Goal: Task Accomplishment & Management: Manage account settings

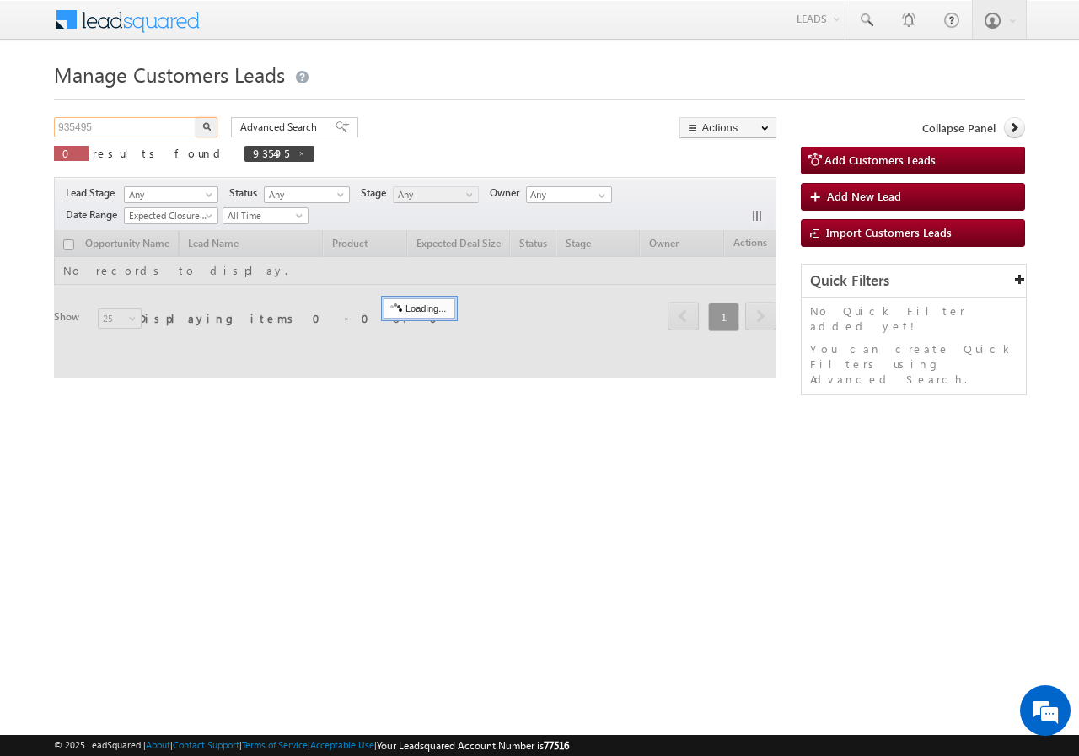
click at [101, 126] on input "935495" at bounding box center [126, 127] width 144 height 20
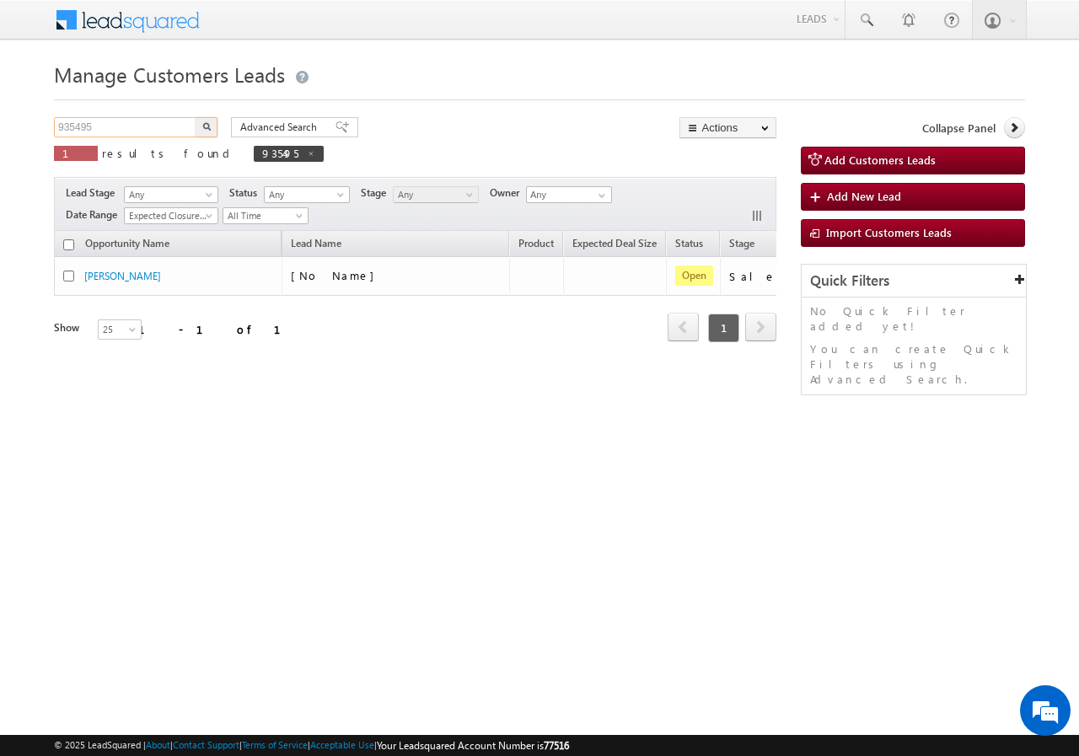
paste input "3524"
type input "933524"
click at [199, 132] on button "button" at bounding box center [207, 127] width 22 height 20
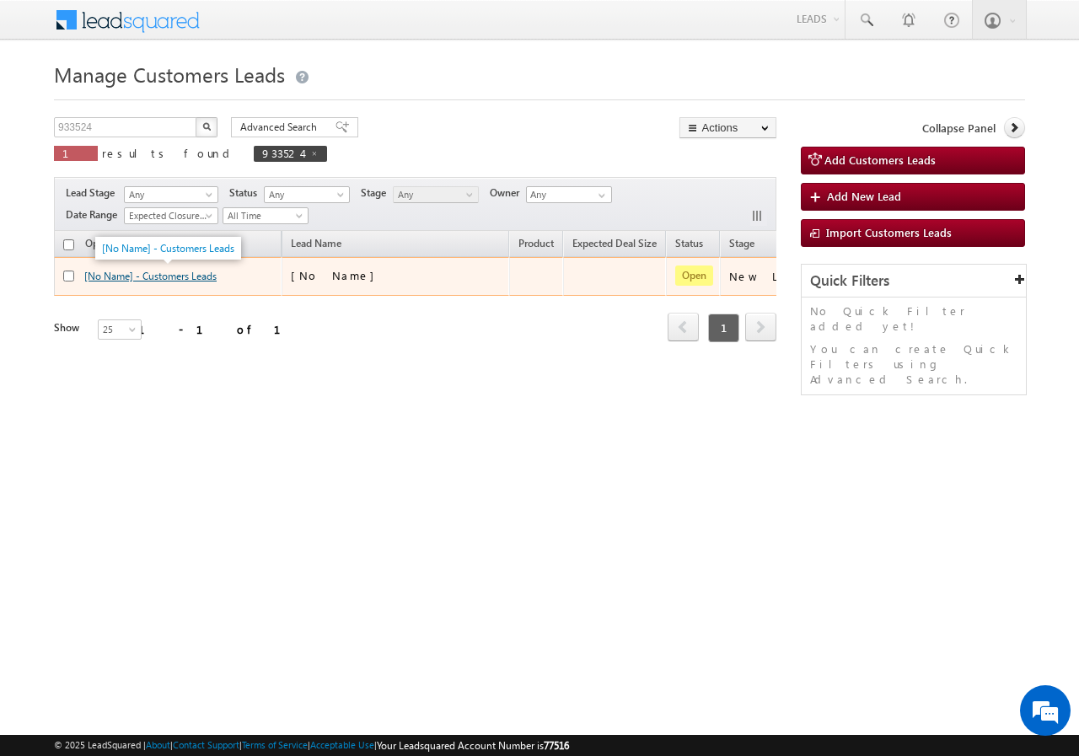
click at [160, 277] on link "[No Name] - Customers Leads" at bounding box center [150, 276] width 132 height 13
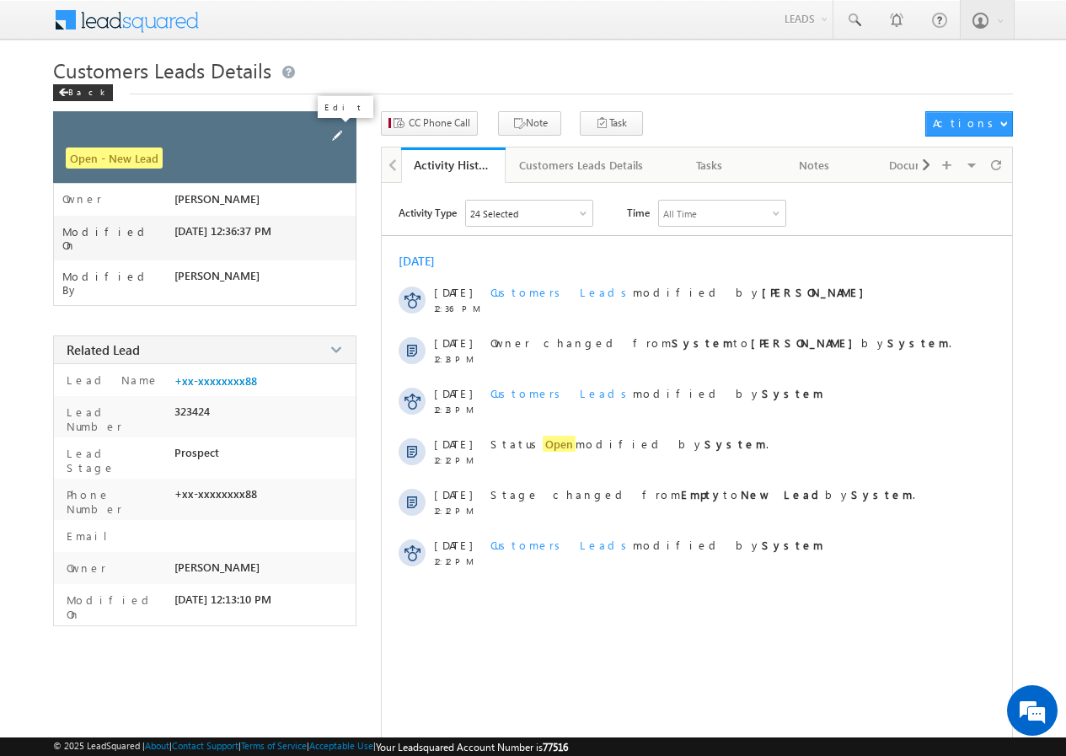
click at [343, 127] on span at bounding box center [337, 135] width 19 height 19
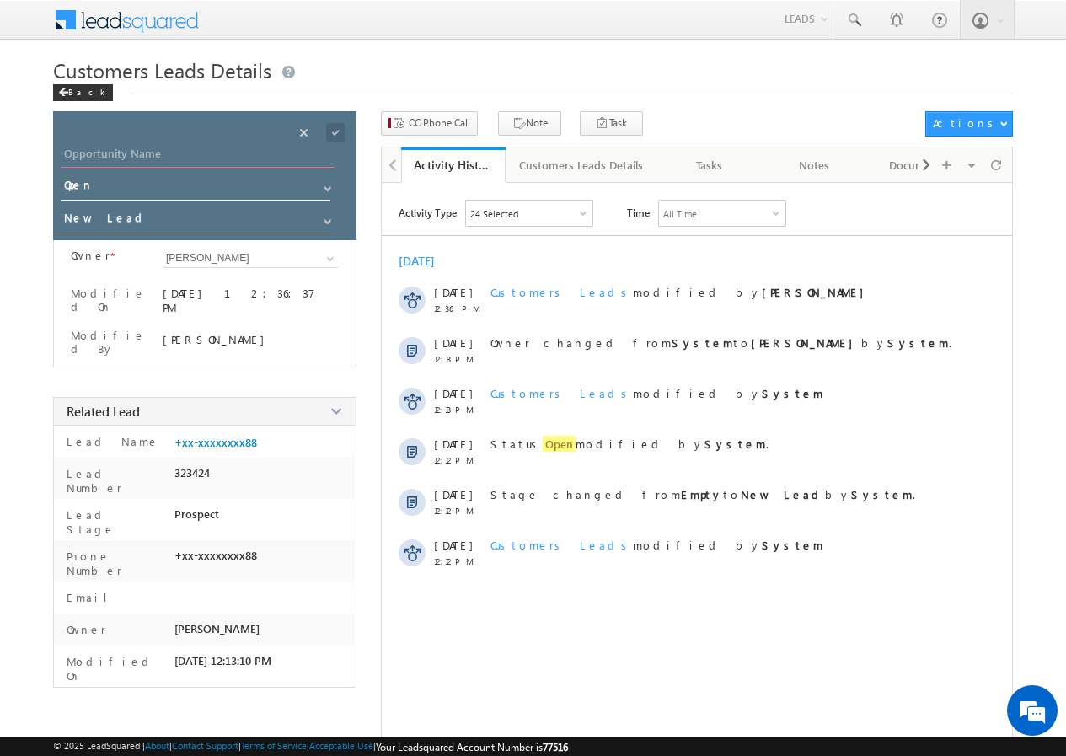
click at [164, 158] on input "Opportunity Name" at bounding box center [198, 156] width 274 height 24
paste input "RUKHSANA AHAMAD"
type input "RUKHSANA AHAMAD"
click at [336, 131] on span at bounding box center [335, 132] width 19 height 19
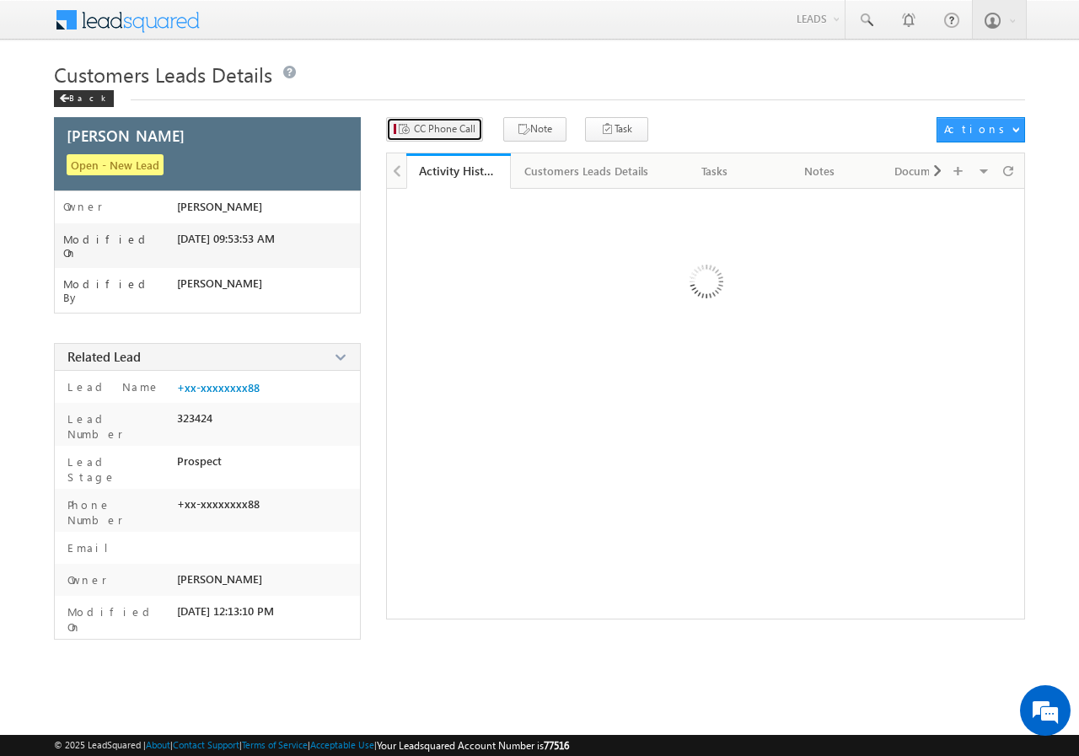
click at [426, 127] on span "CC Phone Call" at bounding box center [445, 128] width 62 height 15
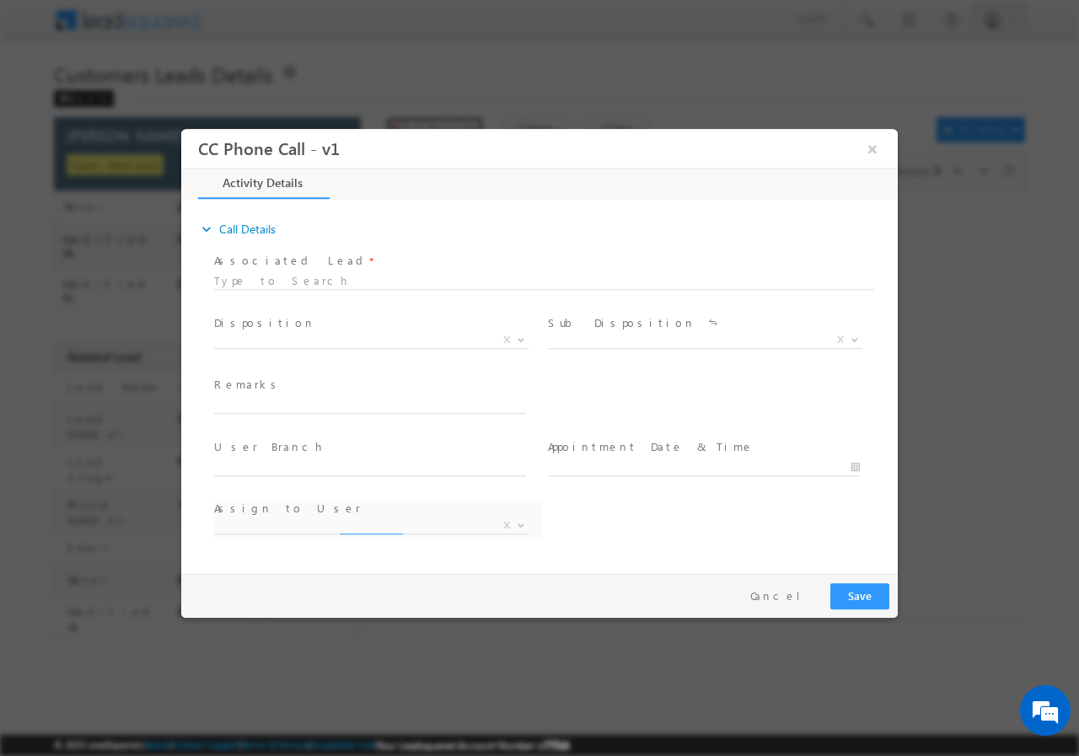
select select "ankit.rajawat@sgrlimited.in"
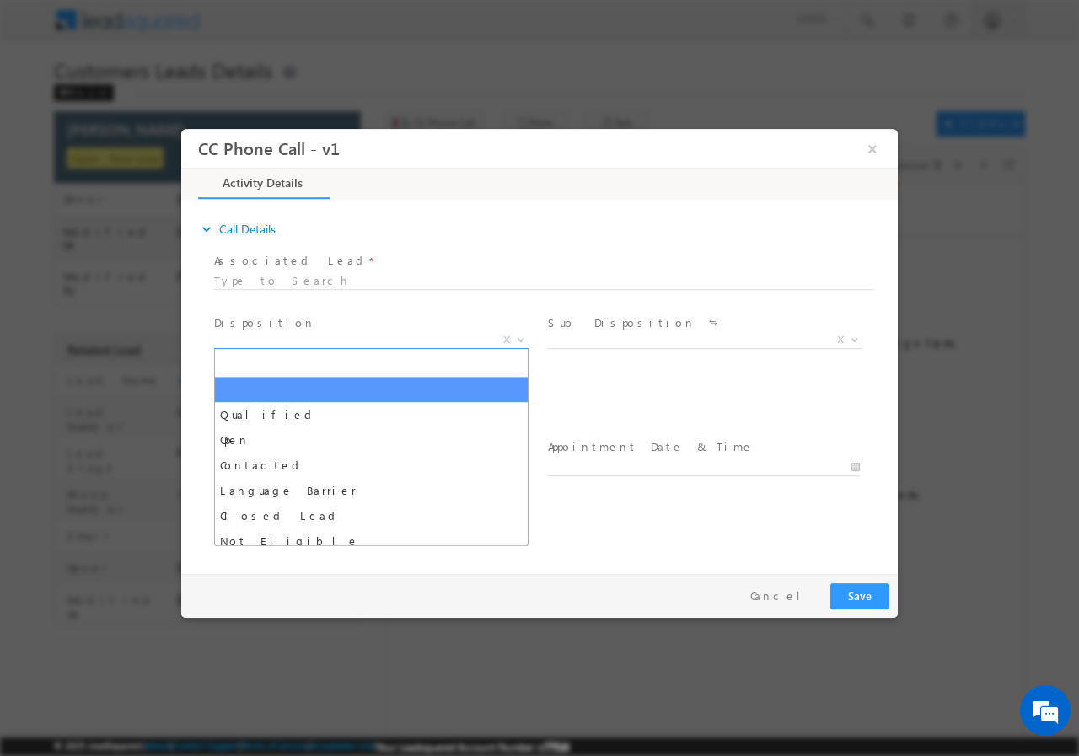
click at [291, 343] on span "X" at bounding box center [371, 339] width 314 height 17
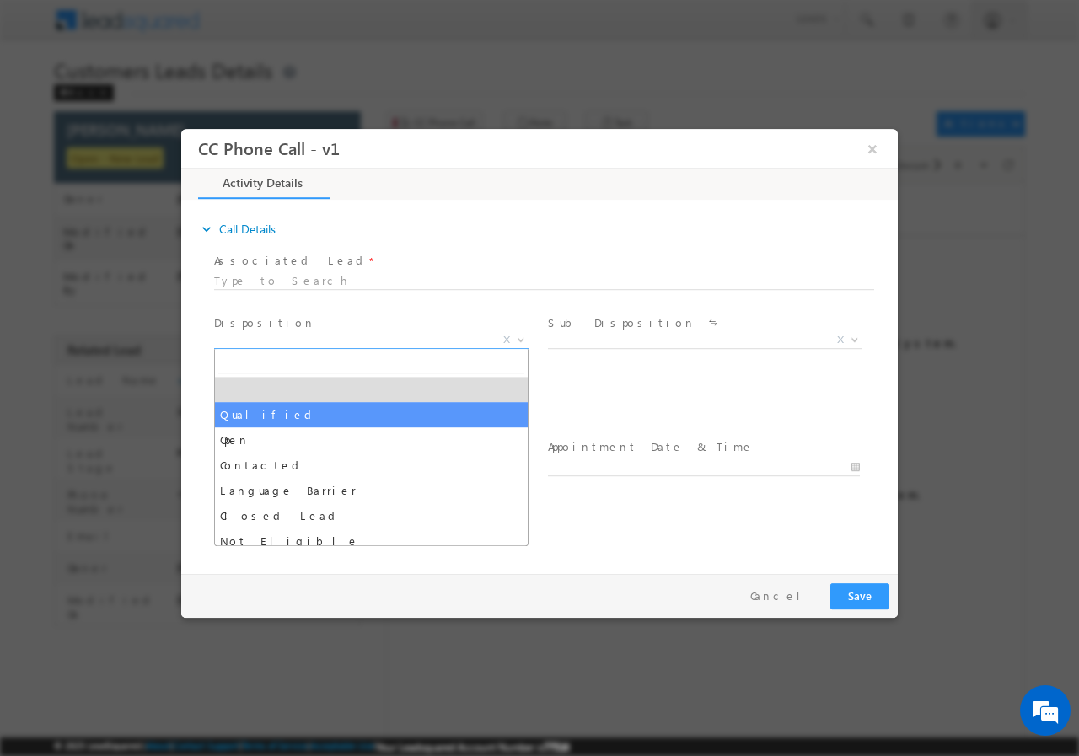
select select "Qualified"
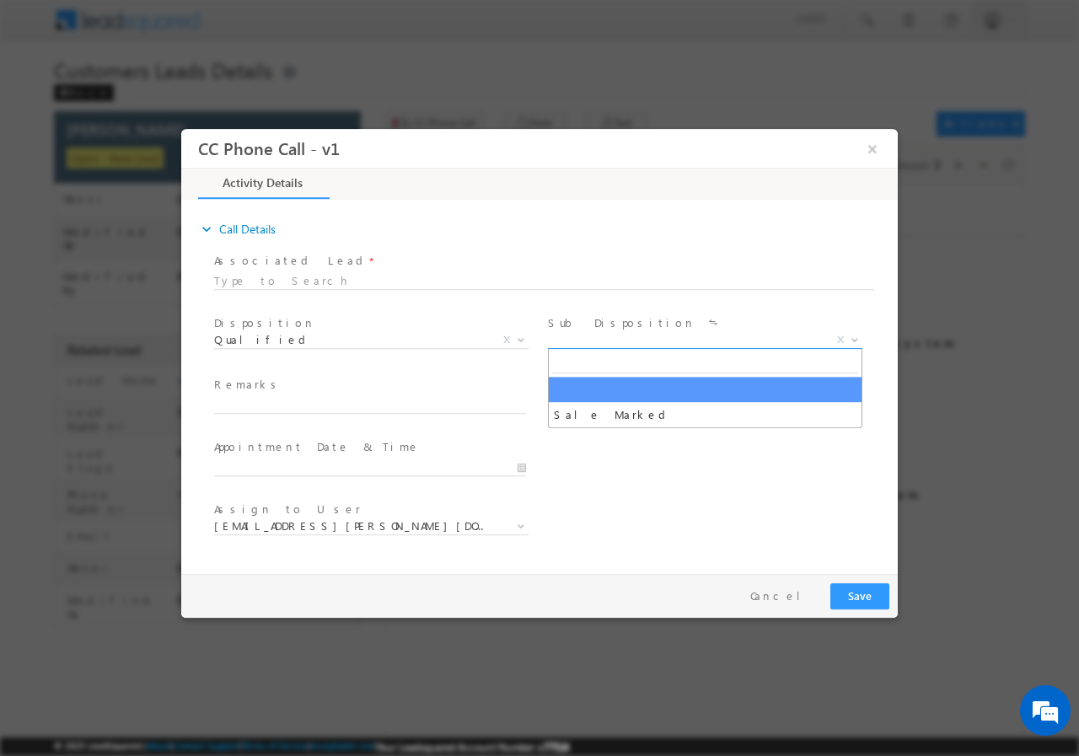
click at [617, 344] on span "X" at bounding box center [705, 339] width 314 height 17
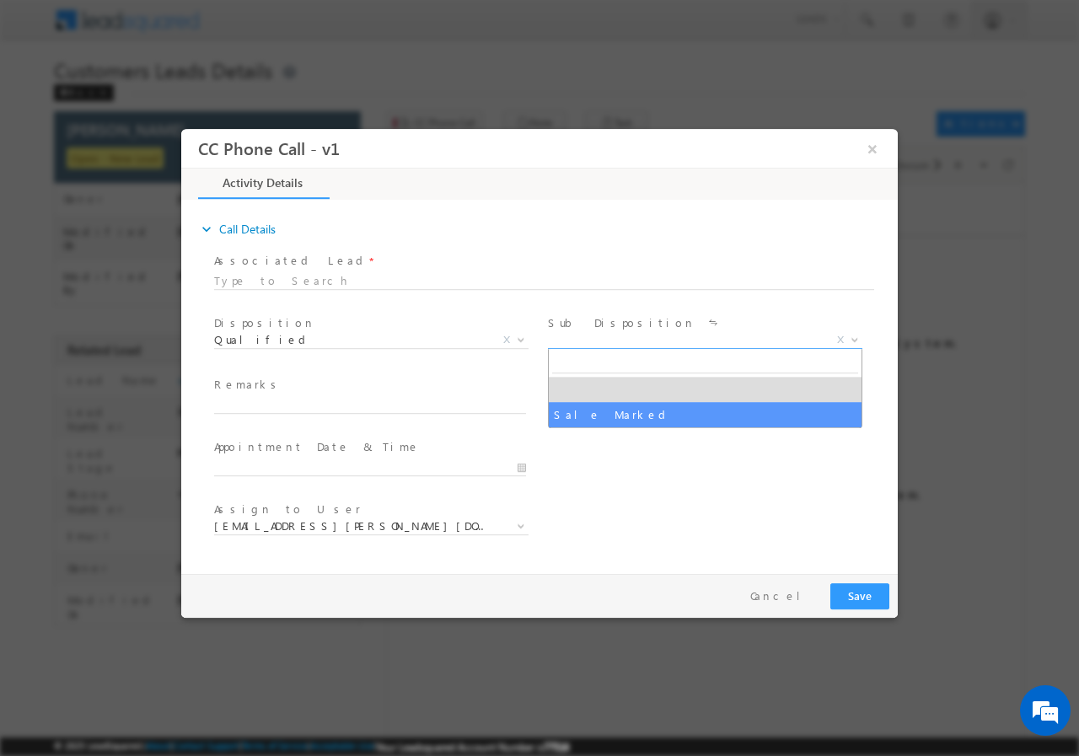
select select "Sale Marked"
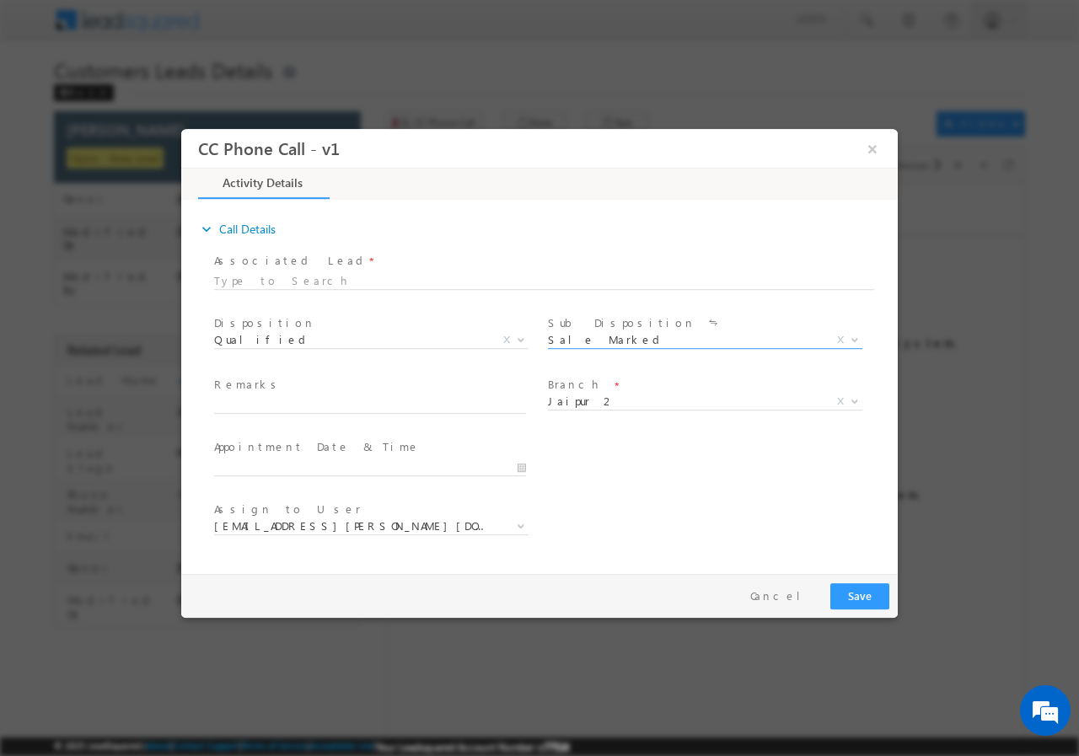
click at [282, 413] on span at bounding box center [369, 421] width 311 height 19
click at [272, 410] on input "text" at bounding box center [370, 404] width 312 height 17
paste input "933524//VB_Interested//RUKHSANA AHAMAD//9887419588// construction // loan req-1…"
type input "933524//VB_Interested//RUKHSANA AHAMAD//9887419588// construction // loan req-1…"
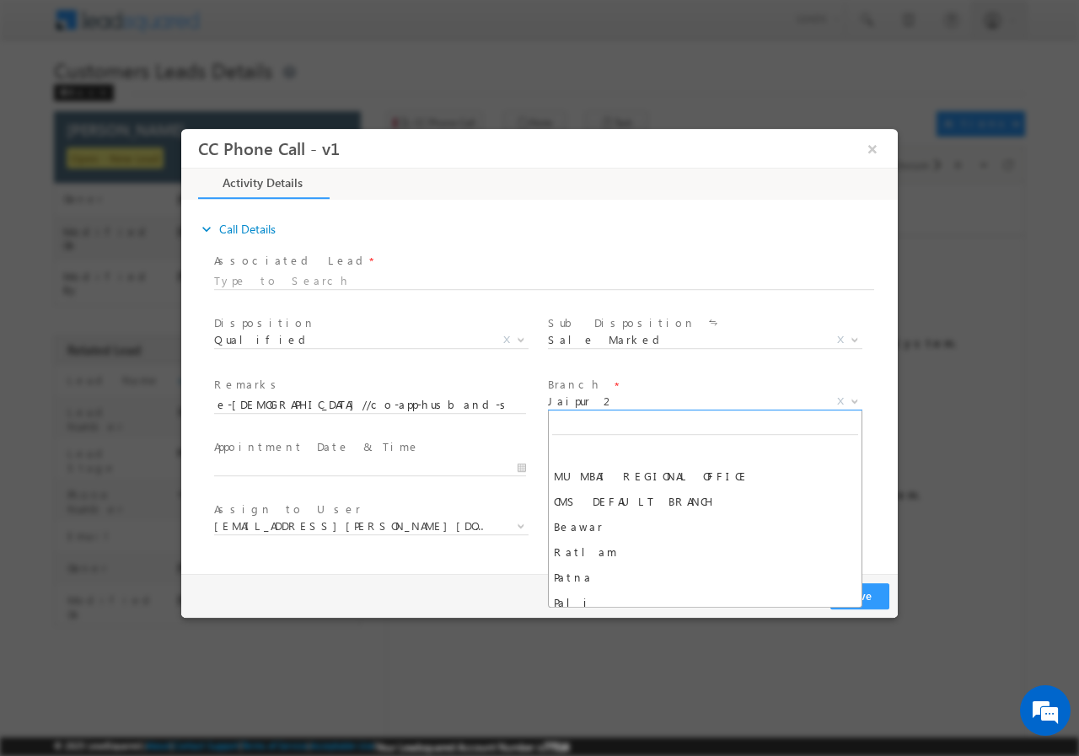
scroll to position [0, 0]
click at [641, 405] on span "Jaipur 2" at bounding box center [685, 400] width 274 height 15
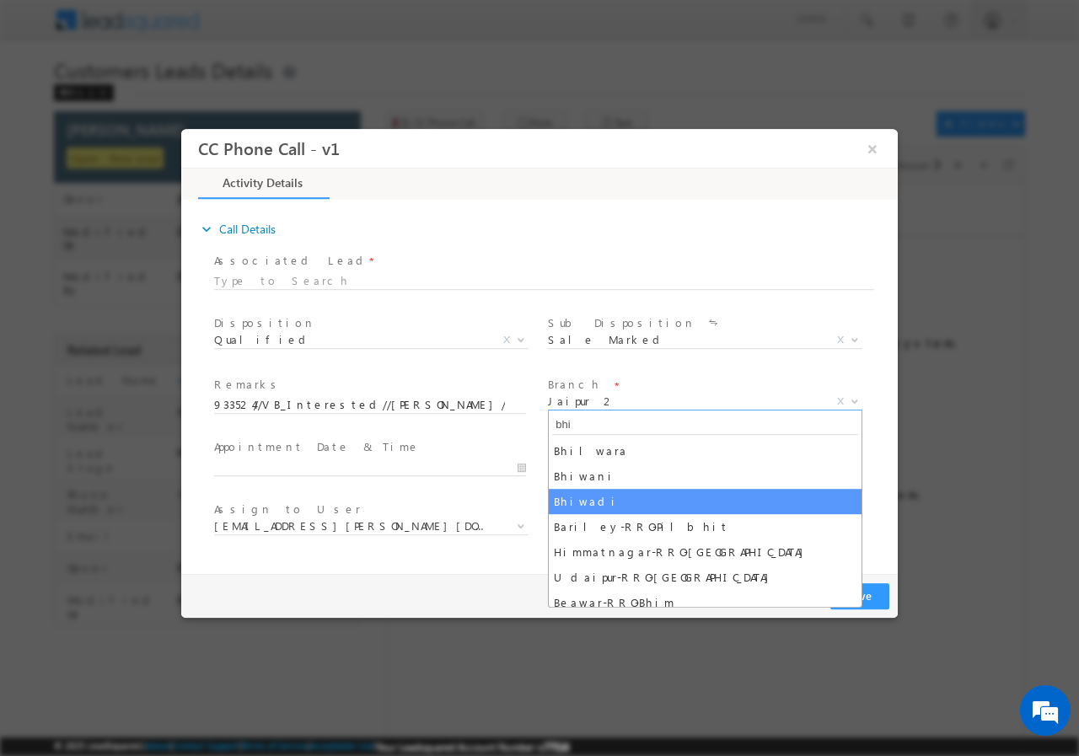
type input "bhi"
select select "Bhiwadi"
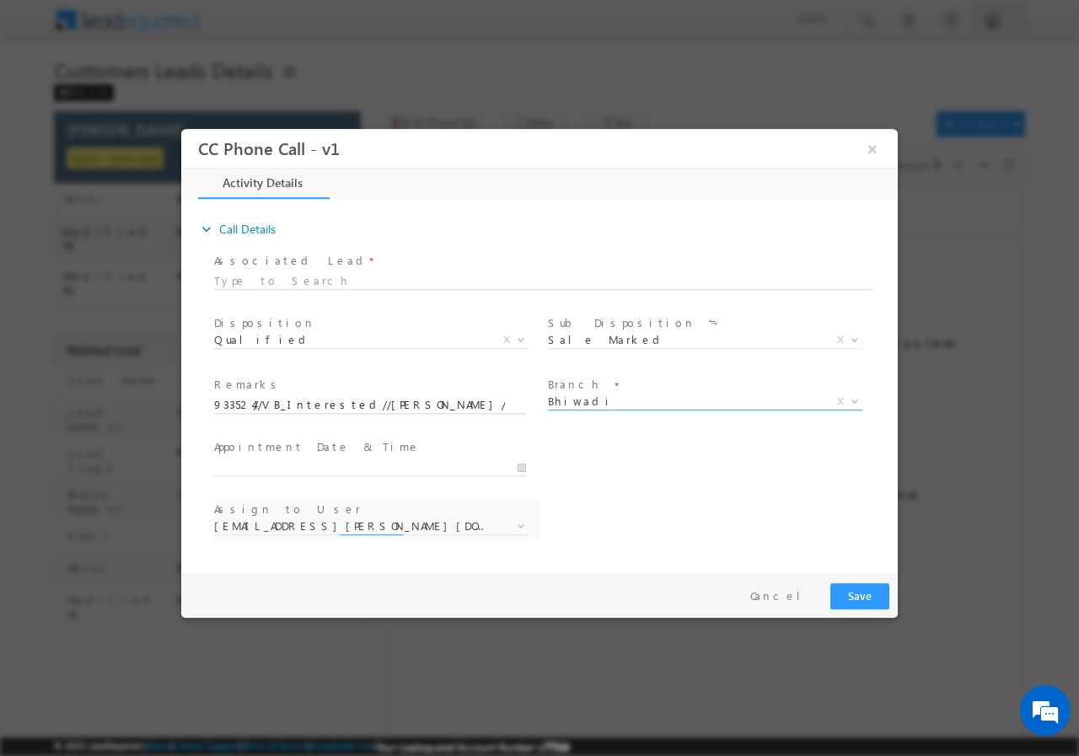
select select "lalit.singh1@sgrlimited.in"
click at [520, 467] on input "text" at bounding box center [370, 466] width 312 height 17
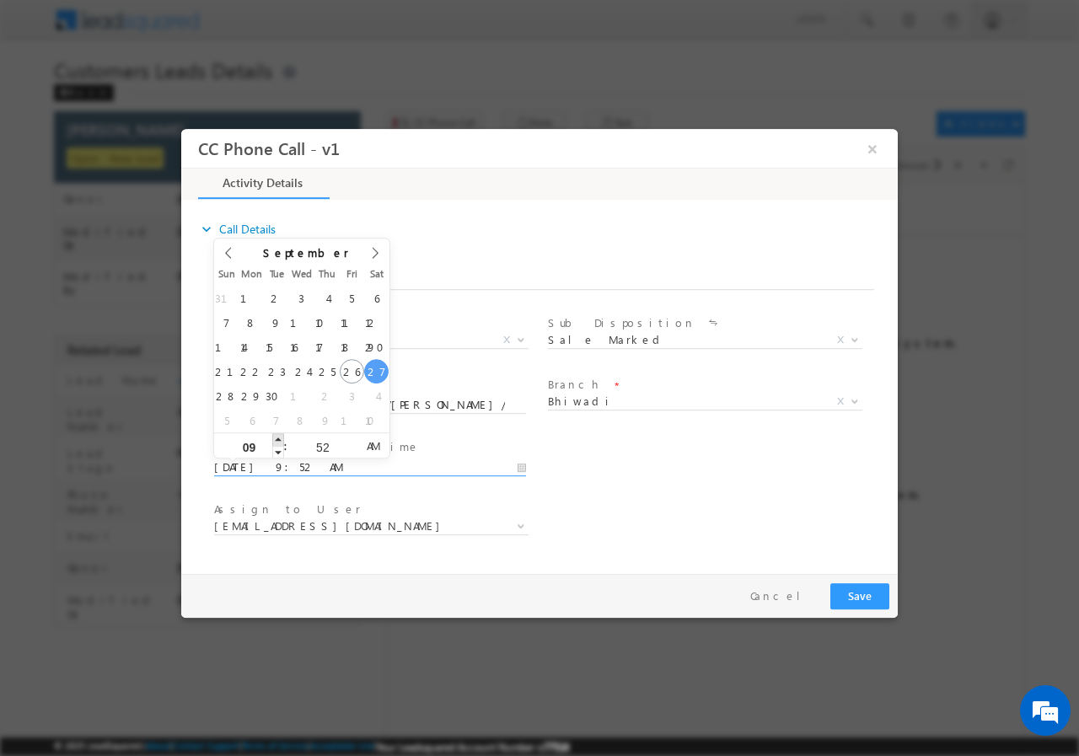
type input "09/27/2025 10:52 AM"
type input "10"
click at [280, 442] on span at bounding box center [278, 438] width 12 height 13
type input "09/27/2025 11:52 AM"
type input "11"
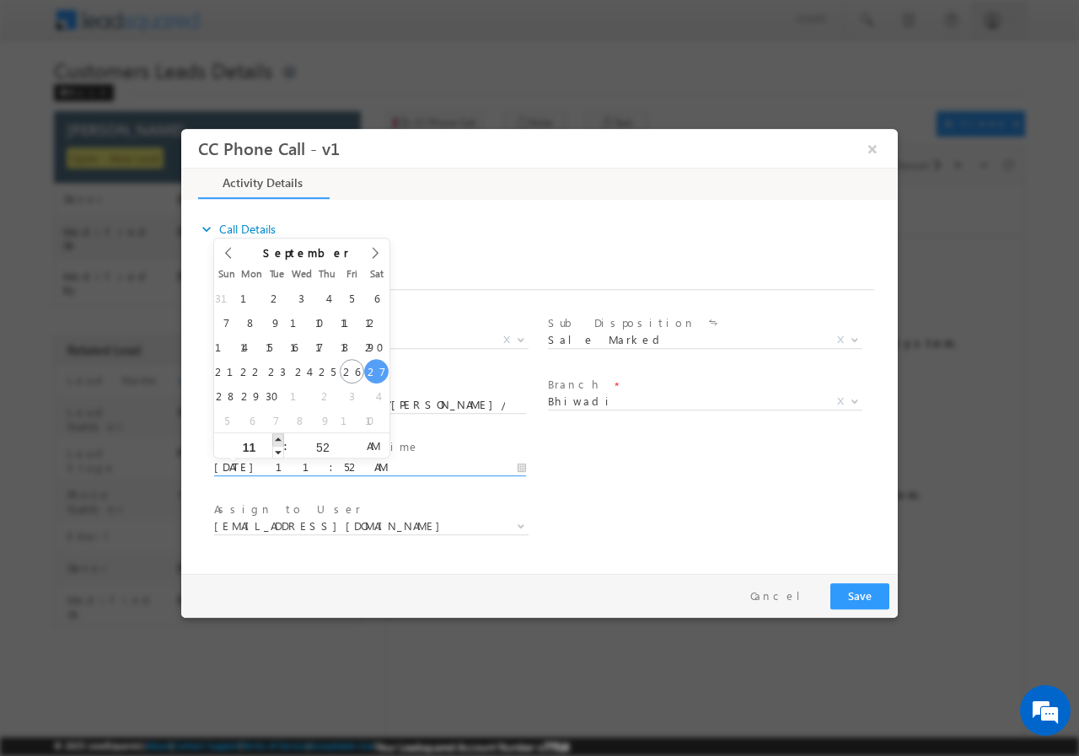
click at [280, 442] on span at bounding box center [278, 438] width 12 height 13
type input "09/27/2025 12:52 PM"
type input "12"
click at [280, 442] on span at bounding box center [278, 438] width 12 height 13
click at [311, 445] on input "52" at bounding box center [322, 446] width 70 height 11
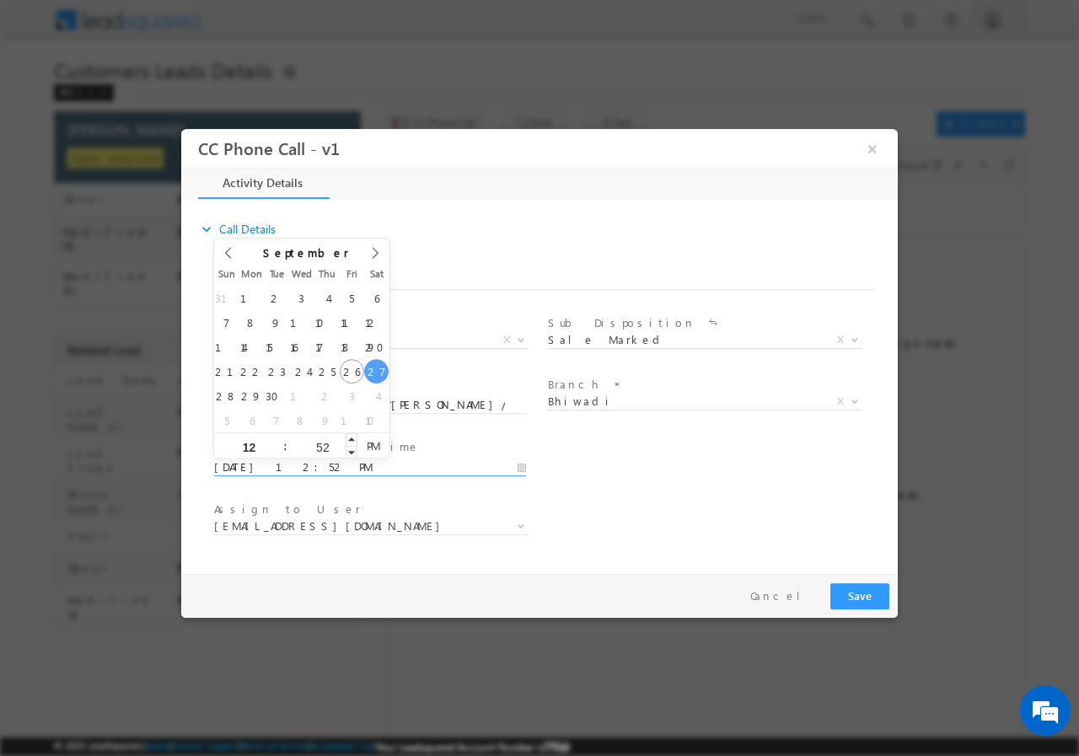
click at [311, 445] on input "52" at bounding box center [322, 446] width 70 height 11
type input "00"
type input "09/27/2025 12:00 PM"
click at [709, 469] on div "User Branch * Appointment Date & Time * 09/27/2025 12:00 PM" at bounding box center [554, 465] width 687 height 62
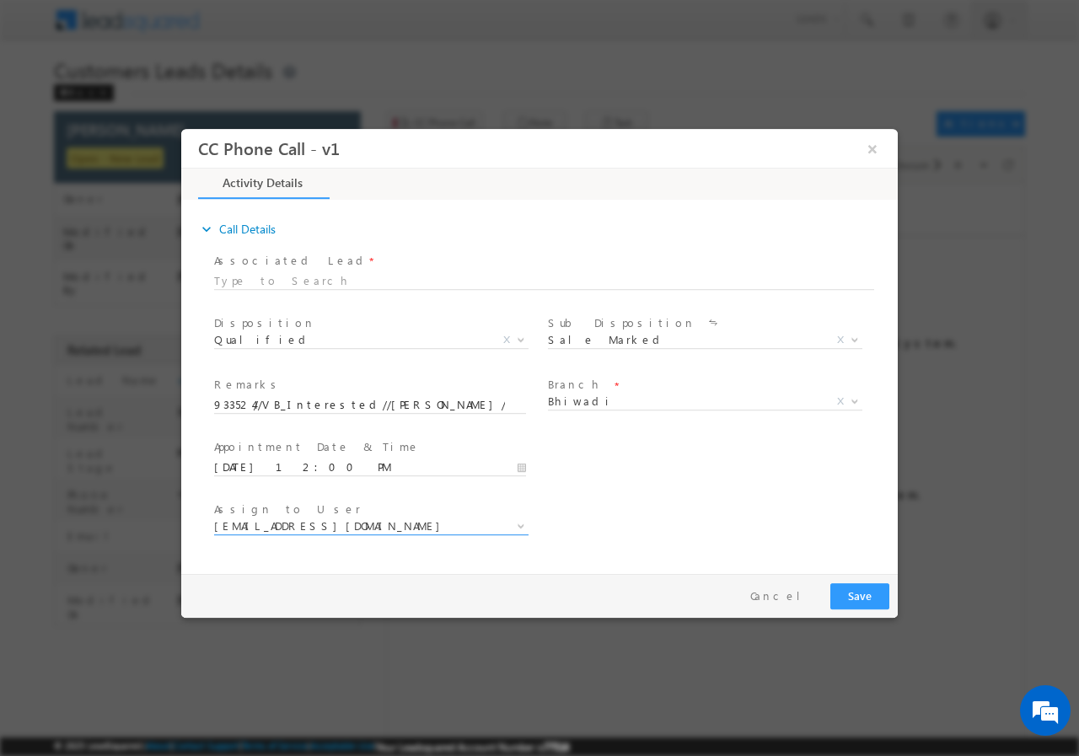
click at [406, 527] on span "lalit.singh1@sgrlimited.in" at bounding box center [351, 524] width 274 height 15
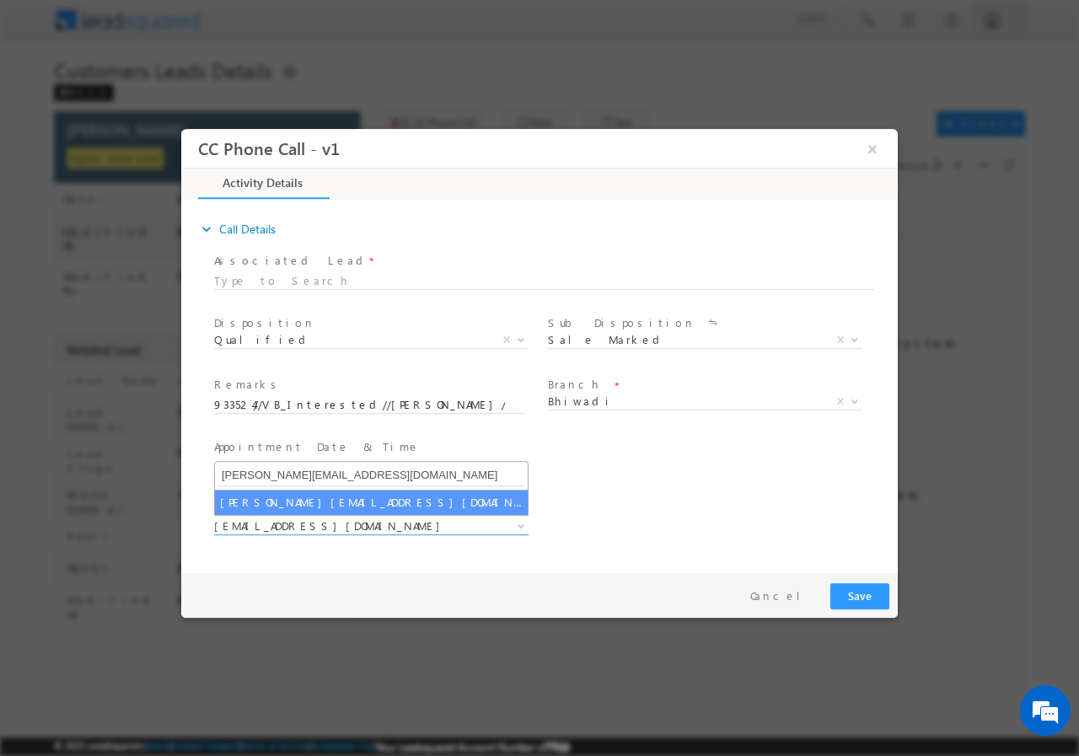
type input "surender.singh1@sgrlimited.in"
select select "surender.singh1@sgrlimited.in"
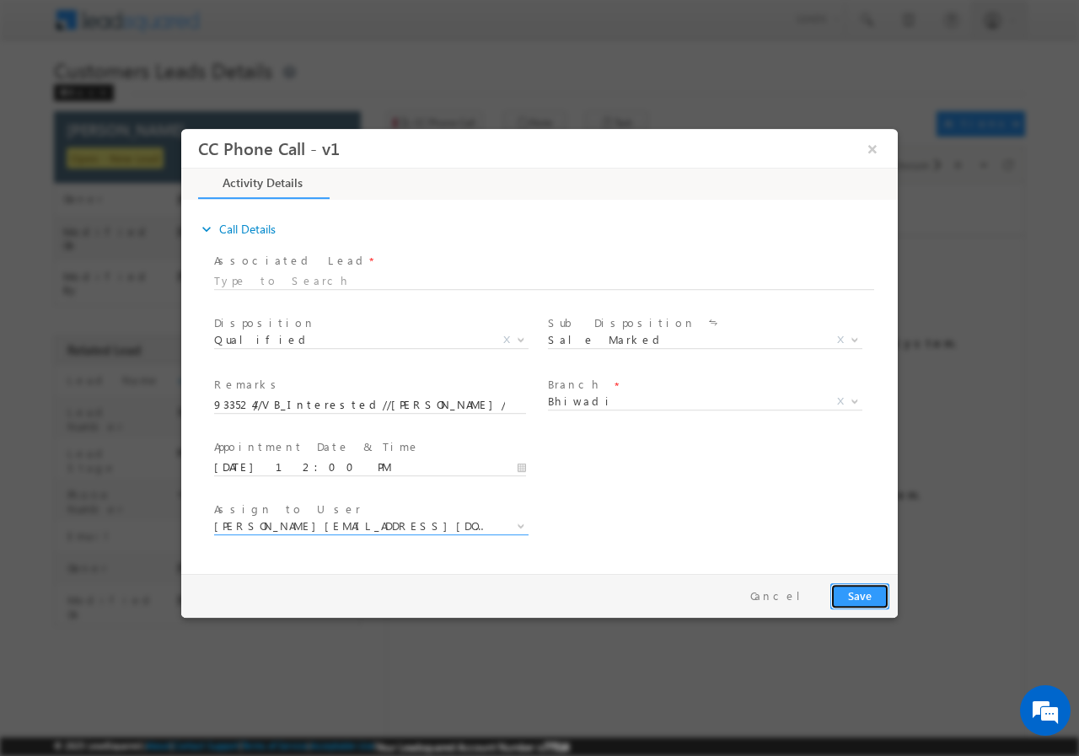
click at [848, 598] on button "Save" at bounding box center [859, 595] width 59 height 26
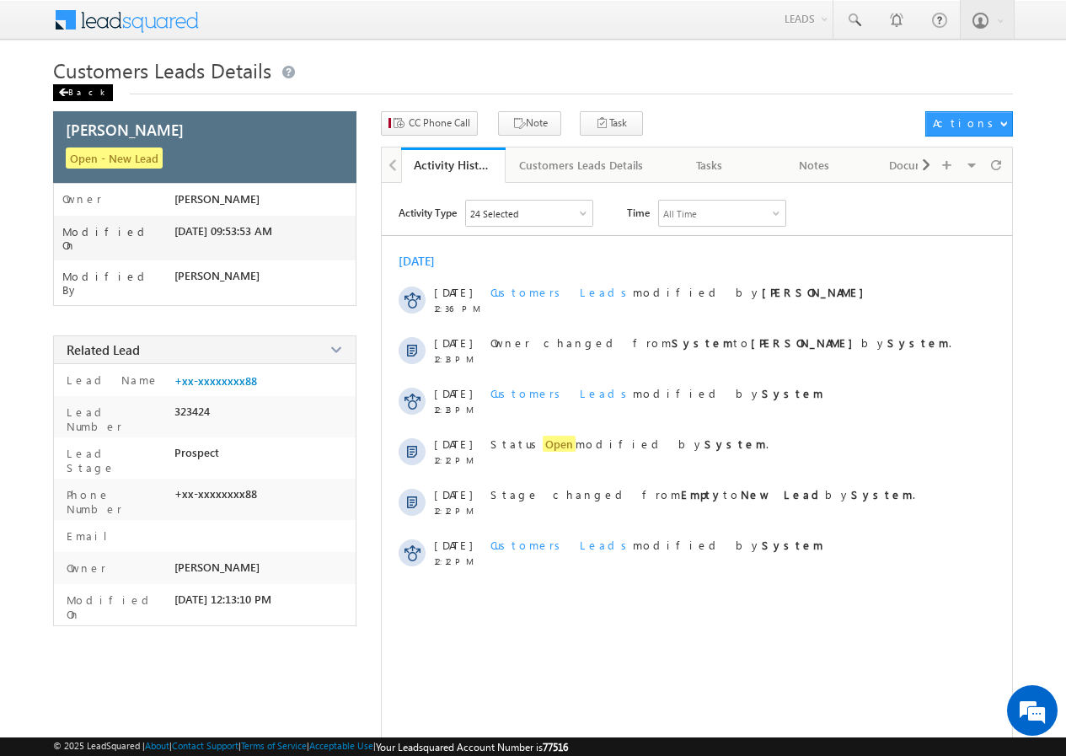
click at [81, 87] on div "Back" at bounding box center [83, 92] width 60 height 17
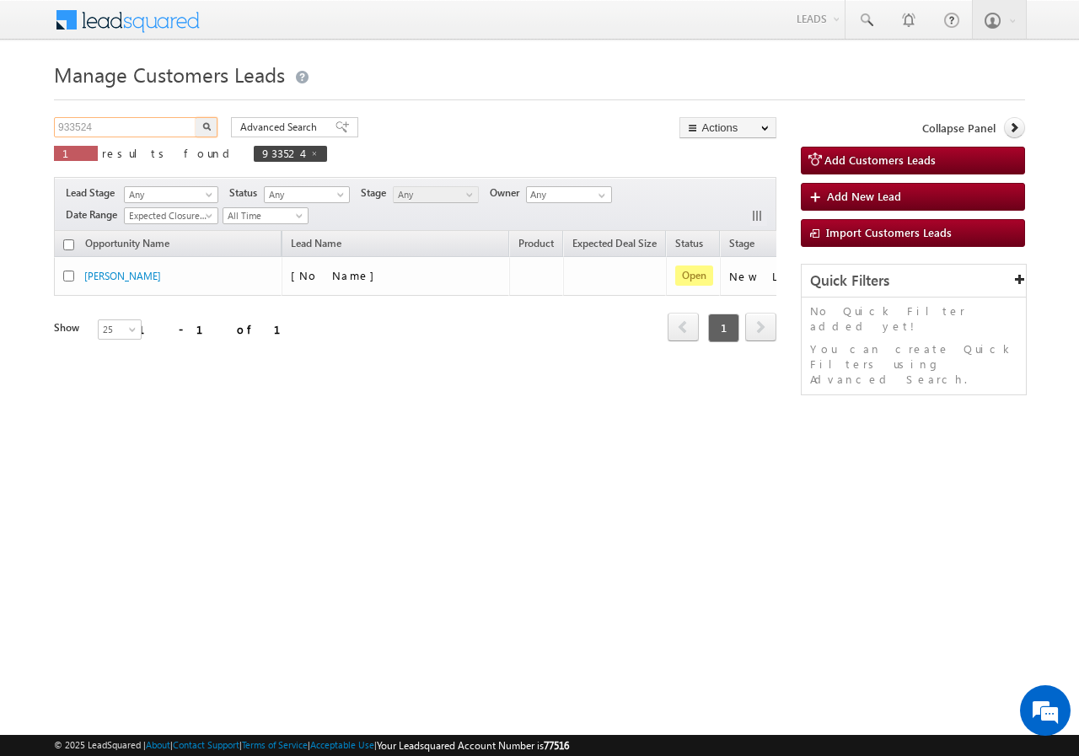
click at [148, 117] on input "933524" at bounding box center [126, 127] width 144 height 20
paste input "15"
type input "933515"
click at [222, 128] on div "Advanced Search Advanced search results" at bounding box center [288, 127] width 140 height 20
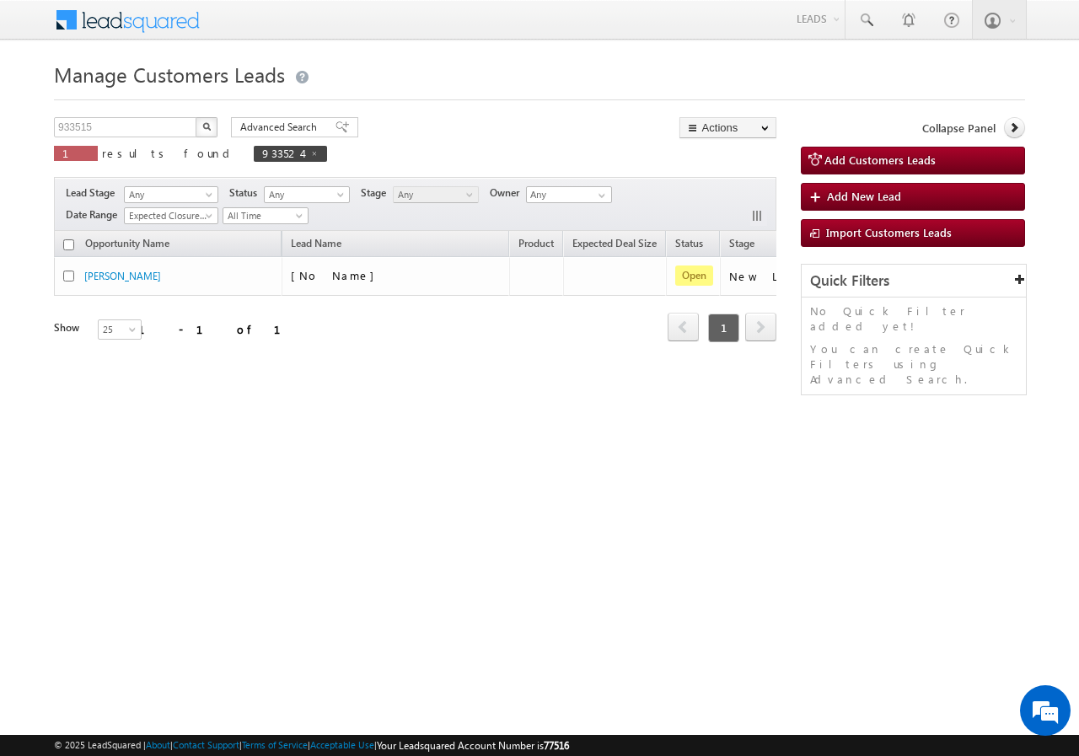
click at [201, 127] on button "button" at bounding box center [207, 127] width 22 height 20
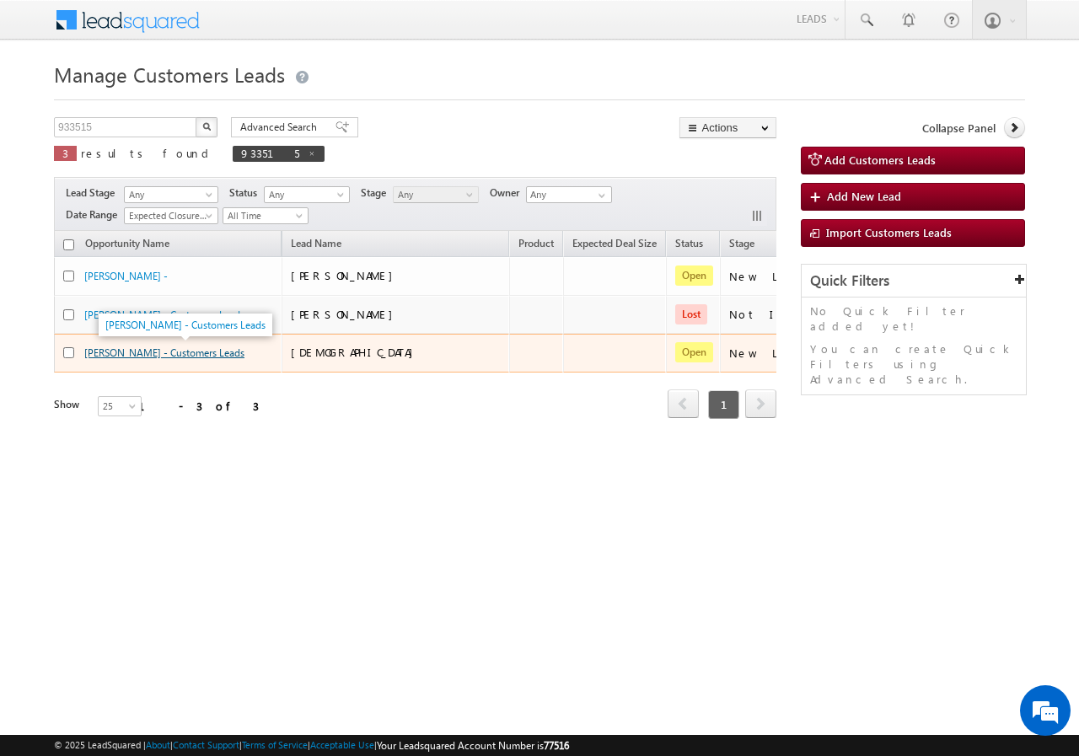
click at [101, 351] on link "Sahnawaj - Customers Leads" at bounding box center [164, 352] width 160 height 13
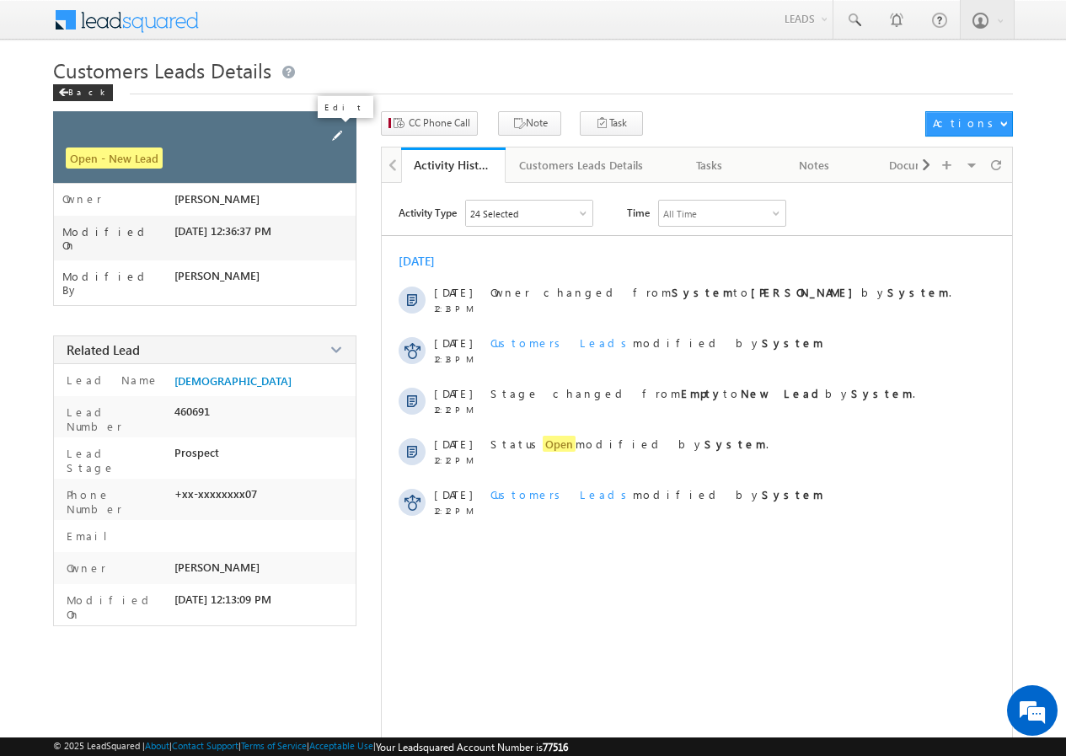
click at [335, 131] on span at bounding box center [337, 135] width 19 height 19
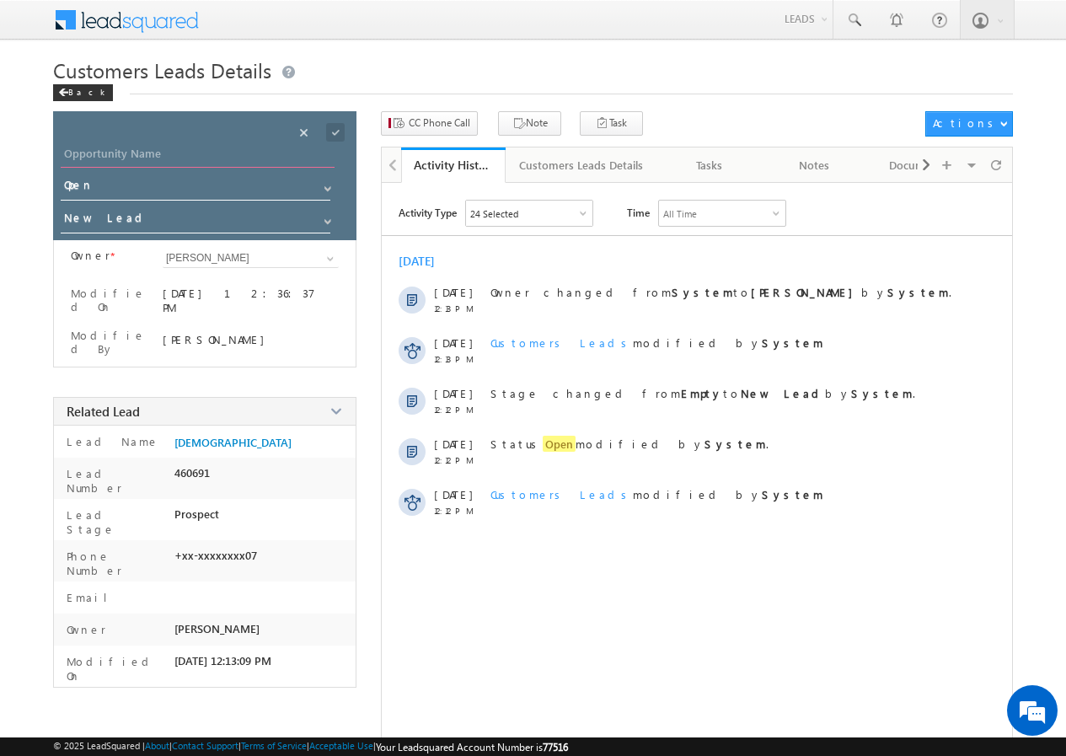
click at [177, 158] on input "Opportunity Name" at bounding box center [198, 156] width 274 height 24
paste input "KHALADA VASEEM"
type input "KHALADA VASEEM"
click at [334, 132] on span at bounding box center [335, 132] width 19 height 19
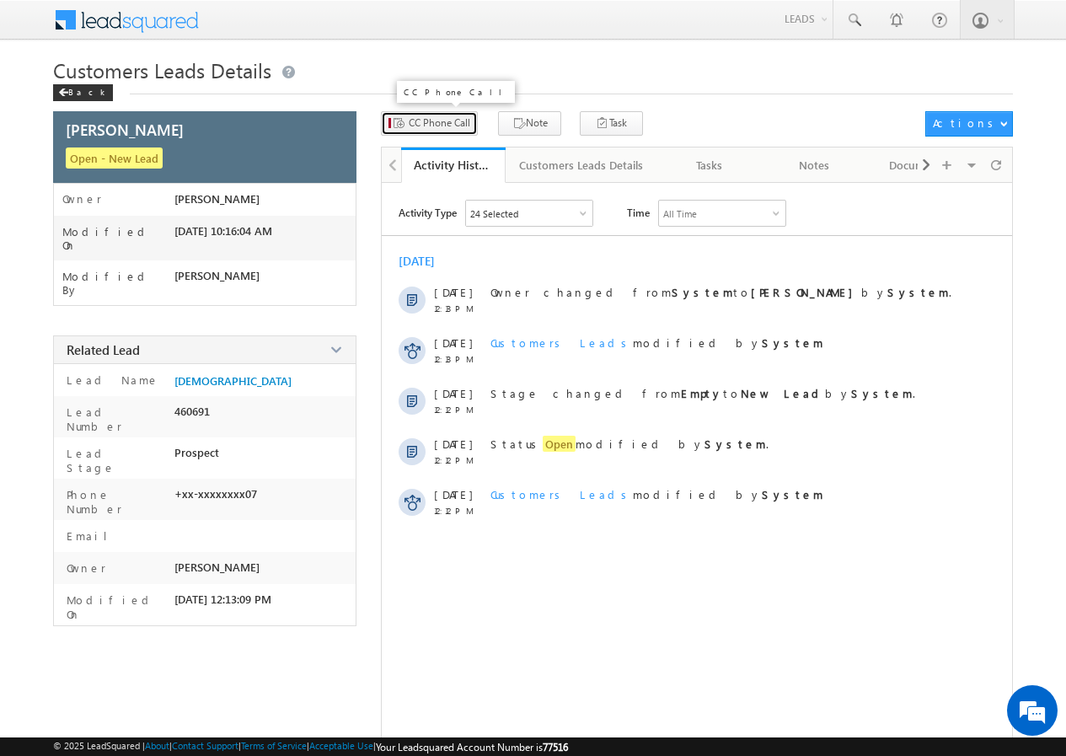
click at [432, 125] on span "CC Phone Call" at bounding box center [440, 122] width 62 height 15
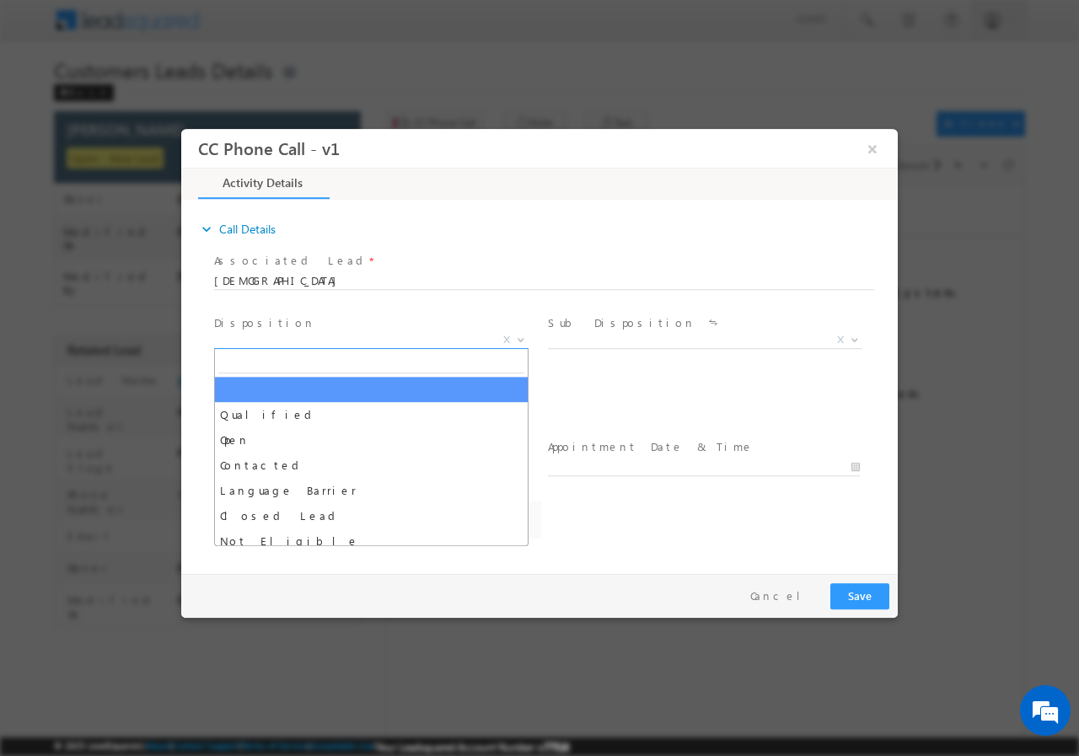
click at [295, 342] on span "X" at bounding box center [371, 339] width 314 height 17
select select "abhinav.punia1@sgrlimited.in"
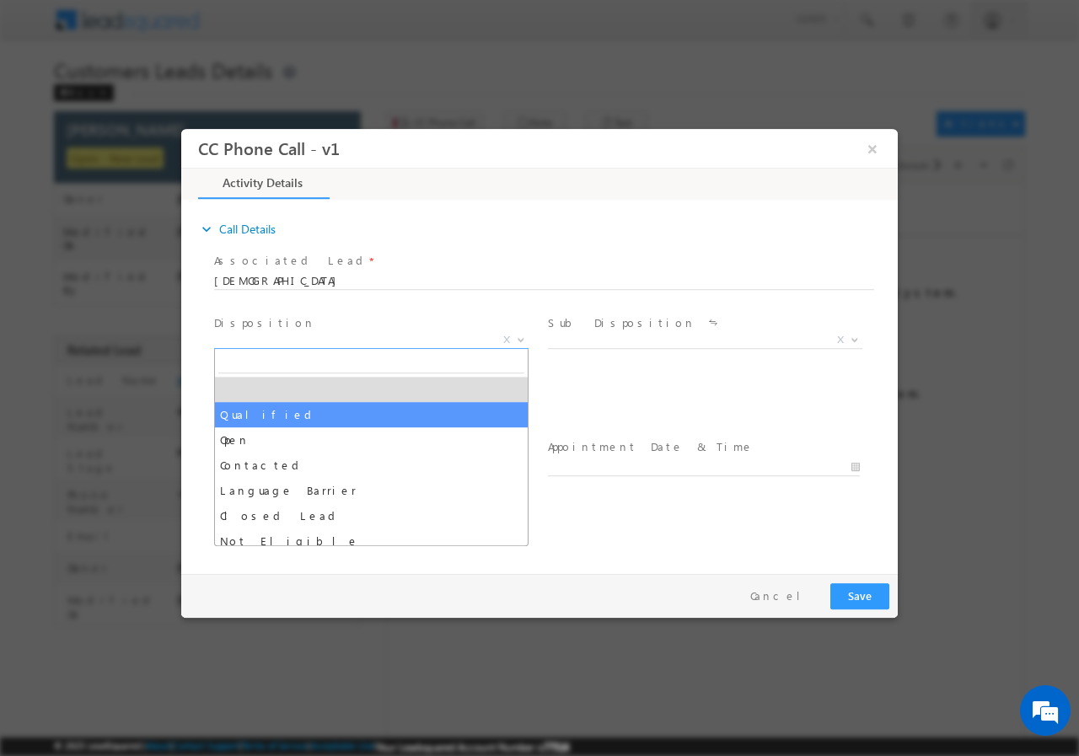
select select "Qualified"
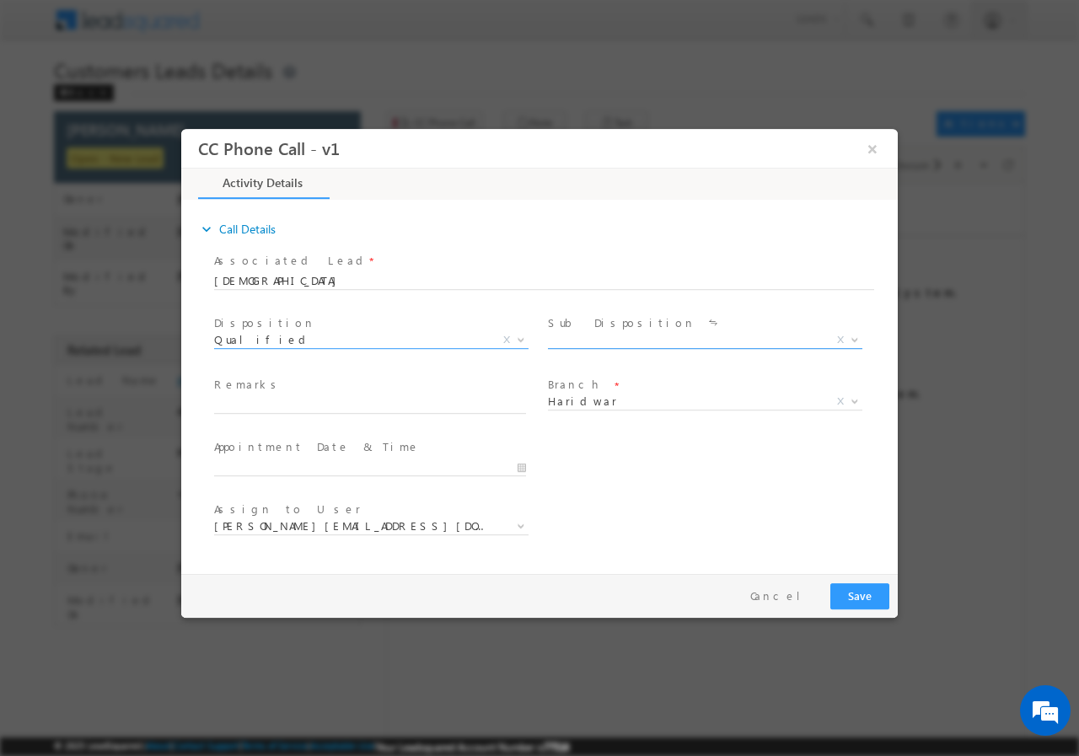
click at [586, 350] on span "X" at bounding box center [705, 343] width 314 height 17
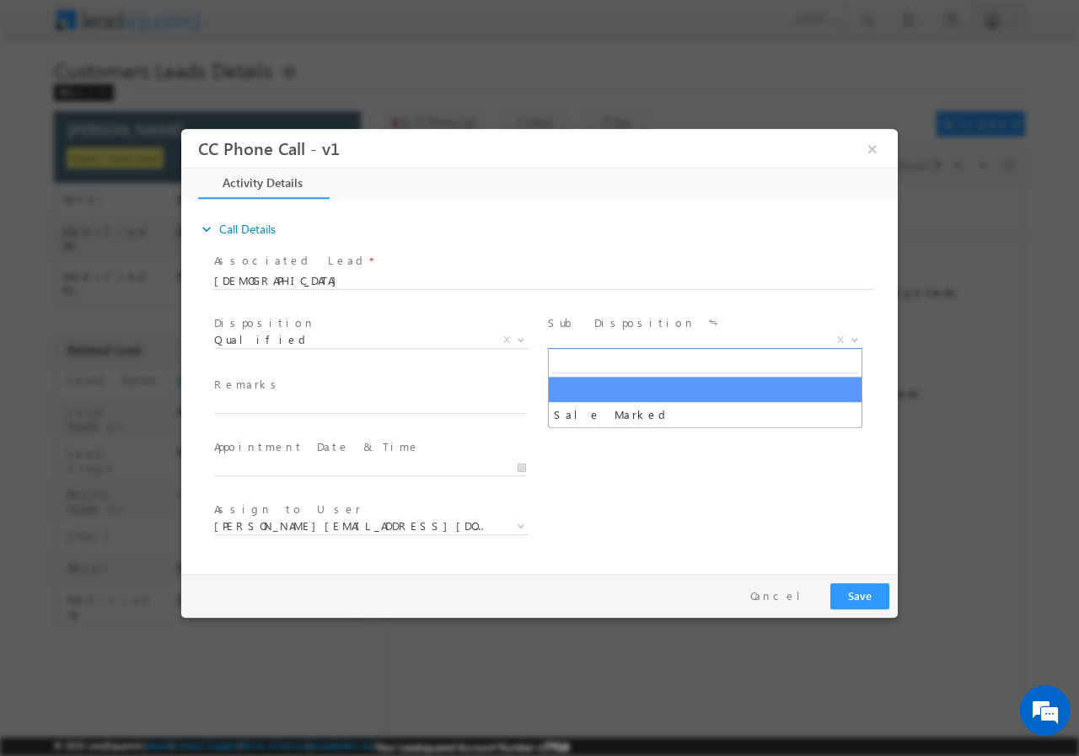
click at [585, 345] on span "X" at bounding box center [705, 339] width 314 height 17
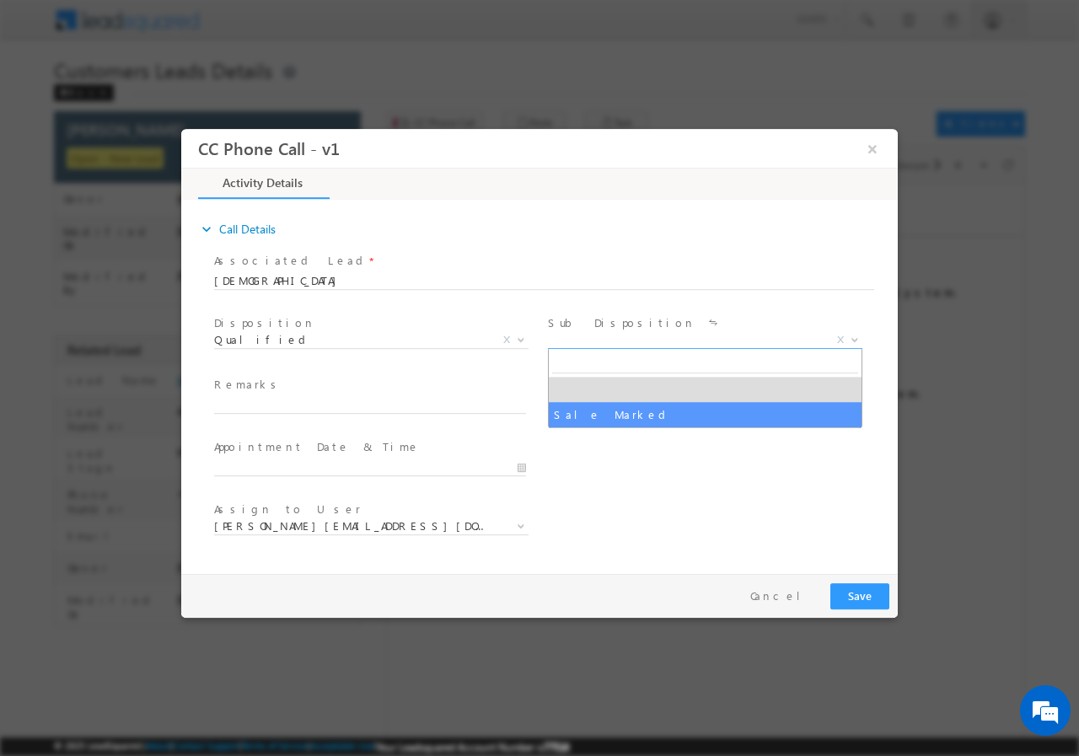
select select "Sale Marked"
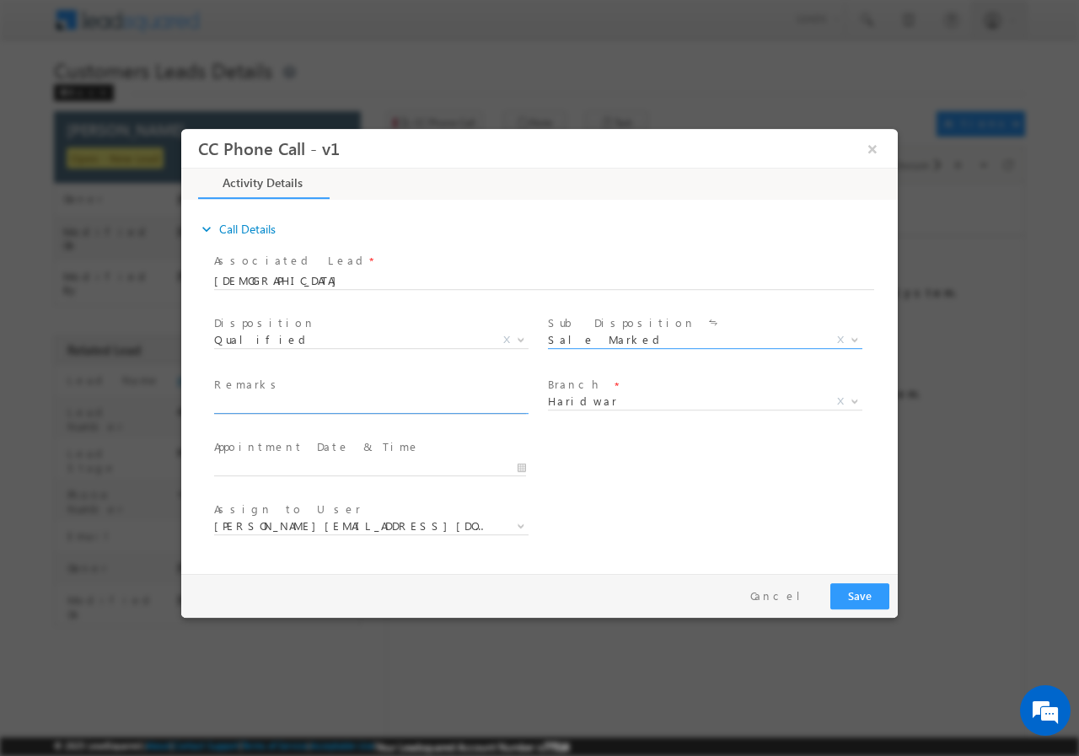
click at [288, 405] on input "text" at bounding box center [370, 404] width 312 height 17
paste input "933515//VB_Interested//KHALADA VASEEM//9837379307//construction// loan req-10L/…"
type input "933515//VB_Interested//KHALADA VASEEM//9837379307//construction// loan req-10L/…"
click at [520, 463] on input "09/26/2025 10:15 AM" at bounding box center [370, 466] width 312 height 17
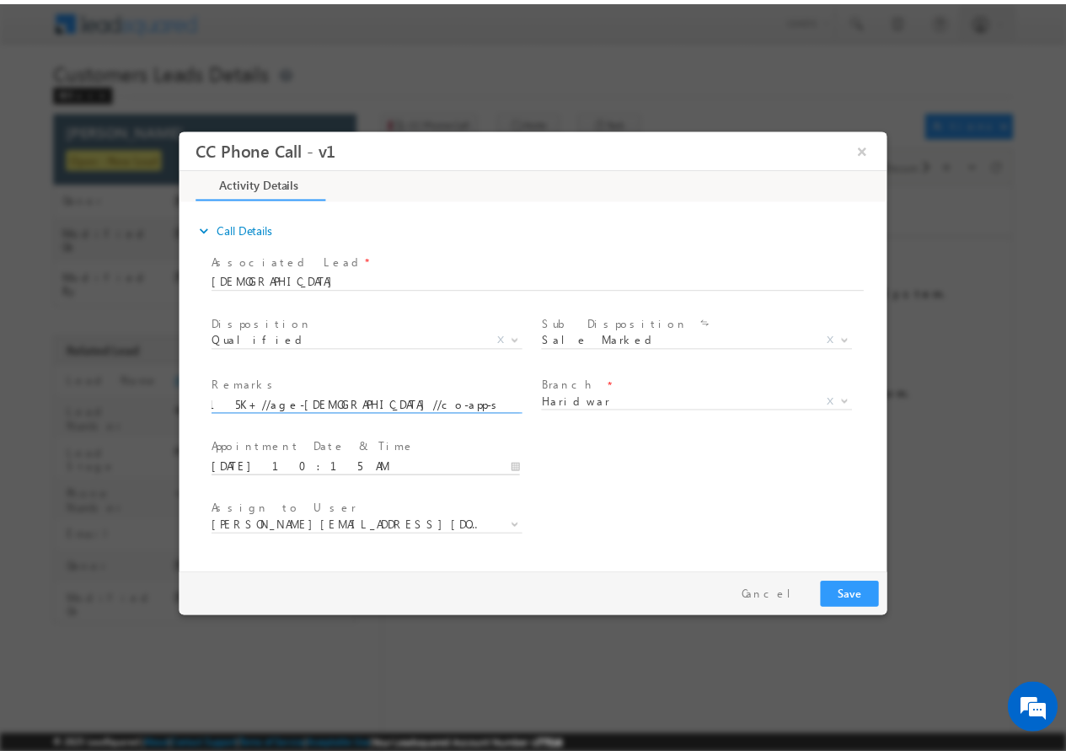
scroll to position [0, 0]
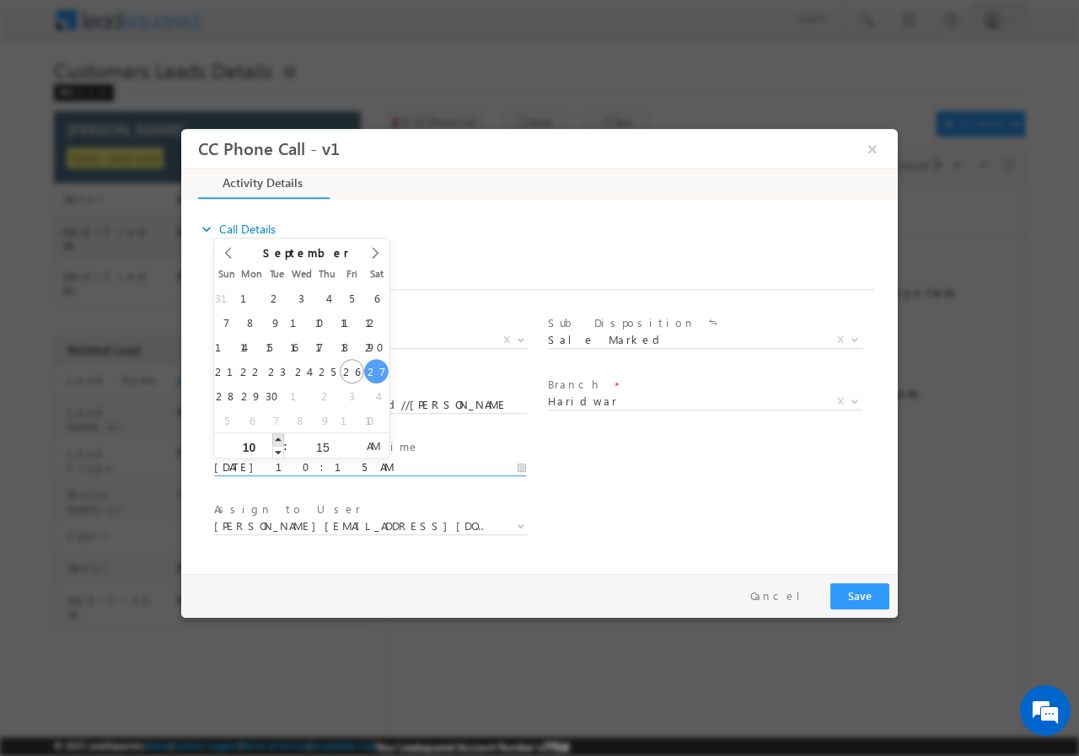
type input "09/27/2025 11:15 AM"
type input "11"
click at [274, 438] on span at bounding box center [278, 438] width 12 height 13
type input "09/27/2025 12:15 PM"
type input "12"
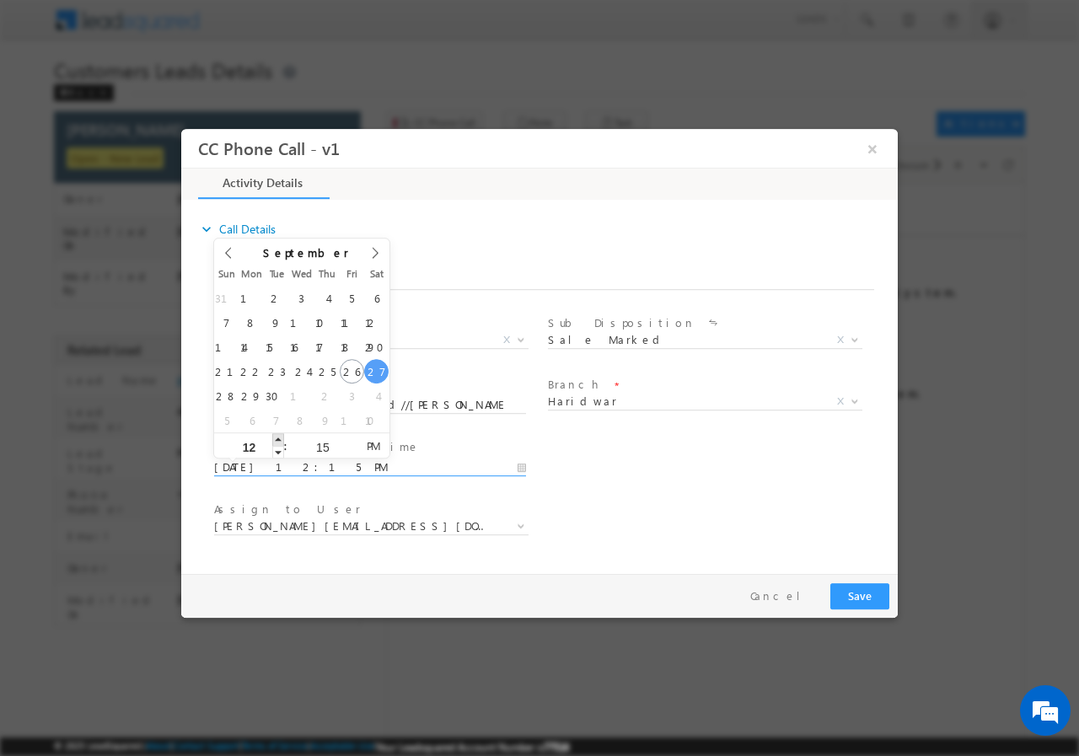
click at [274, 438] on span at bounding box center [278, 438] width 12 height 13
type input "09/27/2025 1:15 PM"
type input "01"
click at [274, 438] on span at bounding box center [278, 438] width 12 height 13
type input "09/27/2025 2:15 PM"
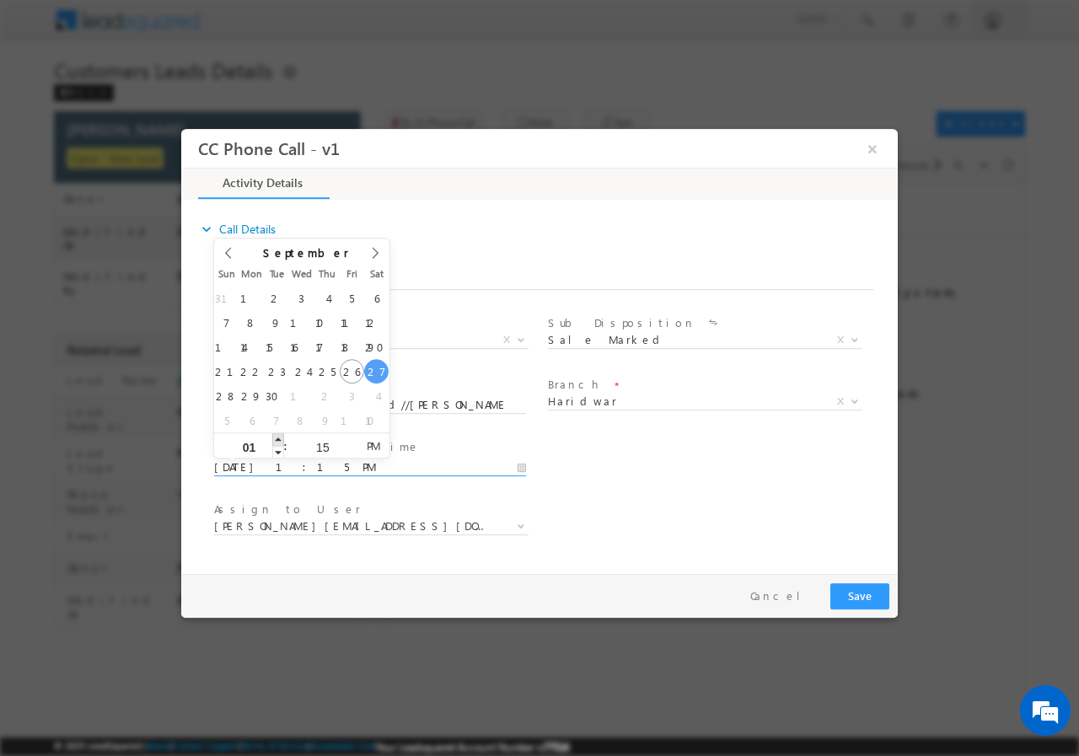
type input "02"
click at [274, 438] on span at bounding box center [278, 438] width 12 height 13
click at [313, 443] on input "15" at bounding box center [322, 446] width 70 height 11
type input "00"
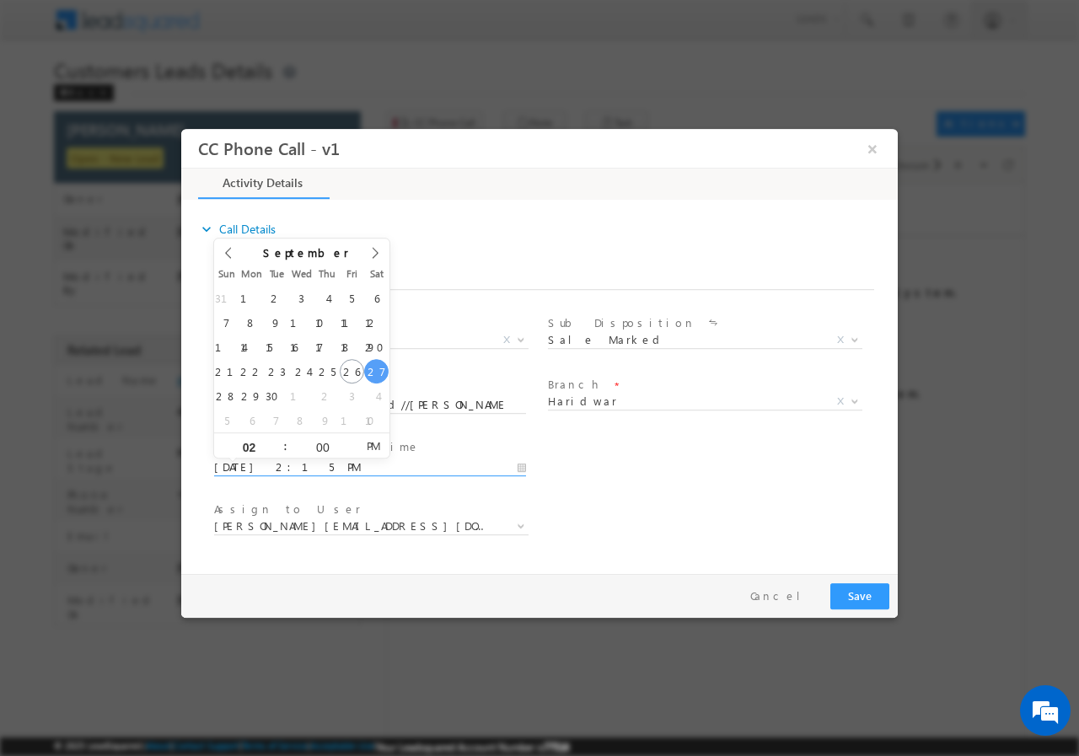
type input "09/27/2025 2:00 PM"
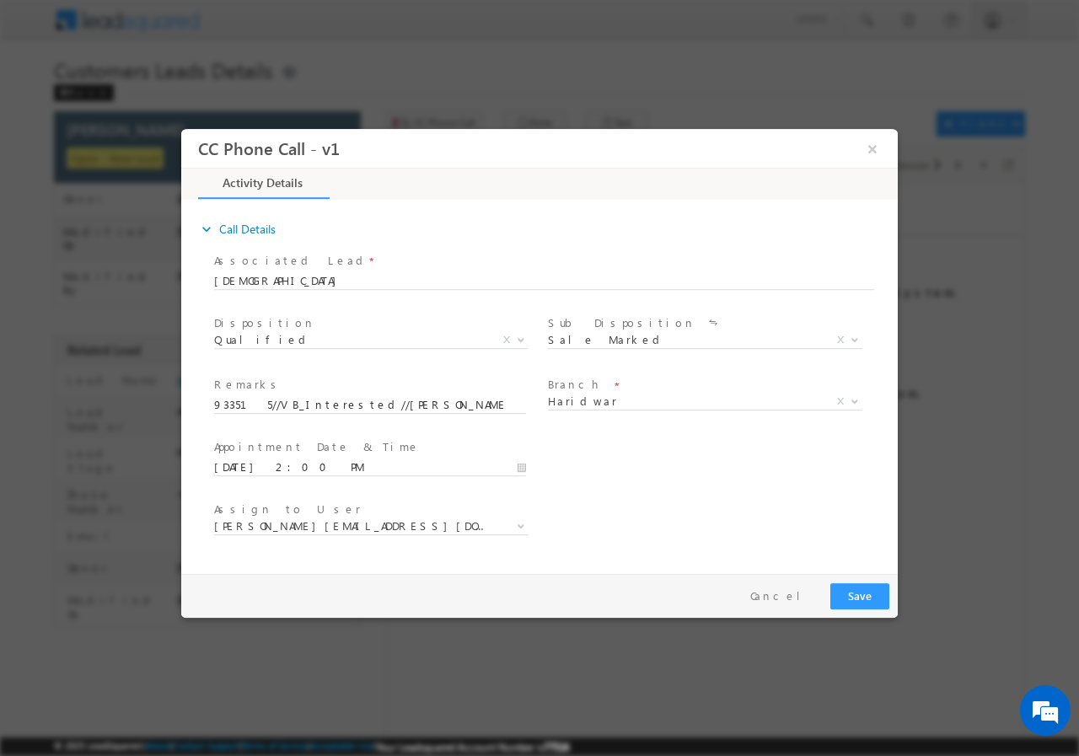
drag, startPoint x: 690, startPoint y: 501, endPoint x: 699, endPoint y: 506, distance: 10.6
click at [691, 501] on div "Assign to User * abhinav.punia1@sgrlimited.in abhishek.sharma1@sgrlimited.in am…" at bounding box center [554, 527] width 687 height 62
click at [389, 523] on span "abhinav.punia1@sgrlimited.in" at bounding box center [351, 524] width 274 height 15
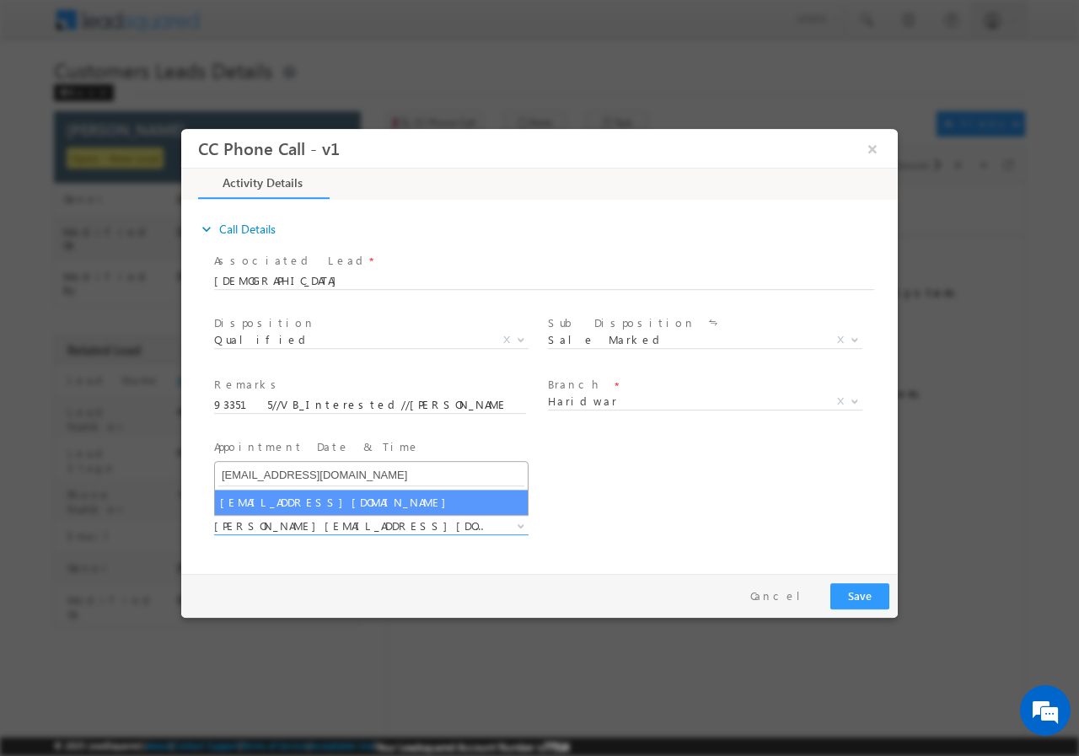
type input "amit.kumar6@sgrlimited.in"
select select "amit.kumar6@sgrlimited.in"
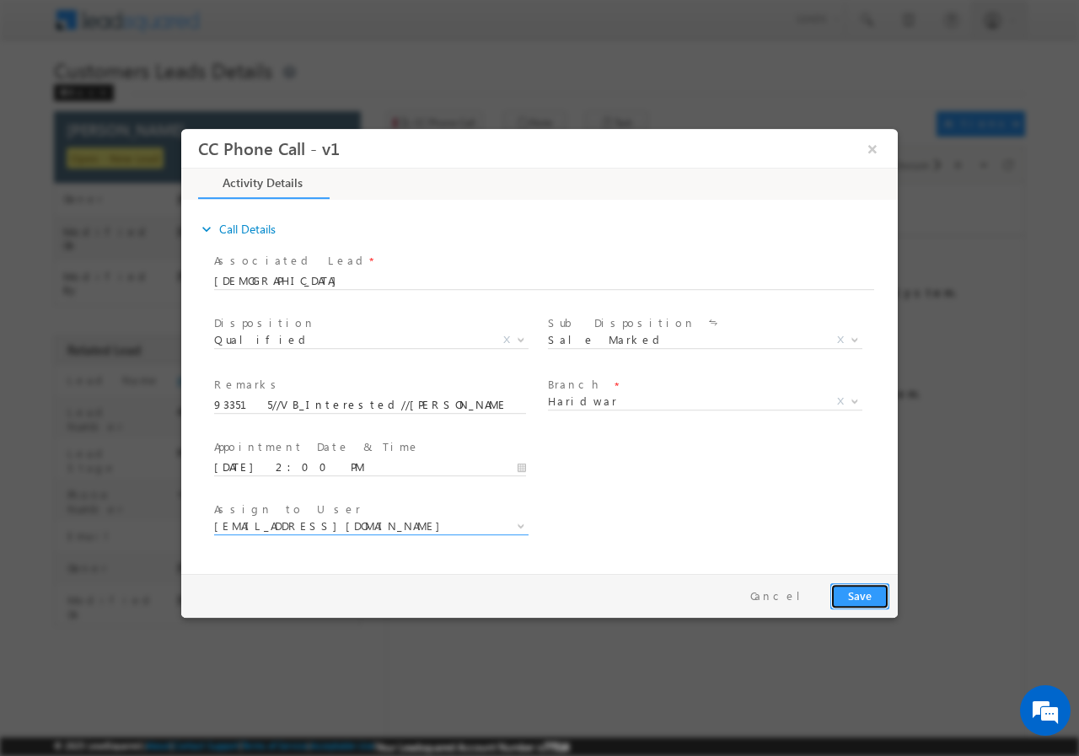
click at [852, 599] on button "Save" at bounding box center [859, 595] width 59 height 26
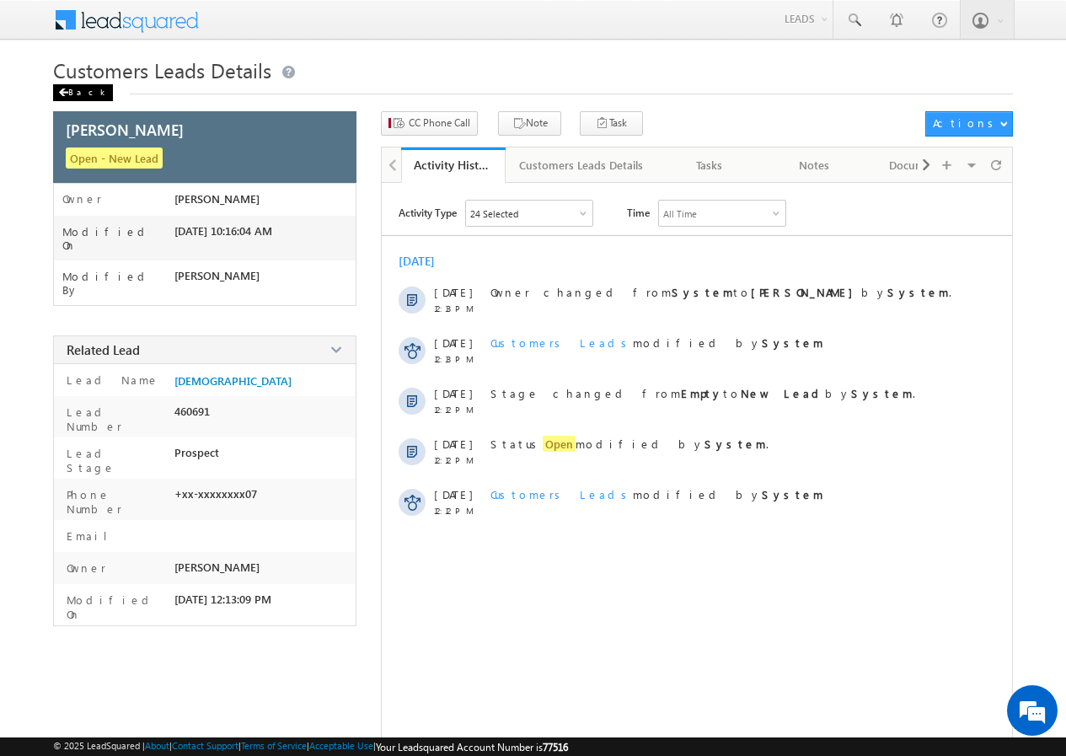
click at [74, 87] on div "Back" at bounding box center [83, 92] width 60 height 17
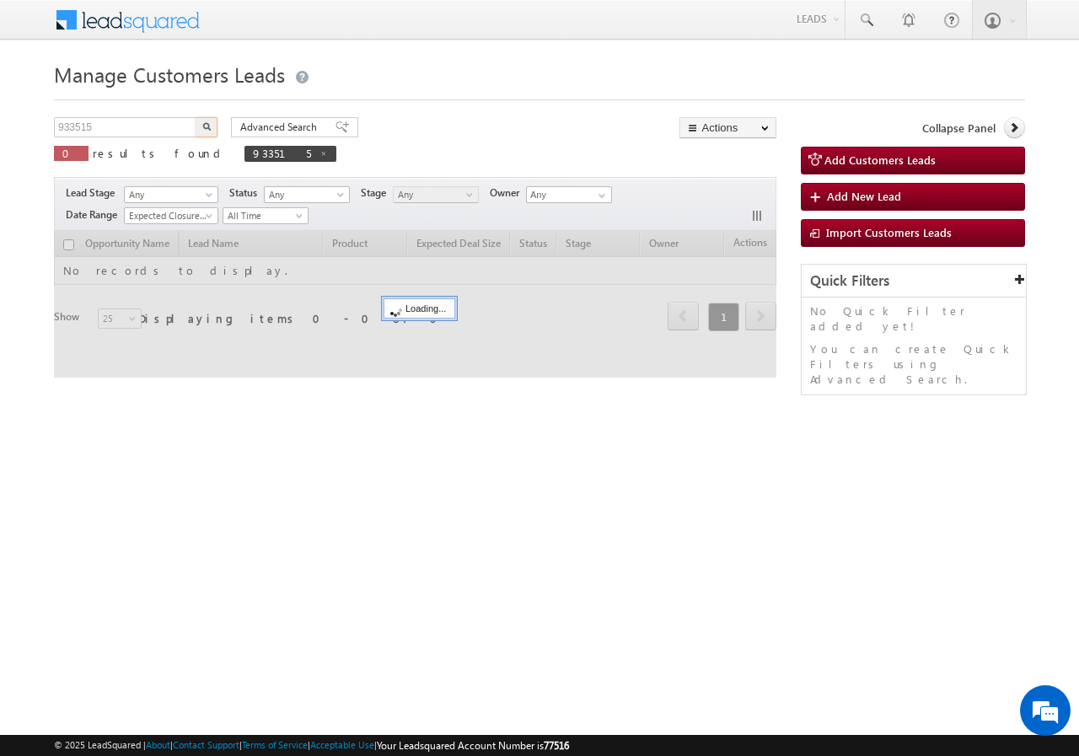
click at [121, 131] on input "933515" at bounding box center [126, 127] width 144 height 20
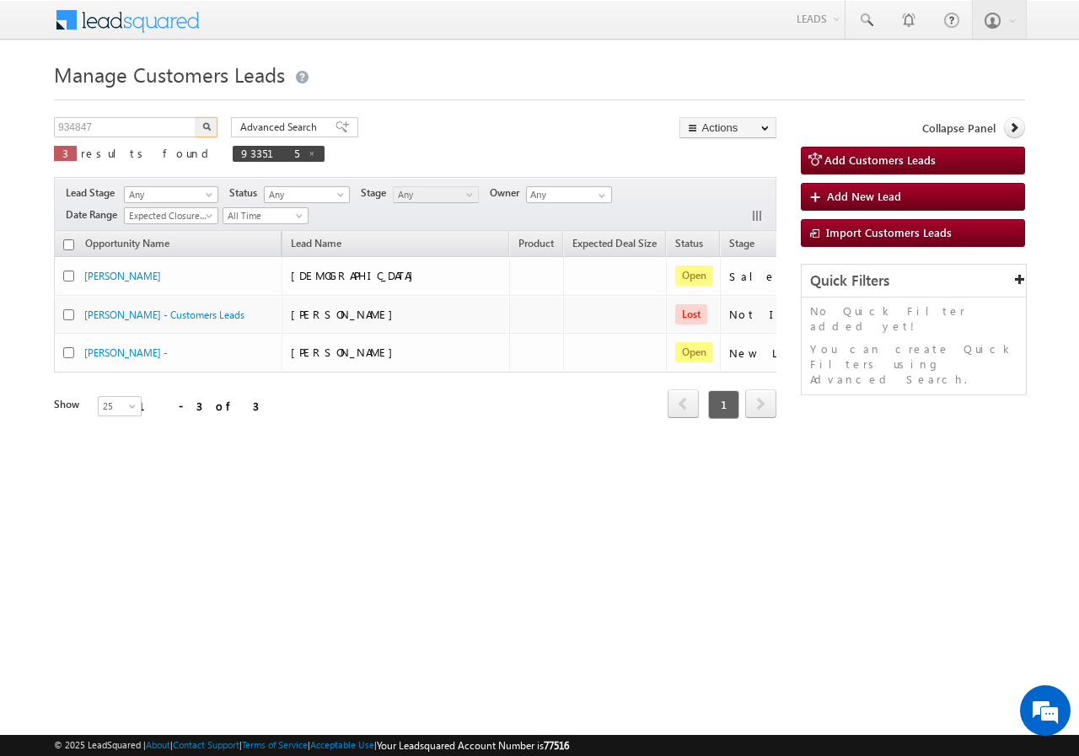
drag, startPoint x: 183, startPoint y: 123, endPoint x: 201, endPoint y: 123, distance: 17.7
click at [185, 123] on input "934847" at bounding box center [126, 127] width 144 height 20
type input "934847"
click at [201, 123] on button "button" at bounding box center [207, 127] width 22 height 20
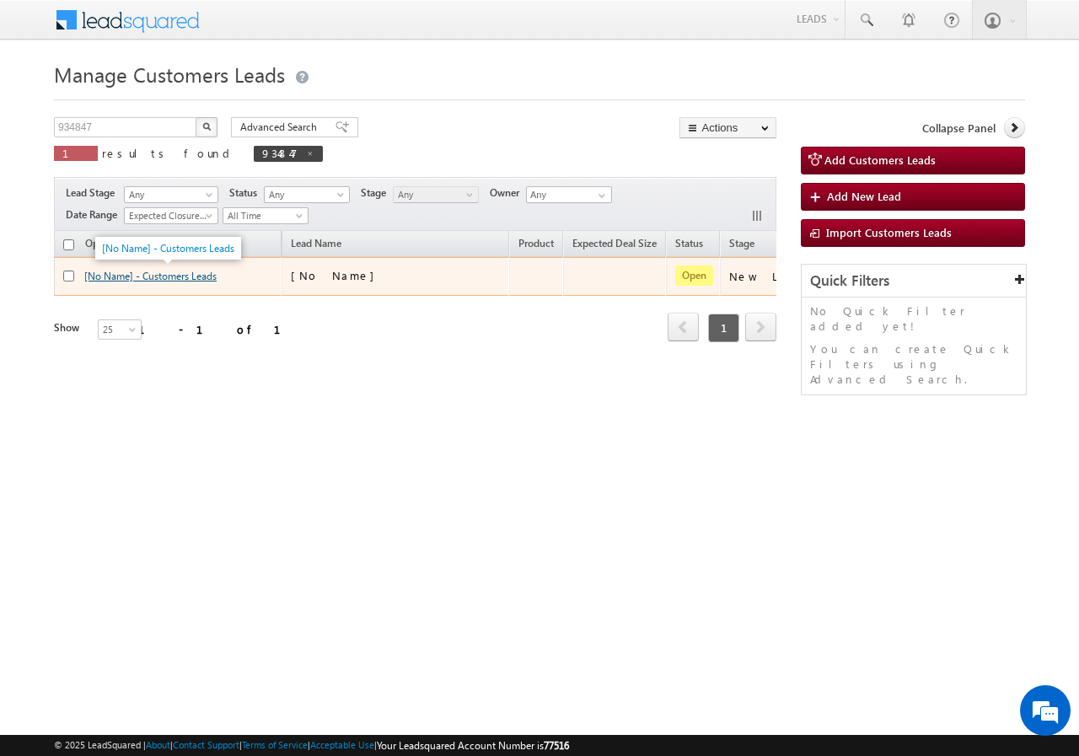
click at [116, 272] on link "[No Name] - Customers Leads" at bounding box center [150, 276] width 132 height 13
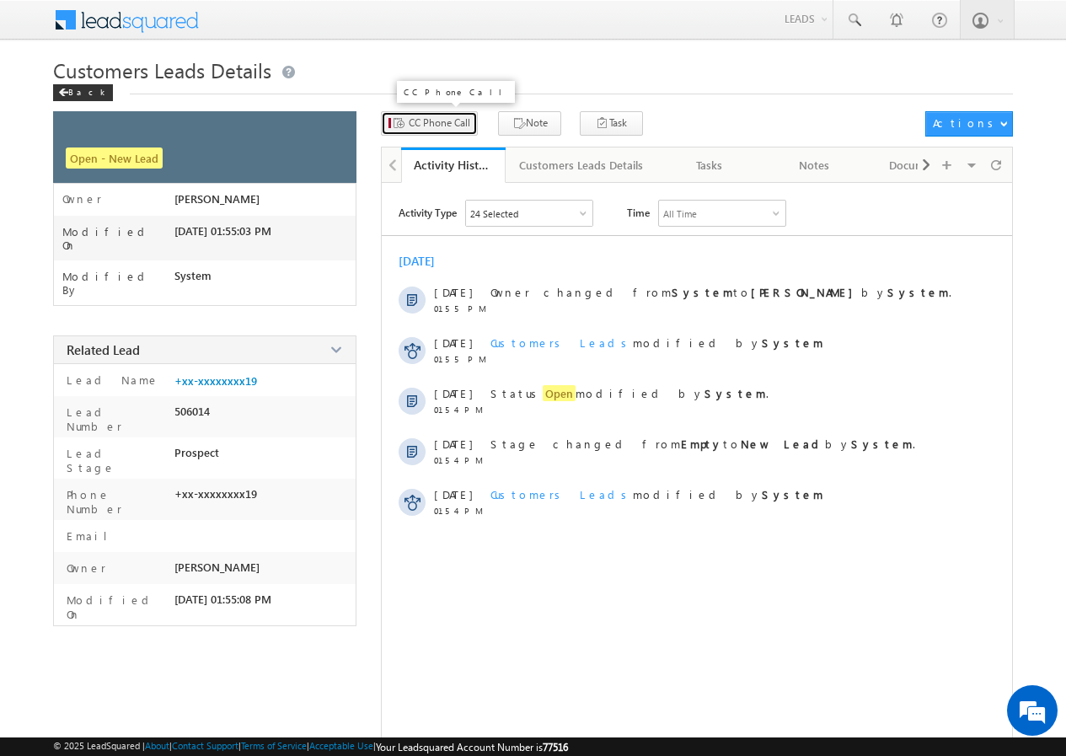
click at [428, 124] on span "CC Phone Call" at bounding box center [440, 122] width 62 height 15
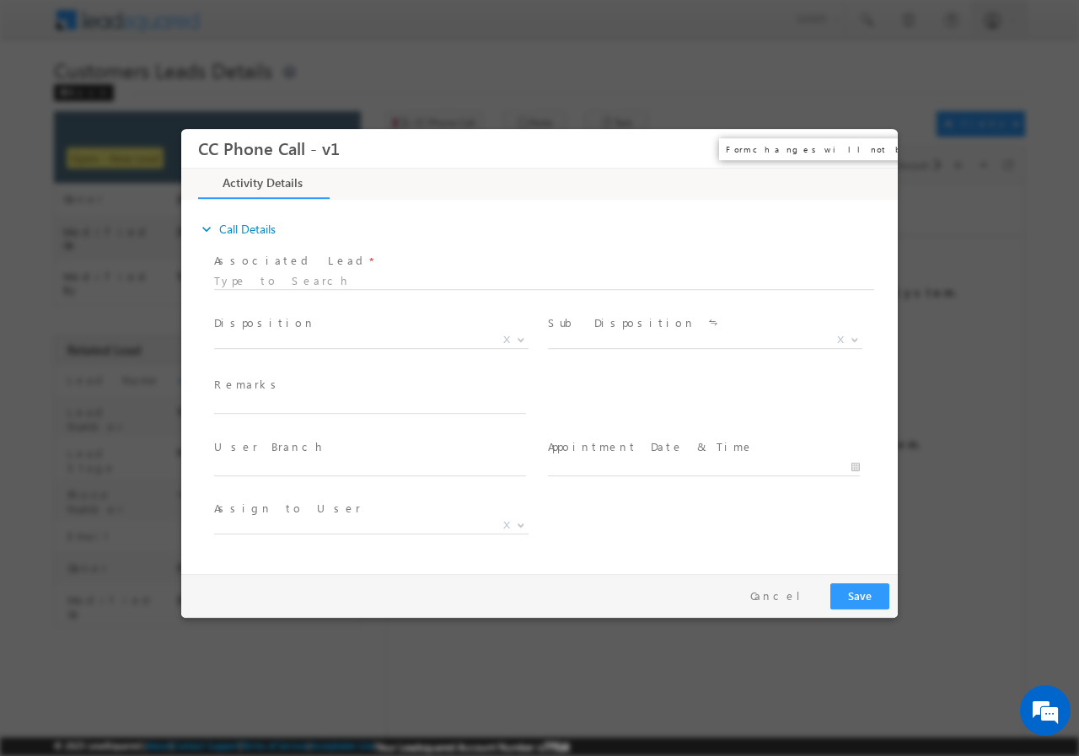
click at [876, 143] on button "×" at bounding box center [872, 147] width 29 height 31
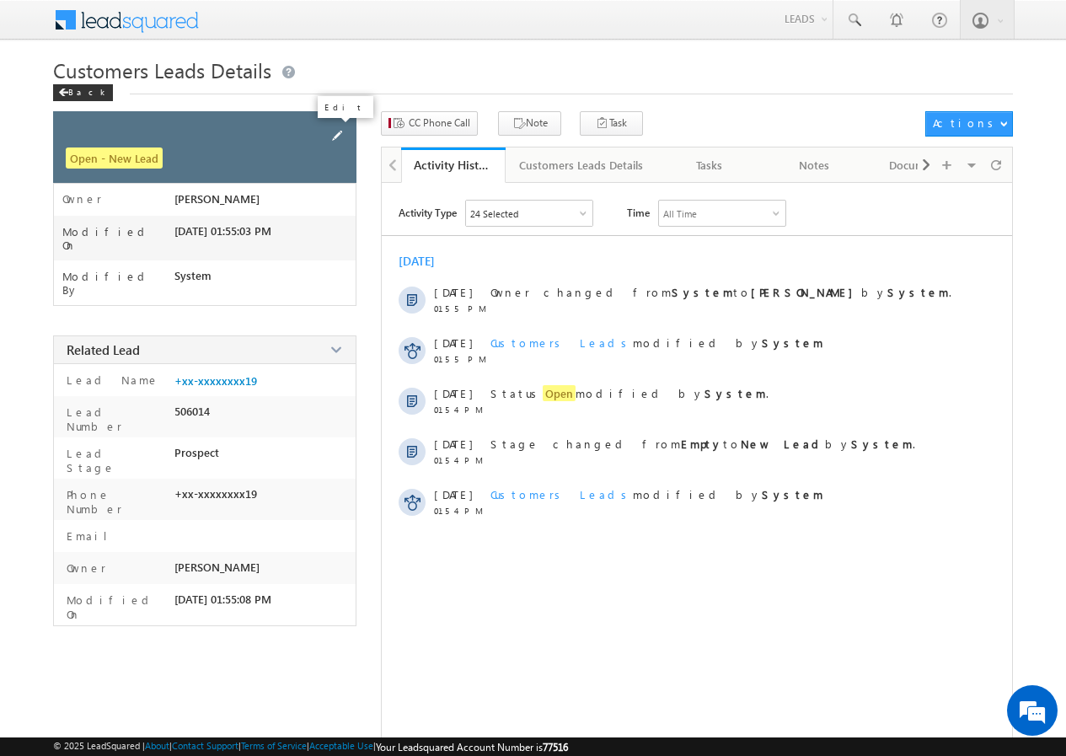
click at [340, 133] on span at bounding box center [337, 135] width 19 height 19
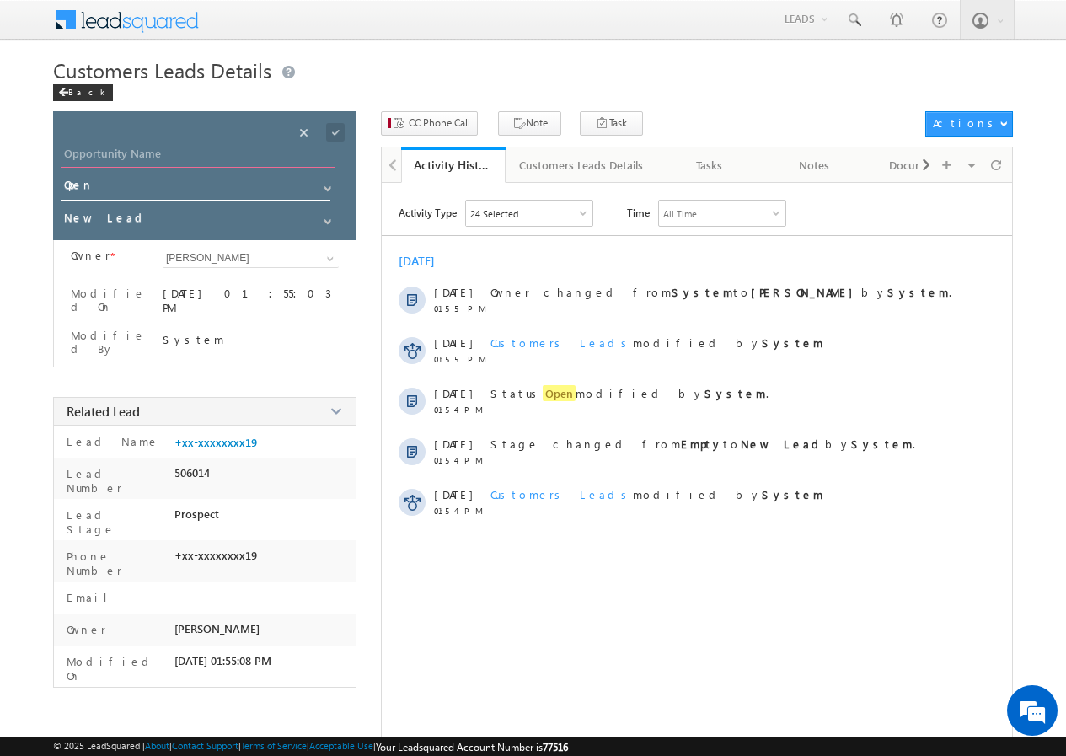
click at [151, 151] on input "Opportunity Name" at bounding box center [198, 156] width 274 height 24
paste input "[PERSON_NAME]"
type input "[PERSON_NAME]"
click at [341, 131] on span at bounding box center [335, 132] width 19 height 19
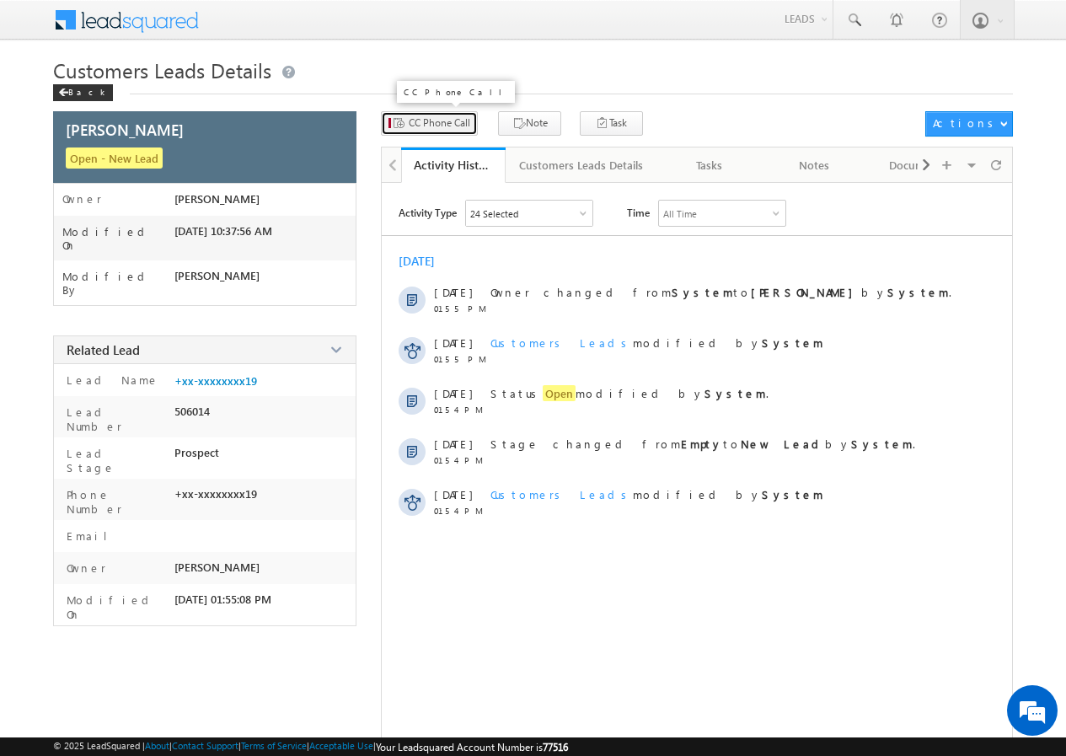
click at [424, 124] on span "CC Phone Call" at bounding box center [440, 122] width 62 height 15
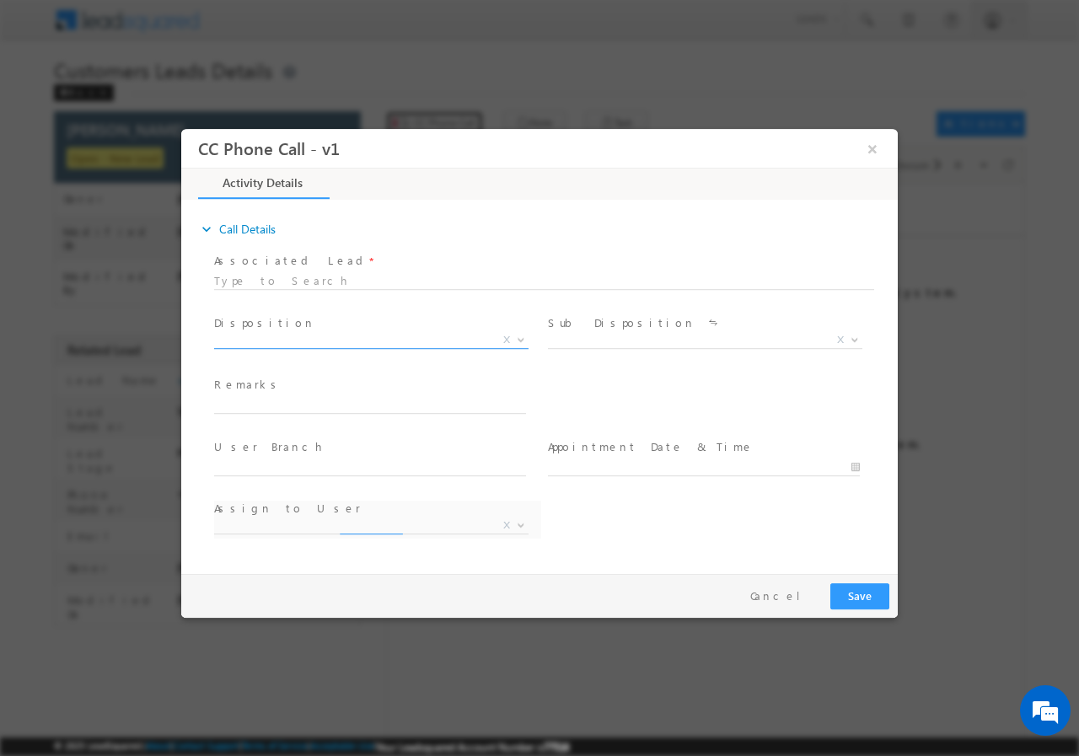
select select "chhatra.pal@sgrlimited.in"
click at [342, 340] on span "X" at bounding box center [371, 339] width 314 height 17
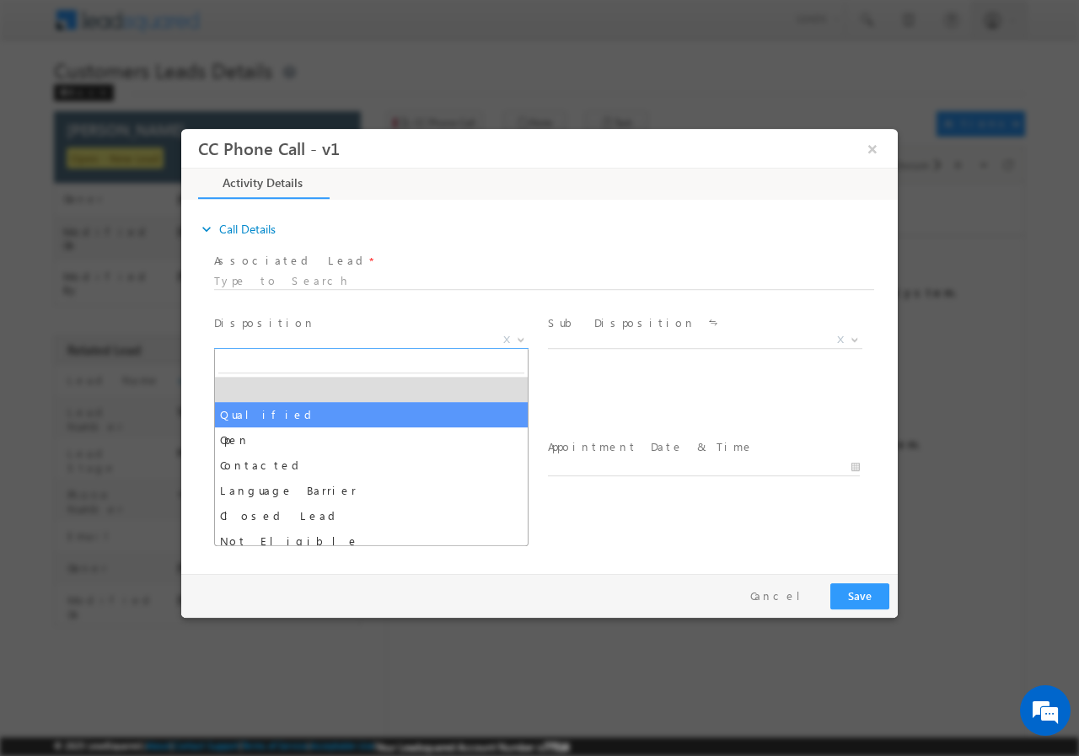
select select "Qualified"
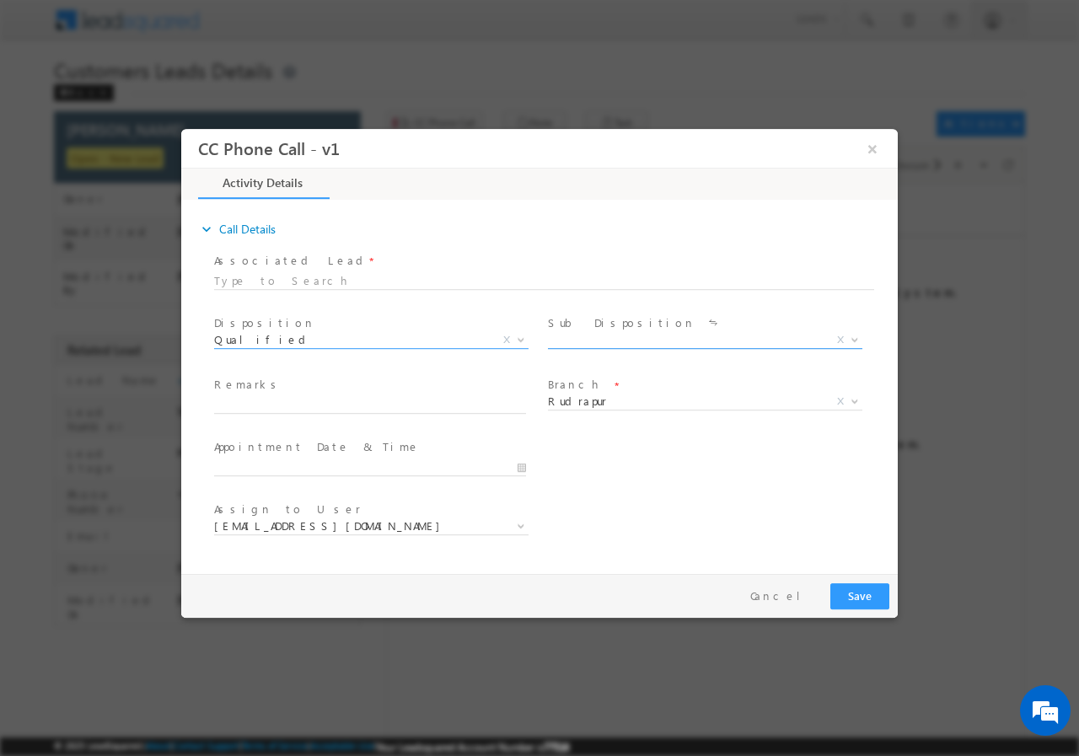
click at [628, 337] on span "X" at bounding box center [705, 339] width 314 height 17
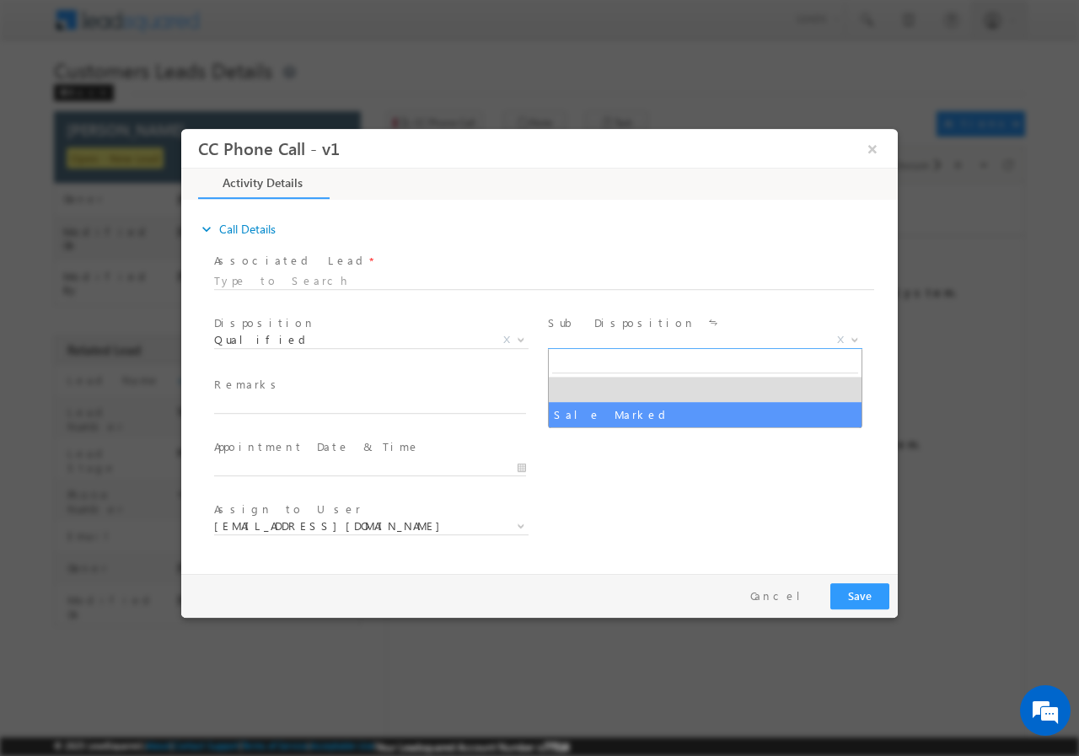
select select "Sale Marked"
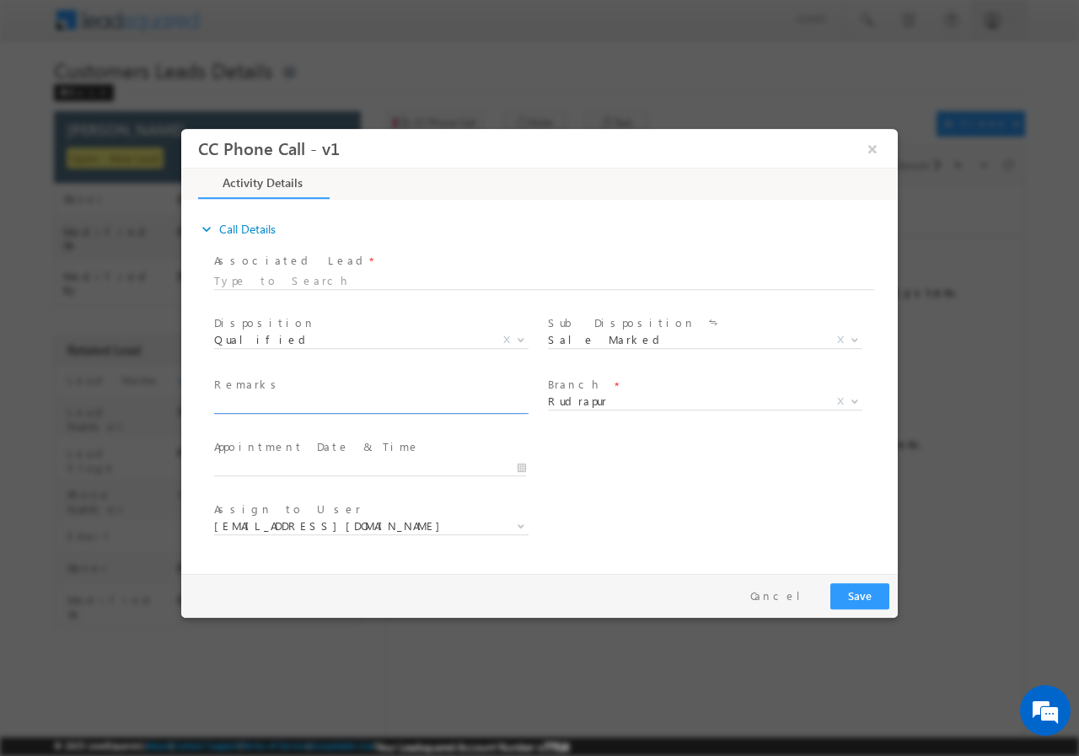
click at [281, 403] on input "text" at bounding box center [370, 404] width 312 height 17
paste input "934847//VB_Interested//NARENDRA KUMAR//8954239119//Flat Purchase// PV-15L//loan…"
type input "934847//VB_Interested//NARENDRA KUMAR//8954239119//Flat Purchase// PV-15L//loan…"
click at [631, 407] on span "Rudrapur" at bounding box center [685, 400] width 274 height 15
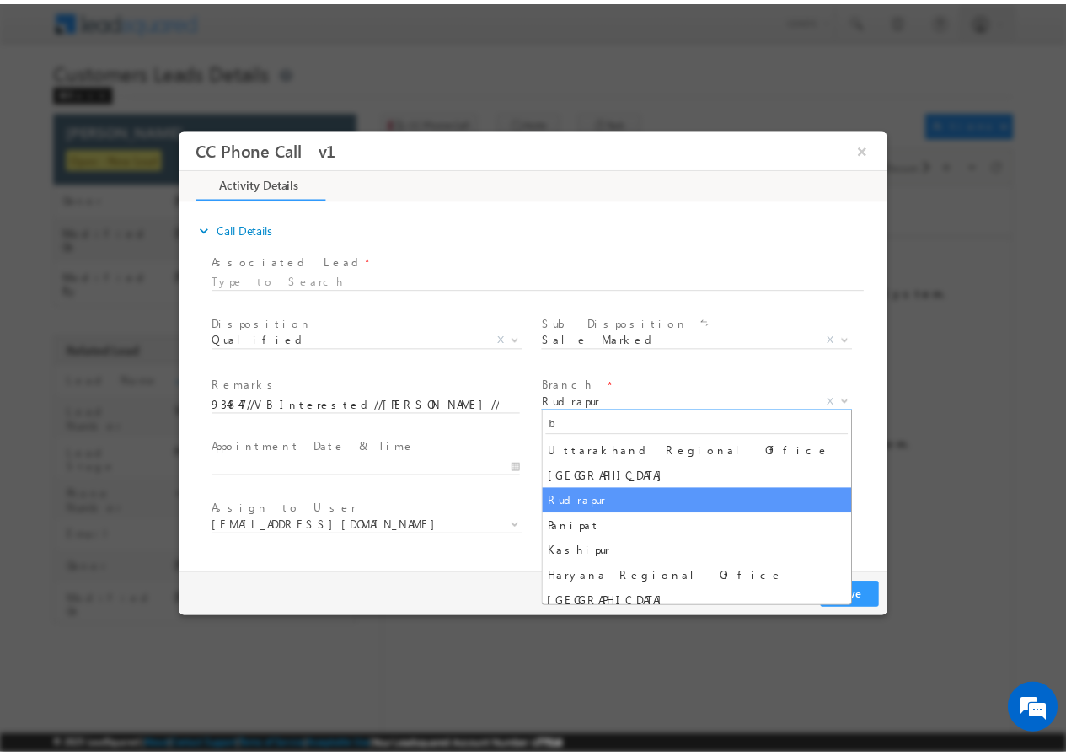
scroll to position [0, 0]
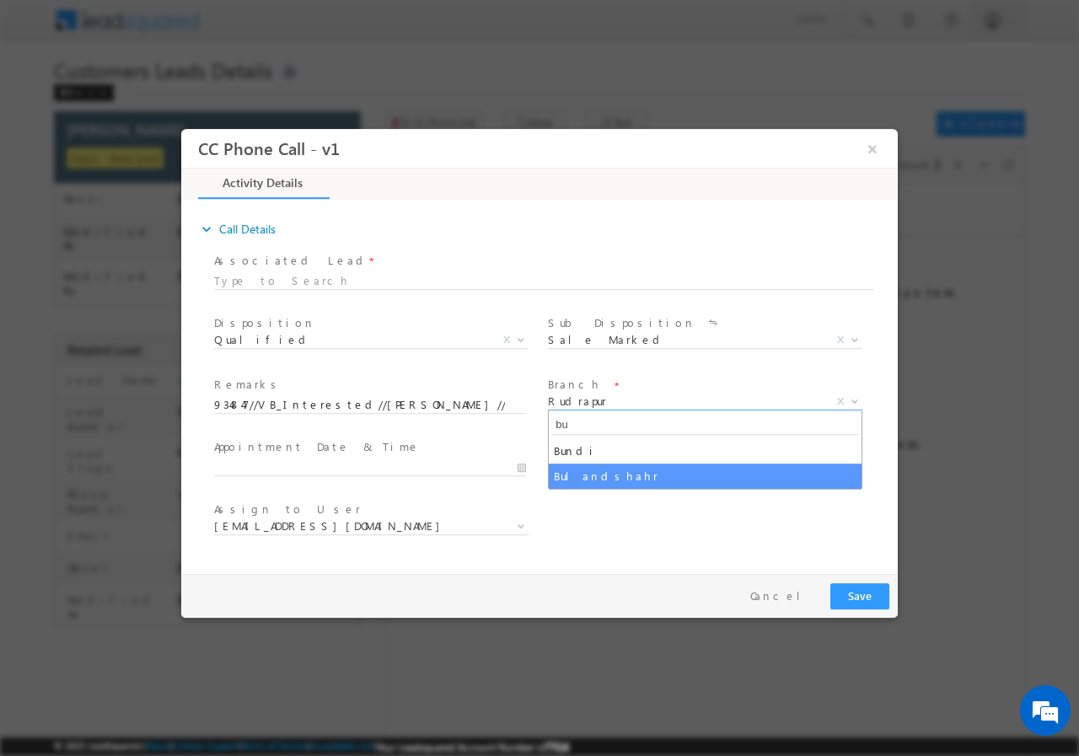
type input "bu"
select select "Bulandshahr"
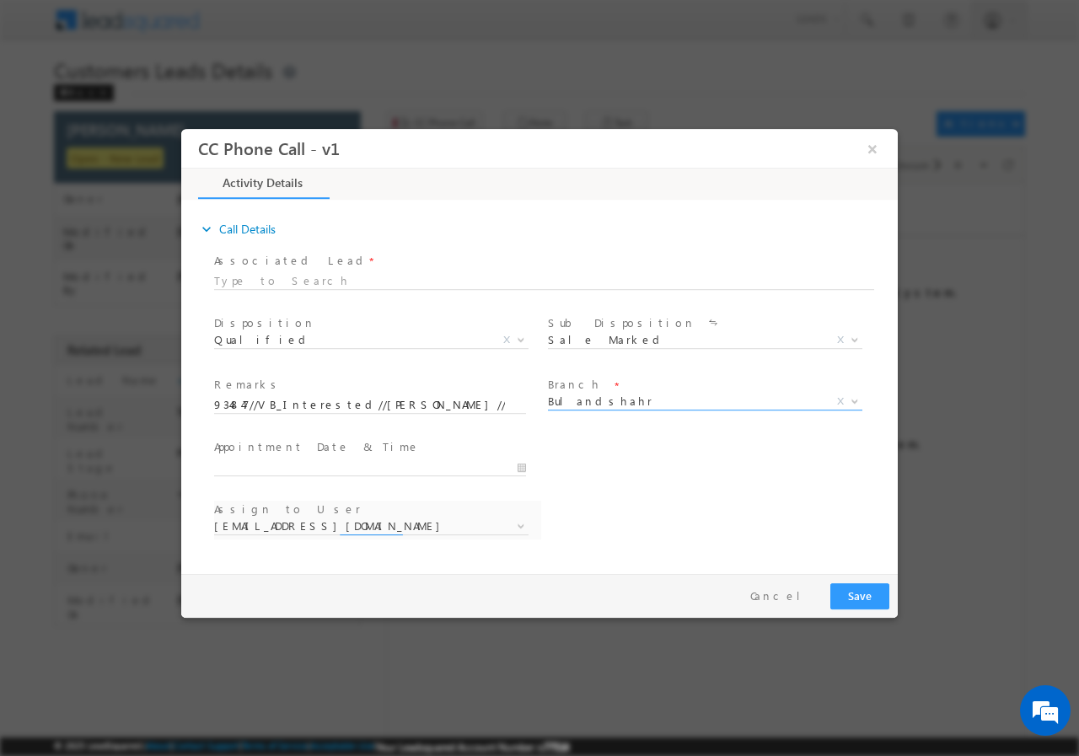
select select "sachin.kumar2@sgrlimited.in"
click at [522, 463] on input "09/26/2025 10:36 AM" at bounding box center [370, 466] width 312 height 17
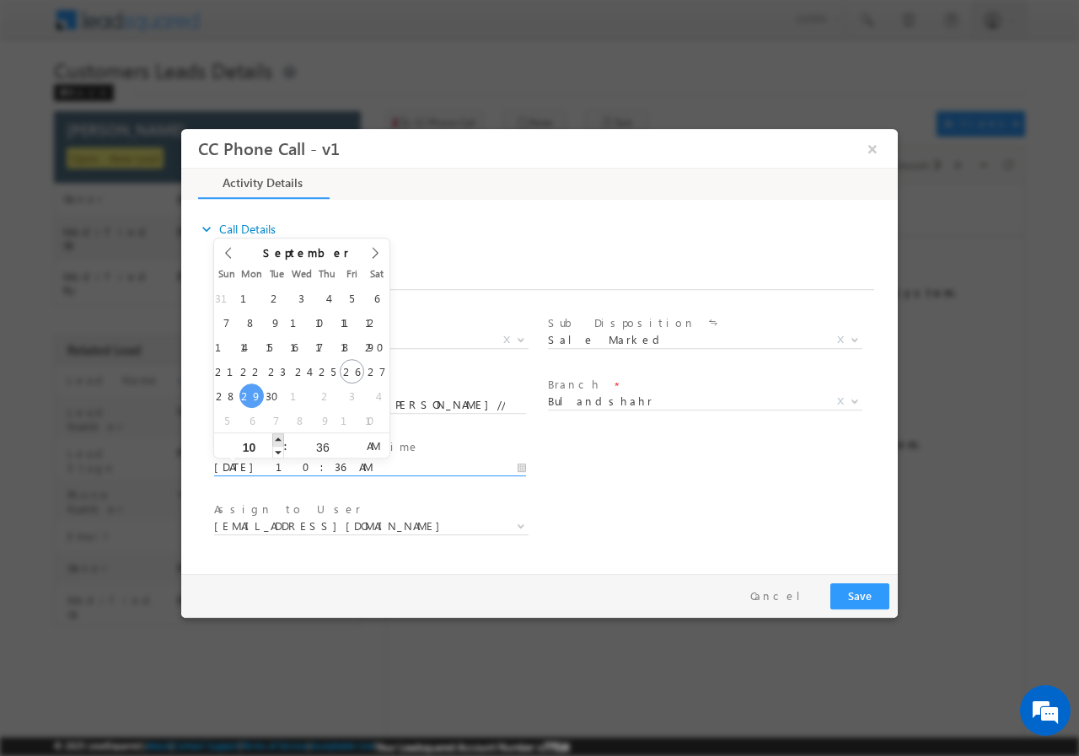
type input "09/29/2025 11:36 AM"
type input "11"
click at [280, 437] on span at bounding box center [278, 438] width 12 height 13
type input "09/29/2025 12:36 PM"
type input "12"
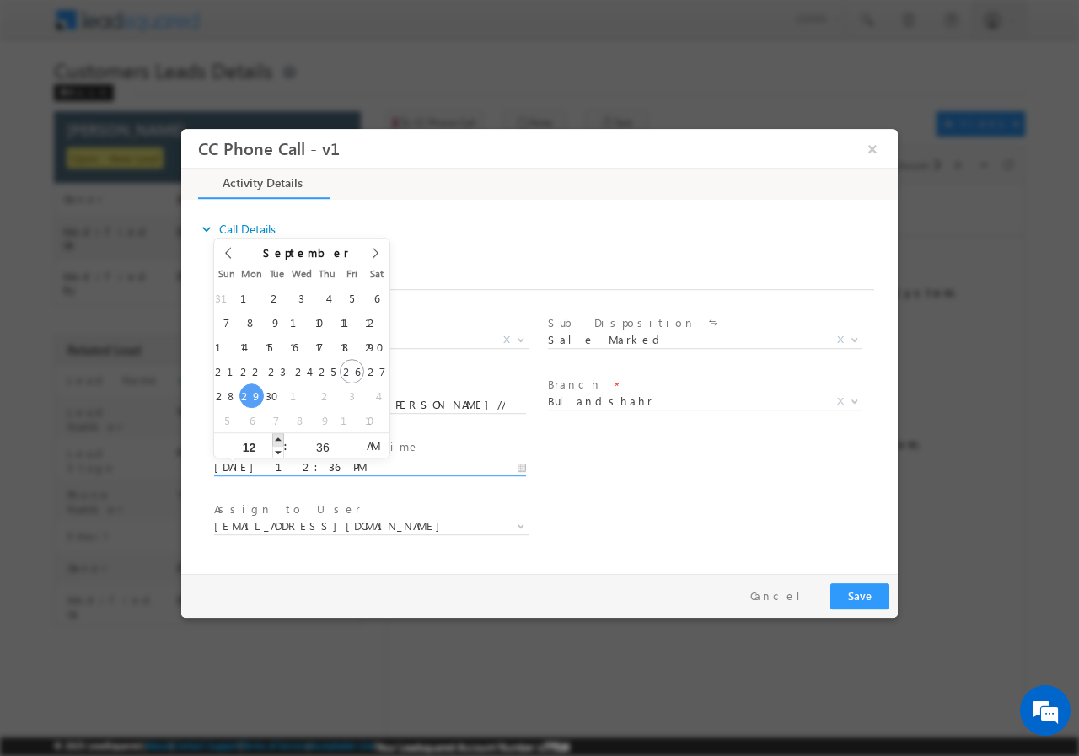
click at [280, 437] on span at bounding box center [278, 438] width 12 height 13
type input "09/29/2025 1:36 PM"
type input "01"
click at [280, 437] on span at bounding box center [278, 438] width 12 height 13
type input "09/29/2025 12:36 PM"
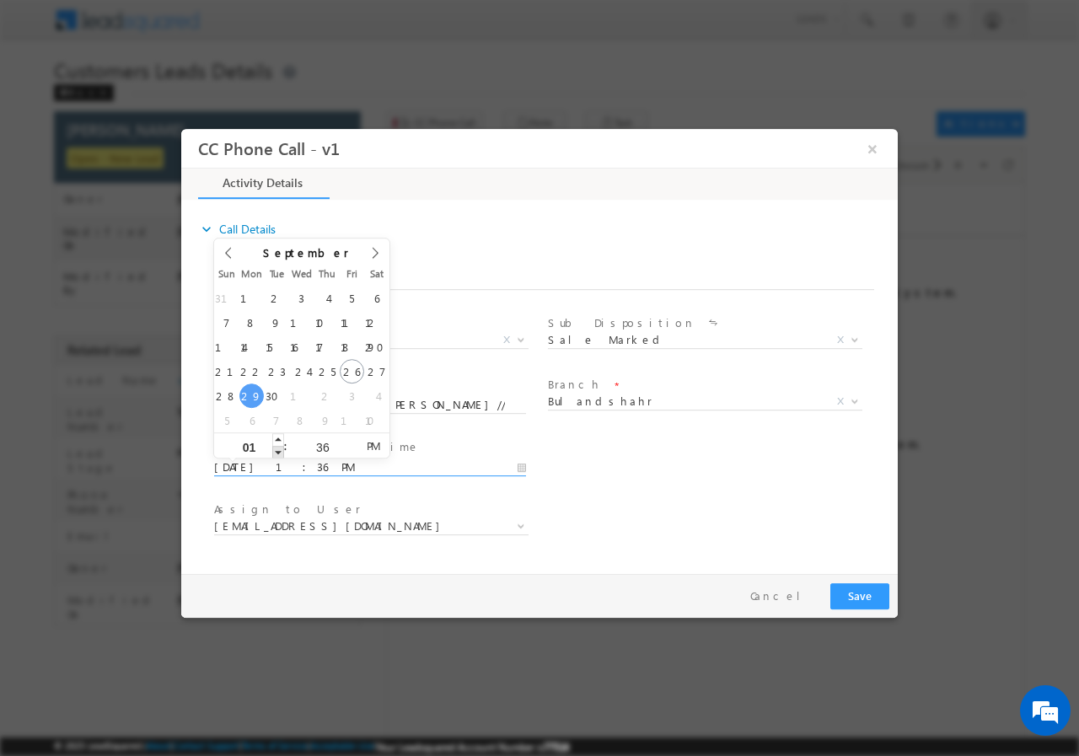
type input "12"
click at [281, 450] on span at bounding box center [278, 451] width 12 height 13
click at [327, 446] on input "36" at bounding box center [322, 446] width 70 height 11
click at [324, 446] on input "36" at bounding box center [322, 446] width 70 height 11
type input "00"
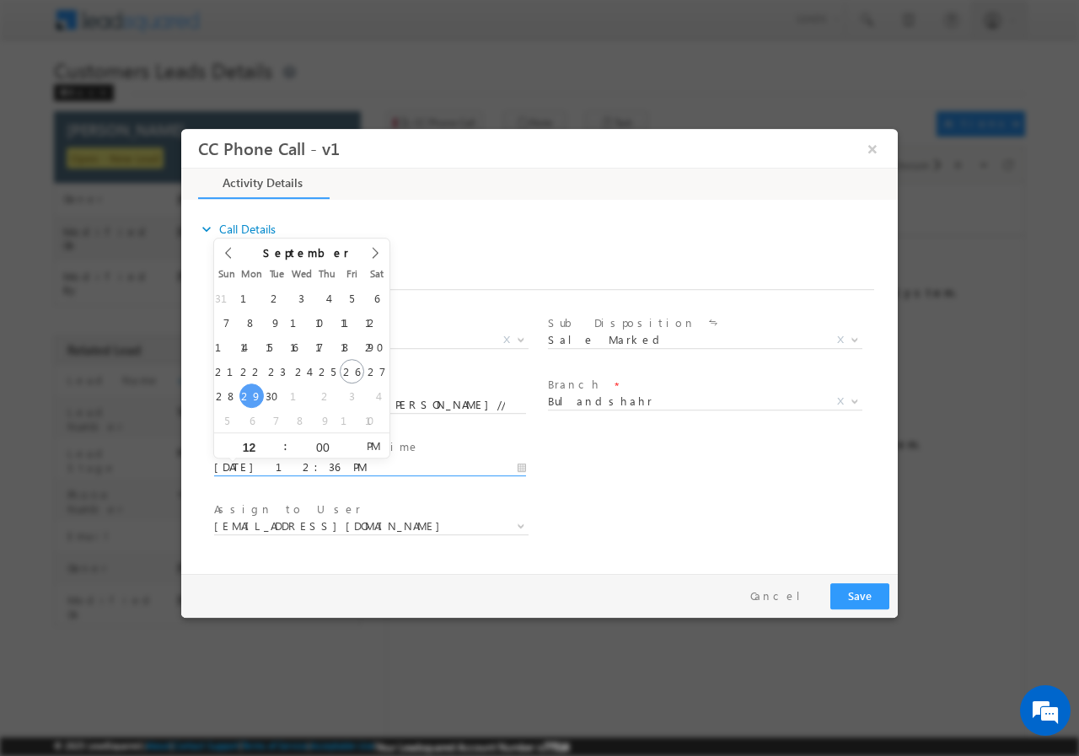
type input "09/29/2025 12:00 PM"
click at [700, 499] on div "Assign to User * sachin.kumar2@sgrlimited.in atul.kumar@sgrlimited.in baldev.si…" at bounding box center [554, 527] width 687 height 62
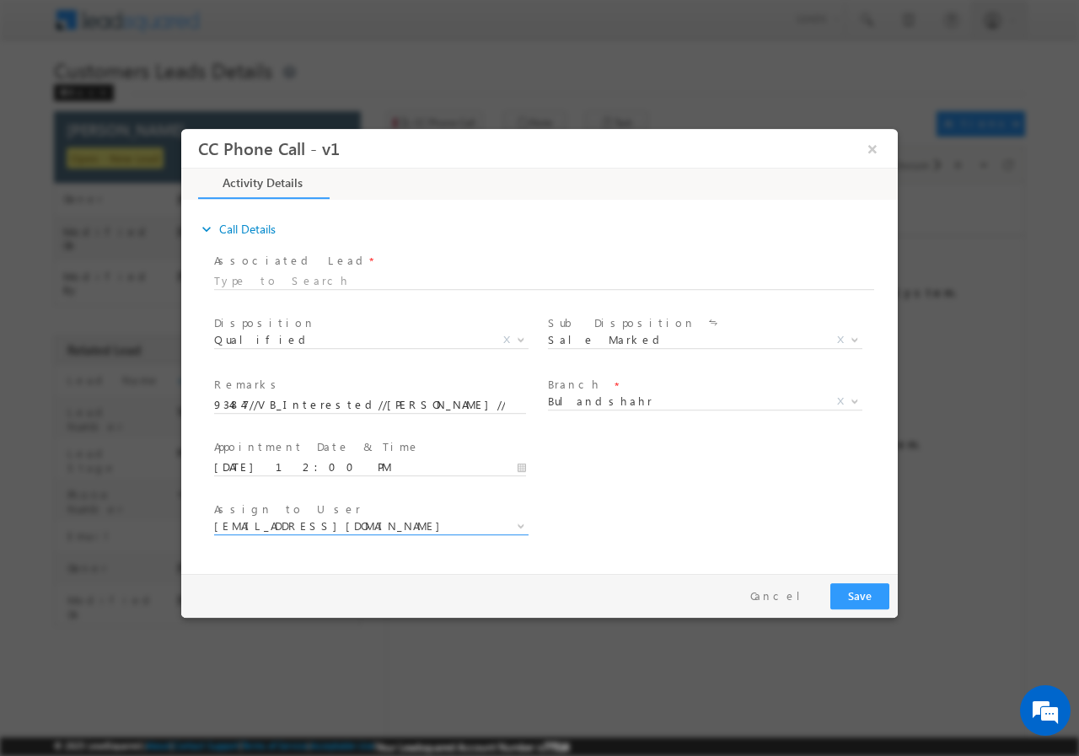
click at [415, 518] on span "sachin.kumar2@sgrlimited.in" at bounding box center [351, 524] width 274 height 15
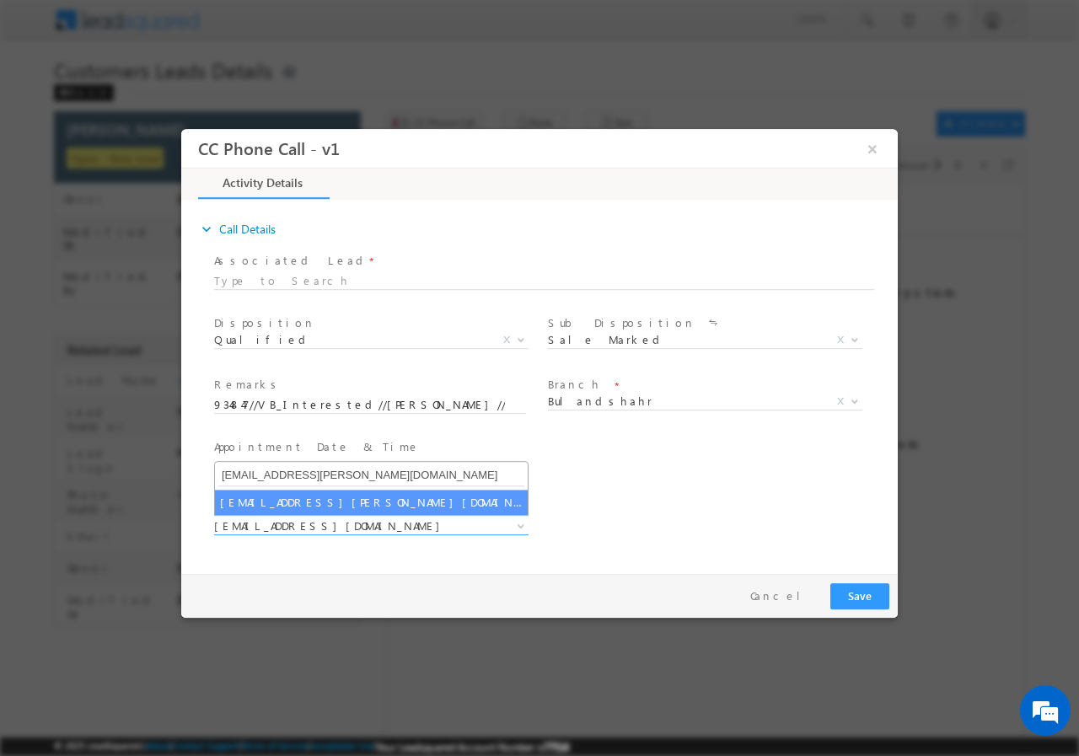
type input "praveen.bhati@sgrlimited.in"
select select "praveen.bhati@sgrlimited.in"
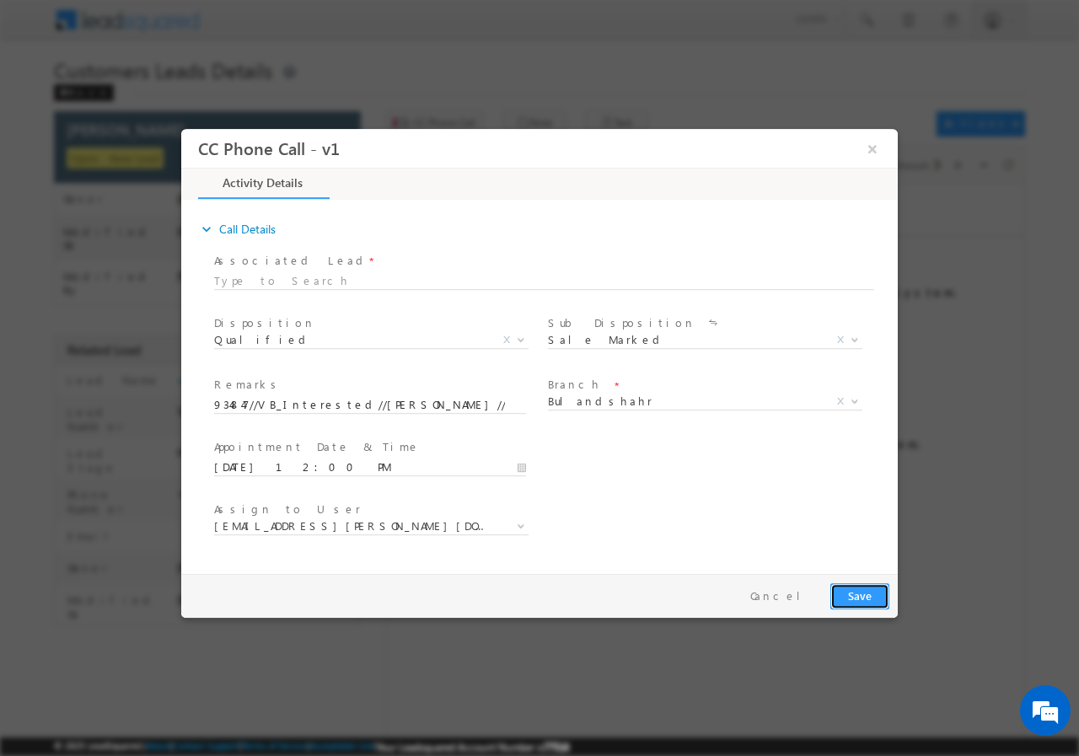
click at [859, 594] on button "Save" at bounding box center [859, 595] width 59 height 26
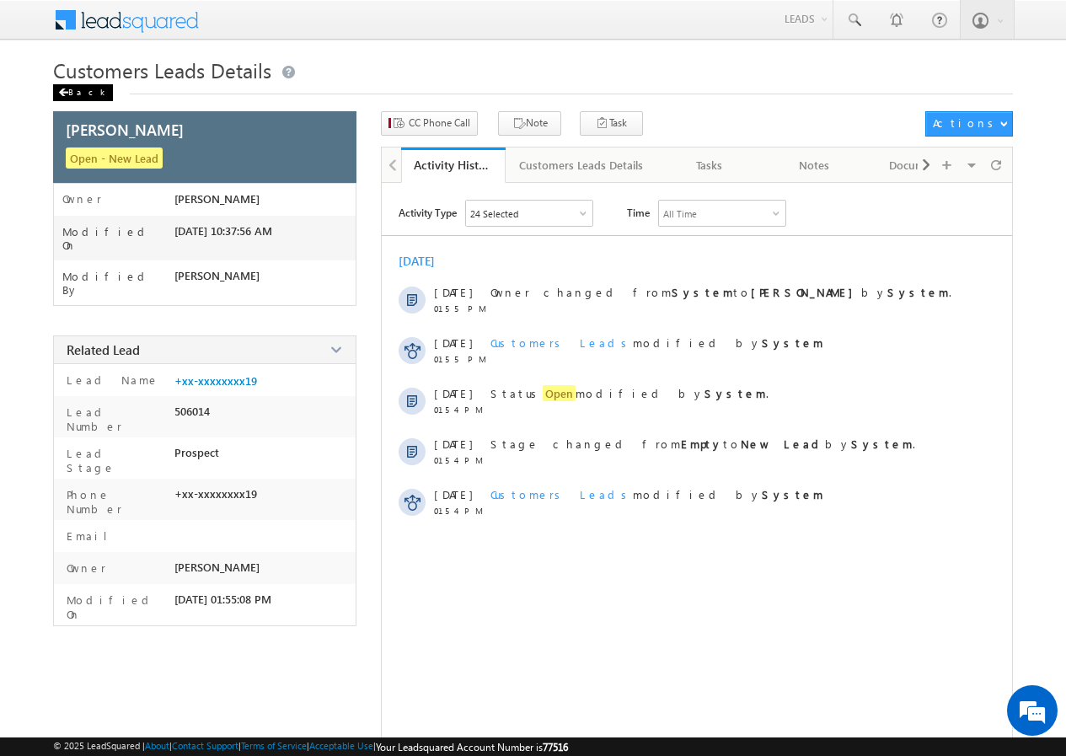
click at [80, 90] on div "Back" at bounding box center [83, 92] width 60 height 17
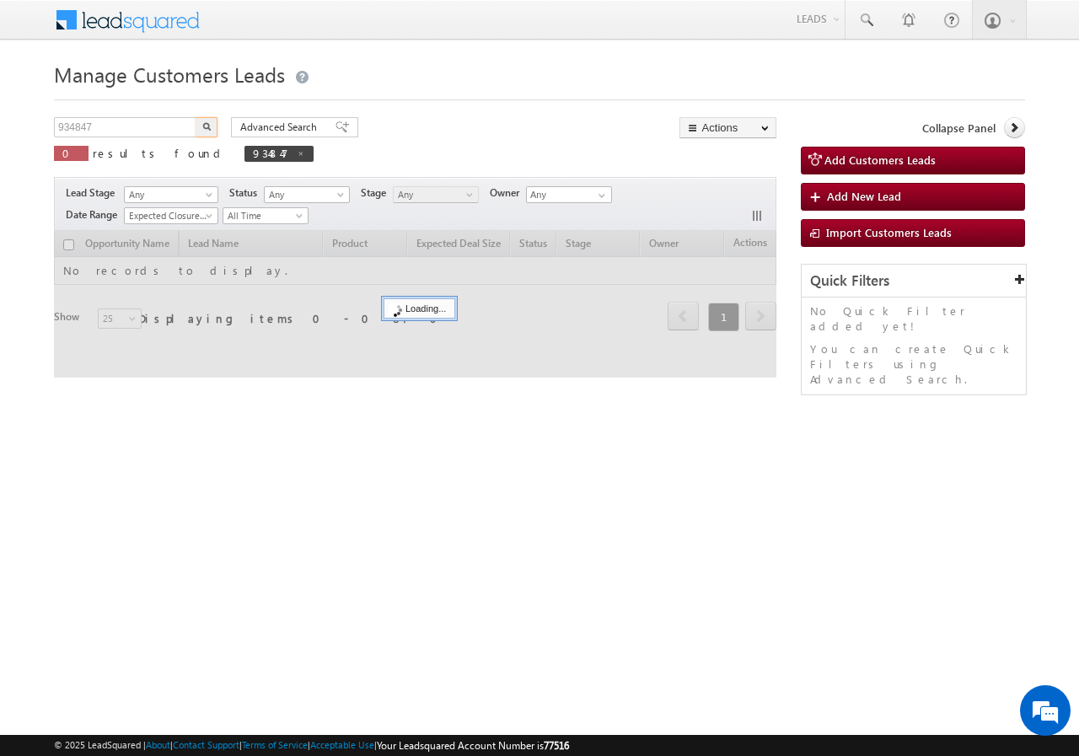
click at [141, 126] on input "934847" at bounding box center [126, 127] width 144 height 20
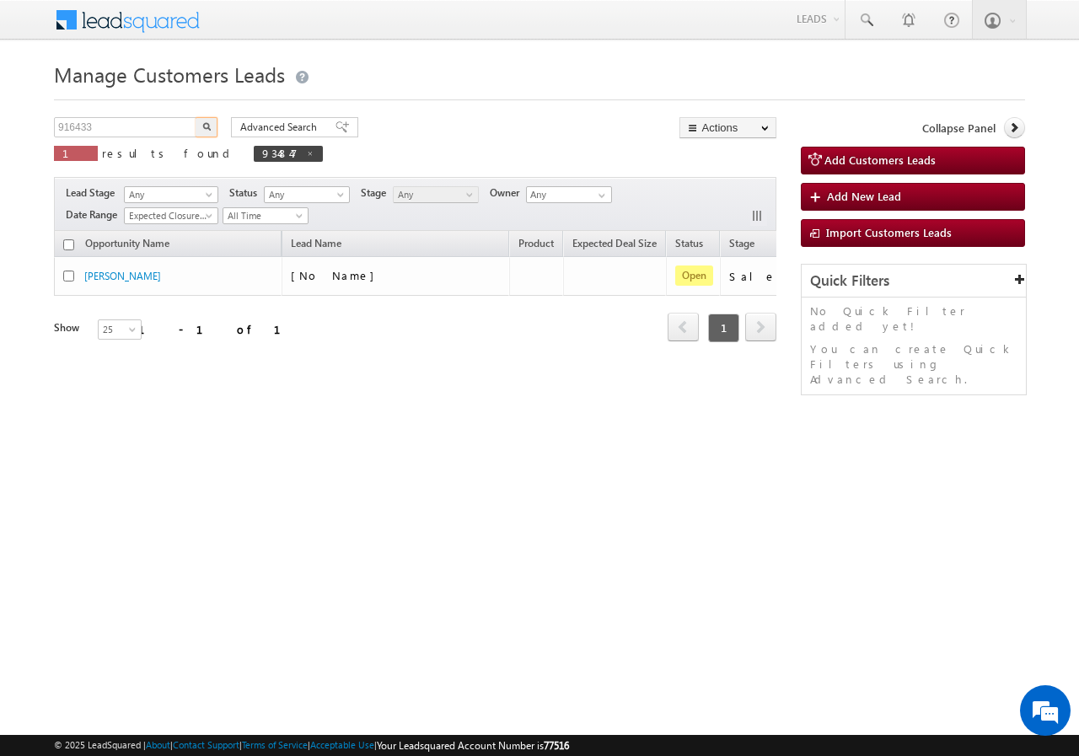
type input "916433"
click at [206, 123] on img "button" at bounding box center [206, 126] width 8 height 8
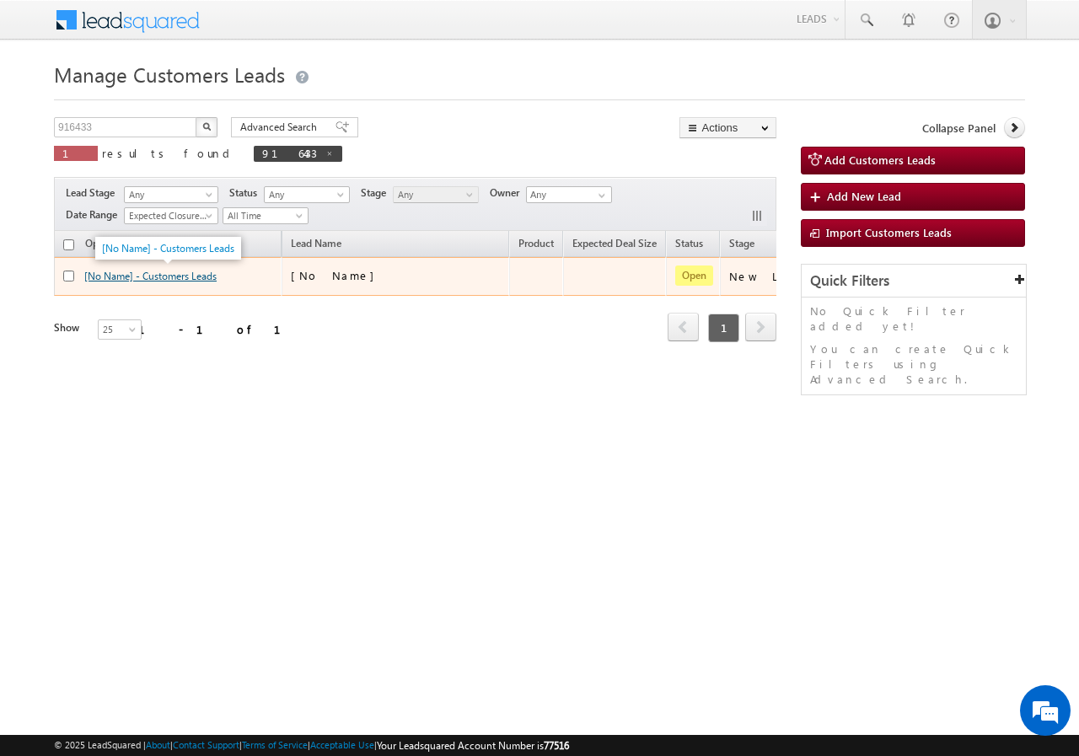
click at [190, 277] on link "[No Name] - Customers Leads" at bounding box center [150, 276] width 132 height 13
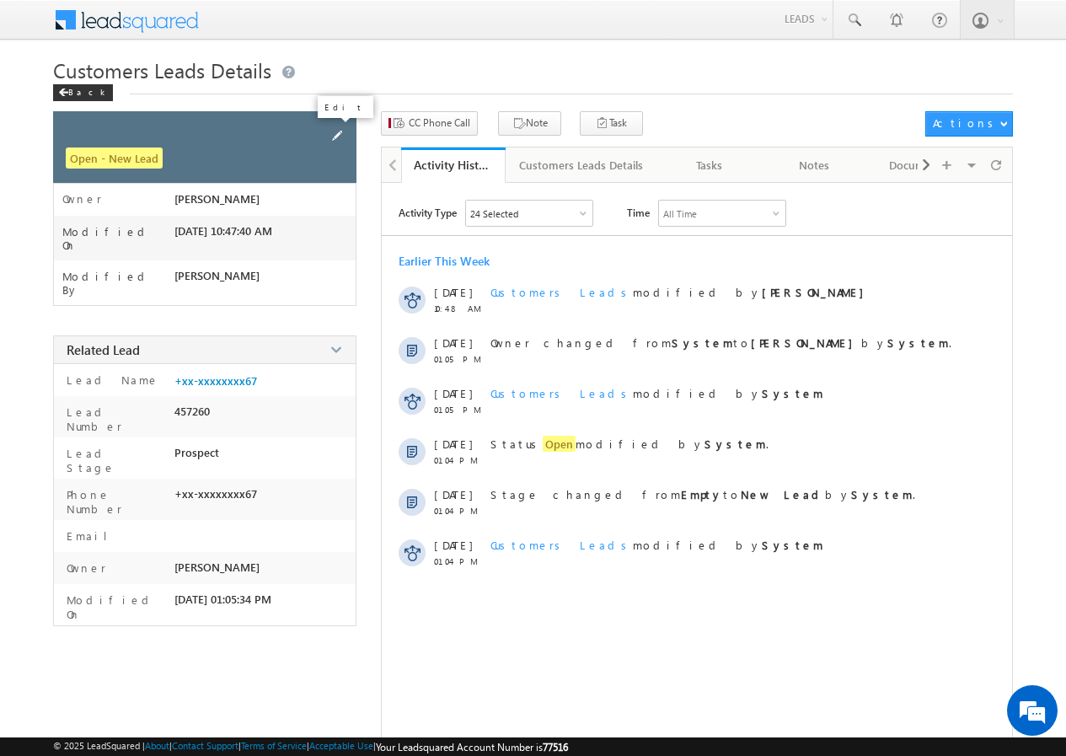
click at [338, 132] on span at bounding box center [337, 135] width 19 height 19
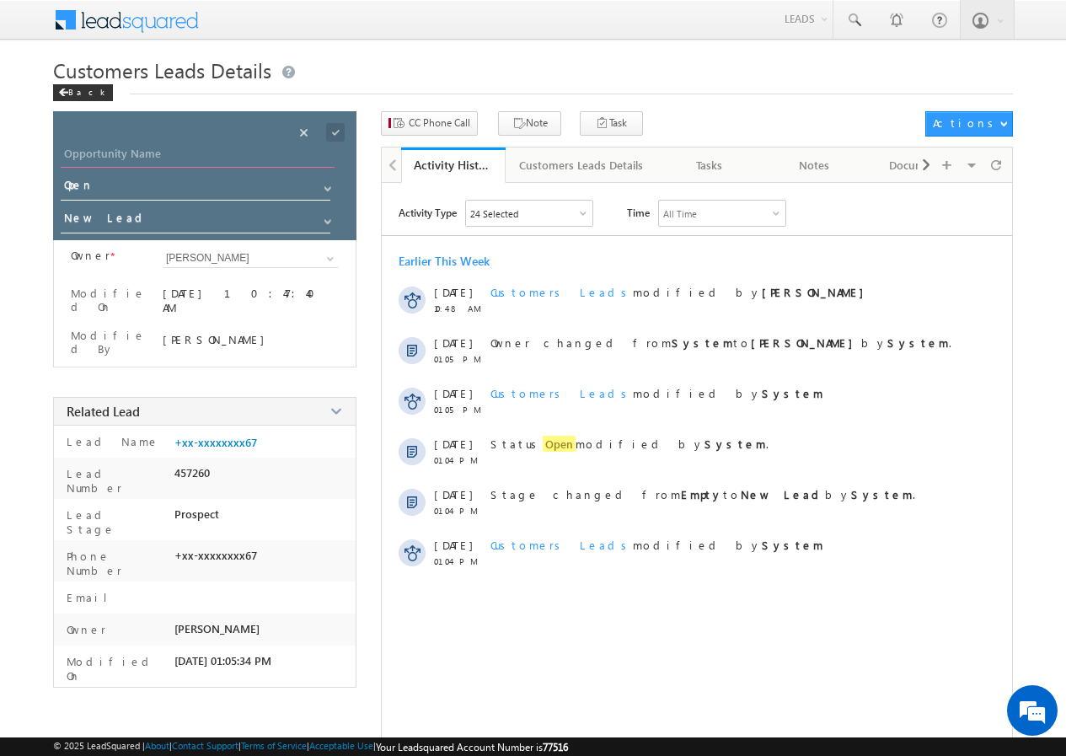
click at [149, 153] on input "Opportunity Name" at bounding box center [198, 156] width 274 height 24
paste input "TABISH RAZA ANSARI"
type input "TABISH RAZA ANSARI"
click at [336, 131] on span at bounding box center [335, 132] width 19 height 19
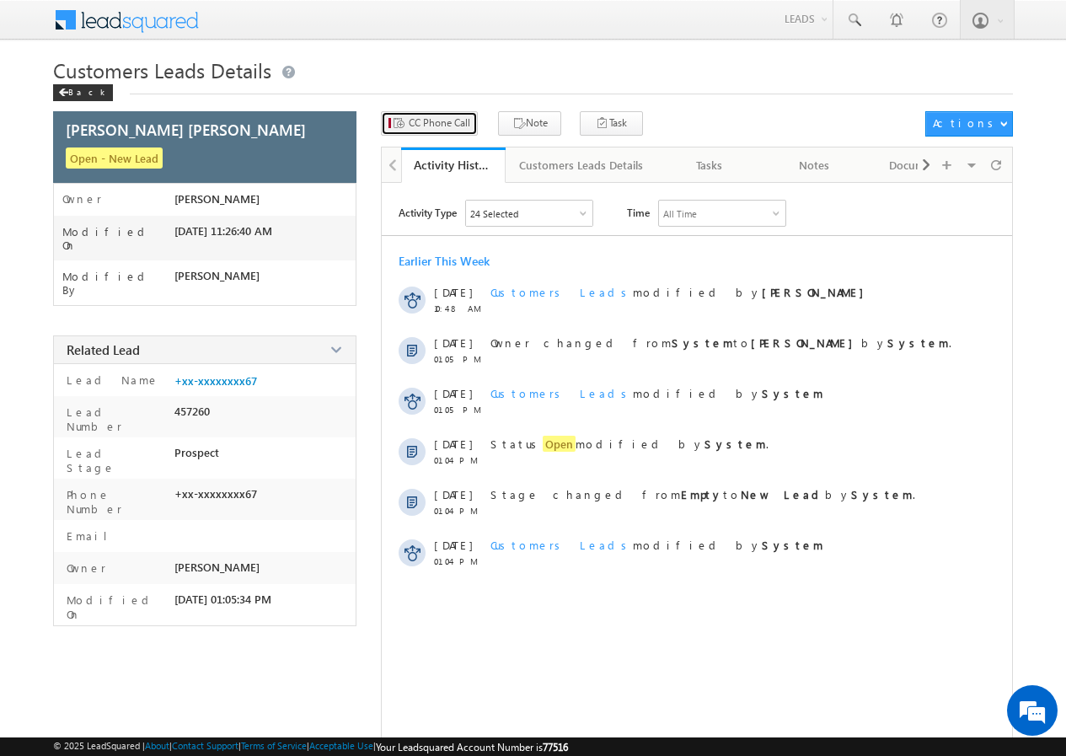
click at [425, 125] on span "CC Phone Call" at bounding box center [440, 122] width 62 height 15
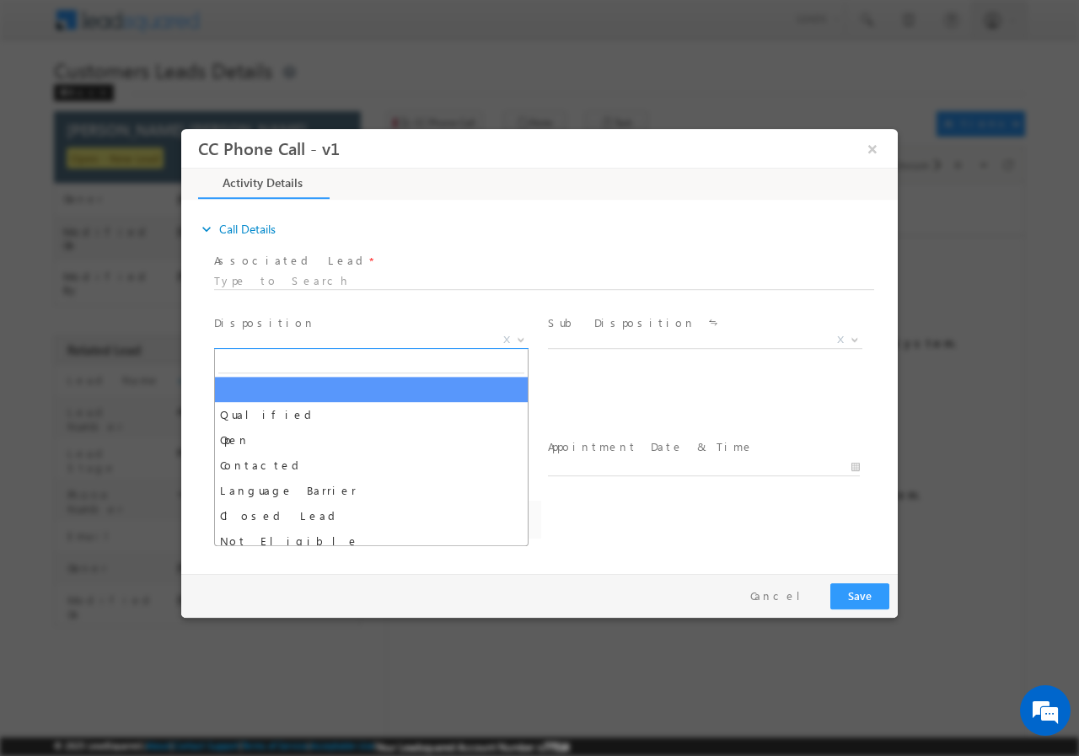
click at [337, 341] on span "X" at bounding box center [371, 339] width 314 height 17
select select "abhishek.sharma3@sgrlimited.in"
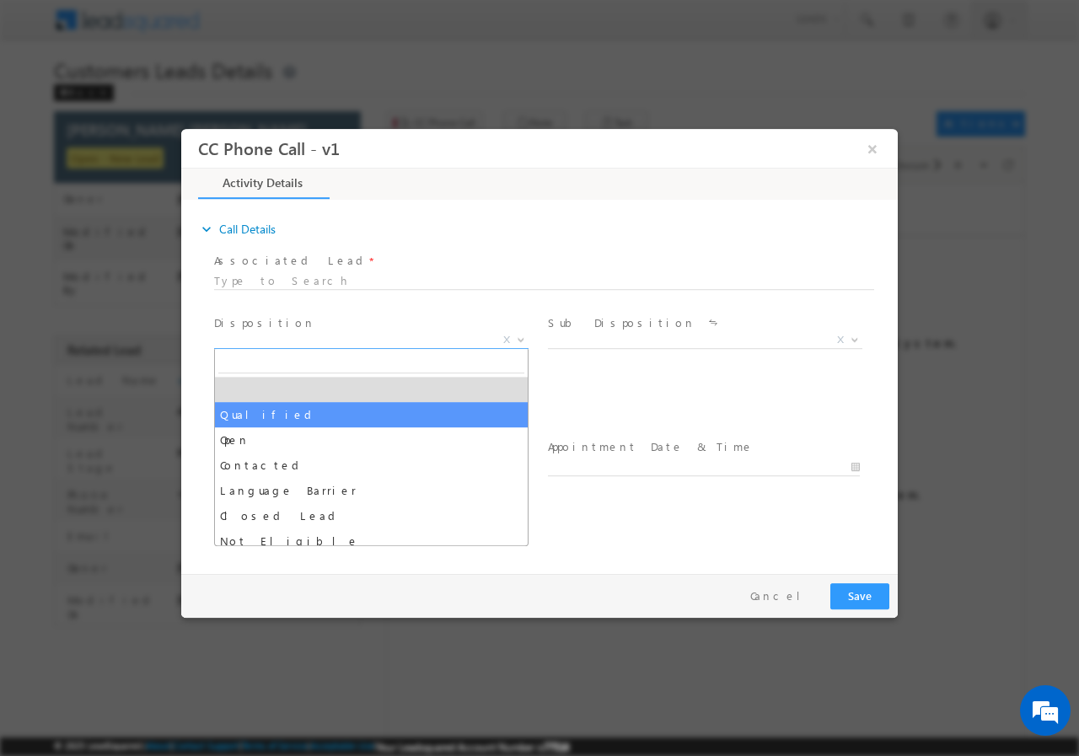
select select "Qualified"
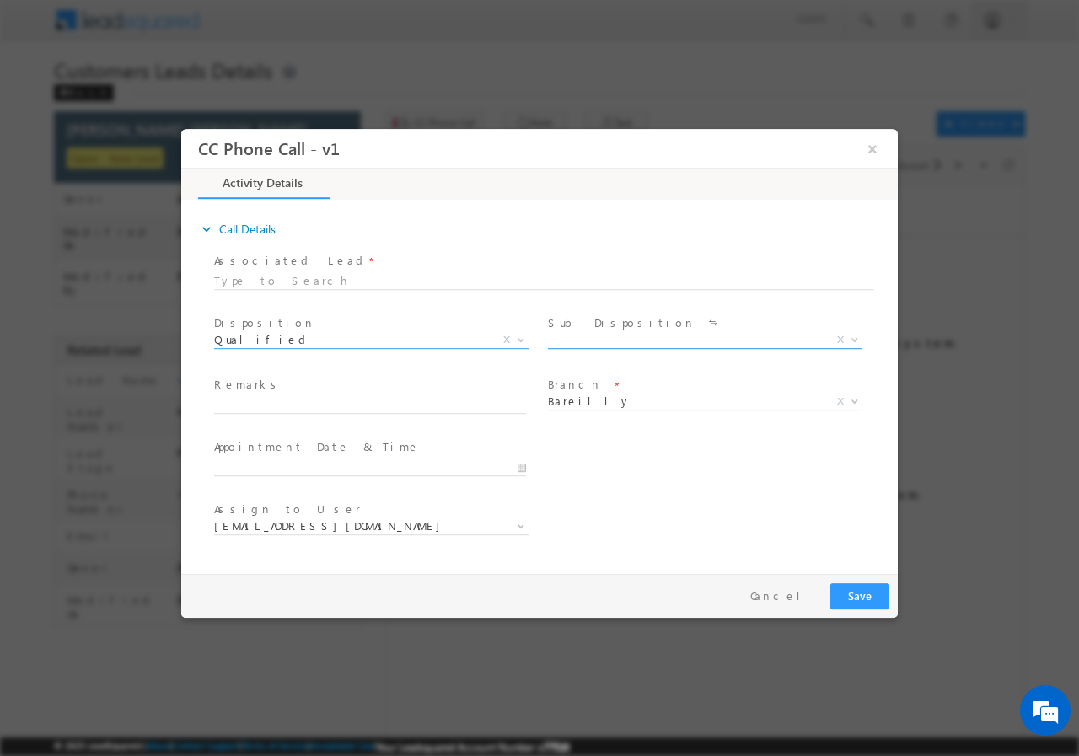
click at [618, 340] on span "X" at bounding box center [705, 339] width 314 height 17
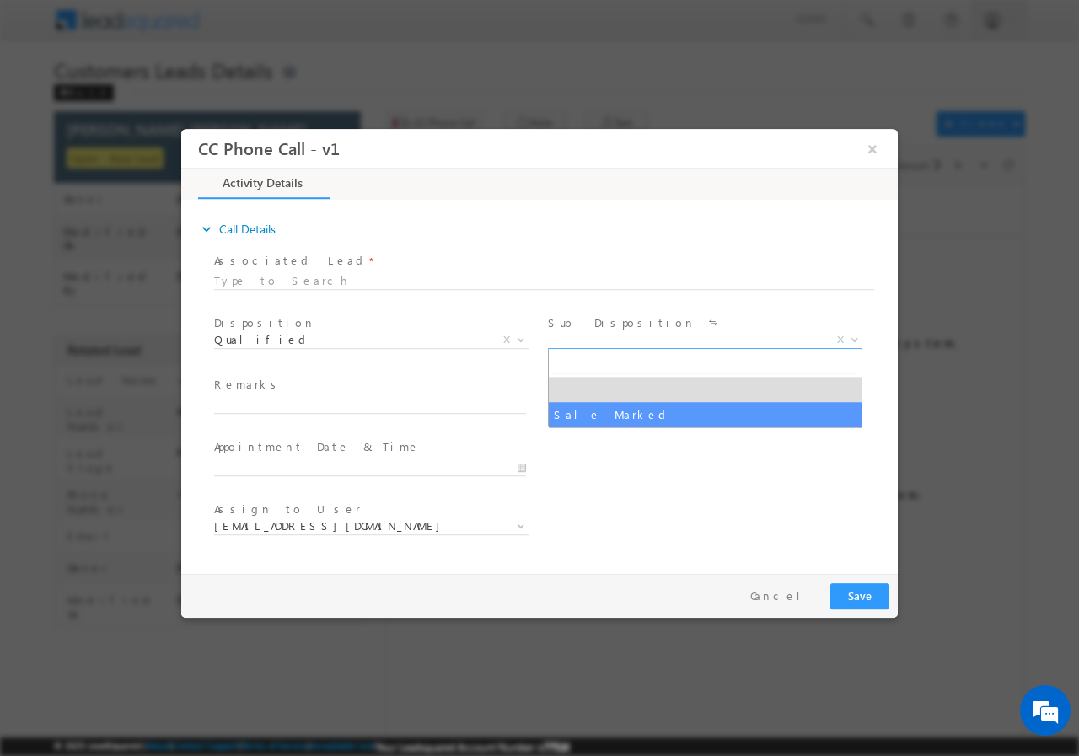
select select "Sale Marked"
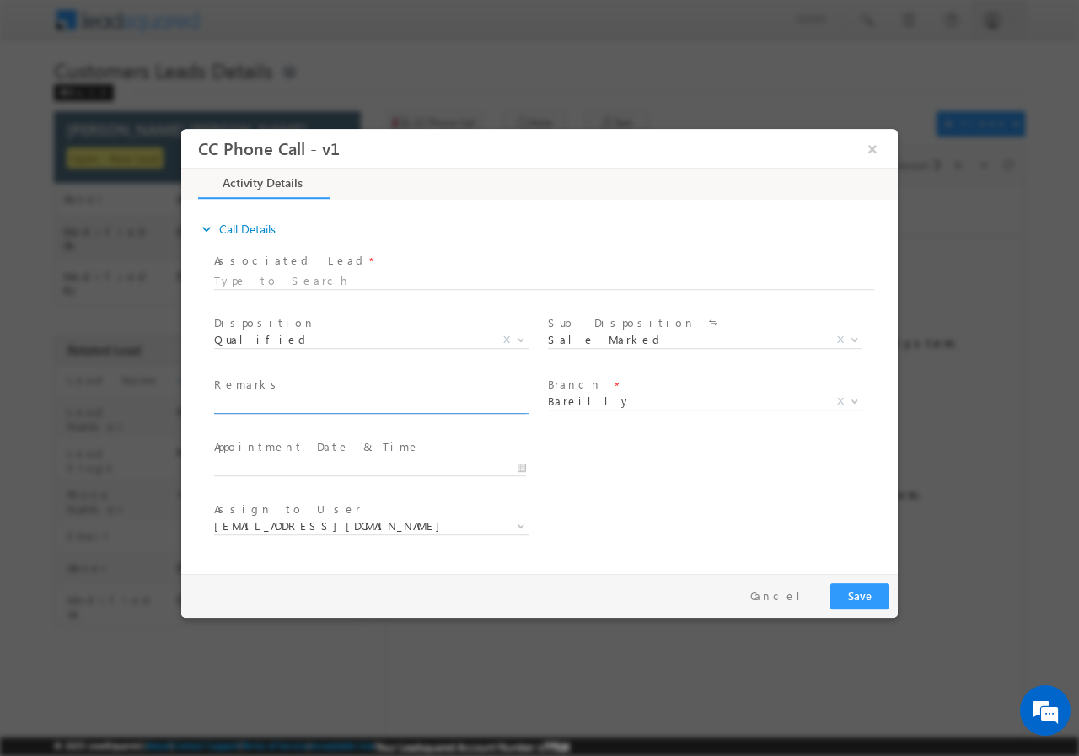
click at [284, 404] on input "text" at bounding box center [370, 404] width 312 height 17
paste input "916433//VB_Interested//TABISH RAZA ANSARI//8699990667//Flat Purchase//pv-12L//l…"
type input "916433//VB_Interested//TABISH RAZA ANSARI//8699990667//Flat Purchase//pv-12L//l…"
click at [518, 467] on input "09/26/2025 11:25 AM" at bounding box center [370, 466] width 312 height 17
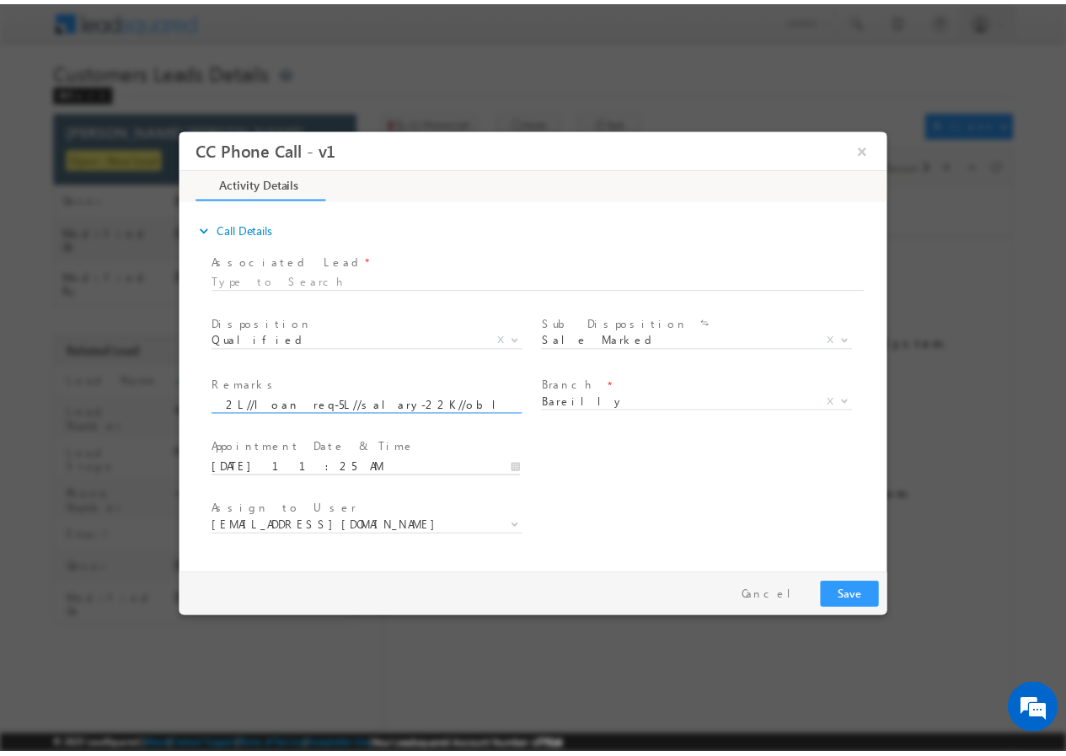
scroll to position [0, 0]
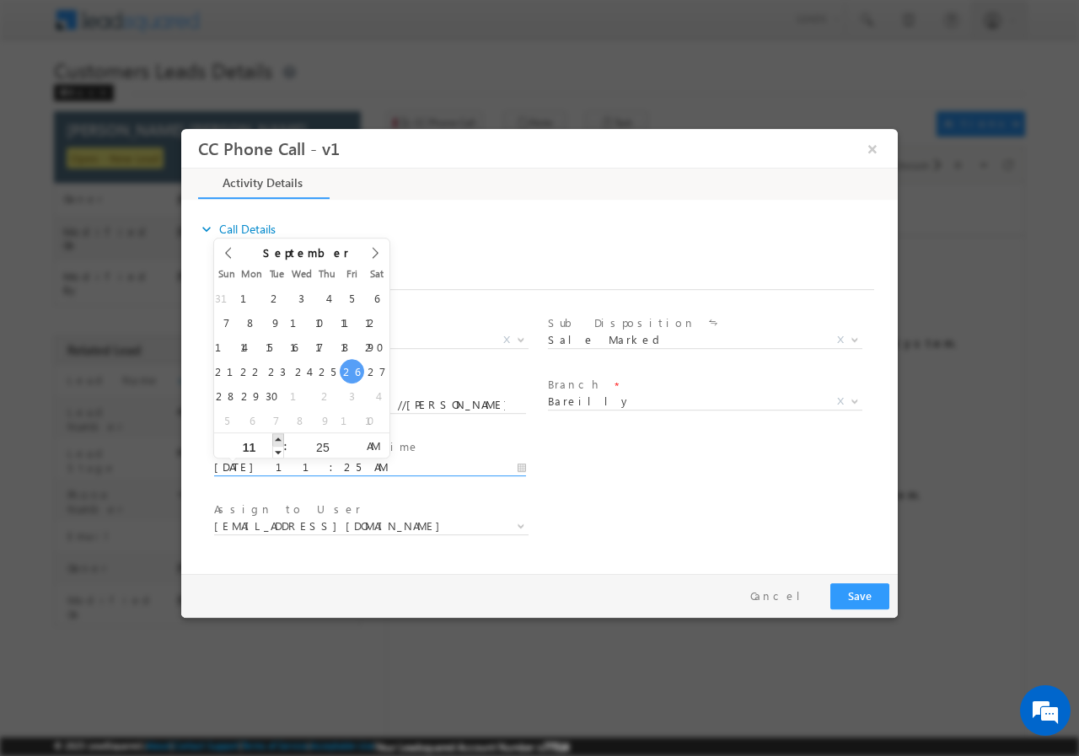
type input "09/26/2025 12:25 PM"
type input "12"
click at [275, 442] on span at bounding box center [278, 438] width 12 height 13
type input "09/26/2025 1:25 PM"
type input "01"
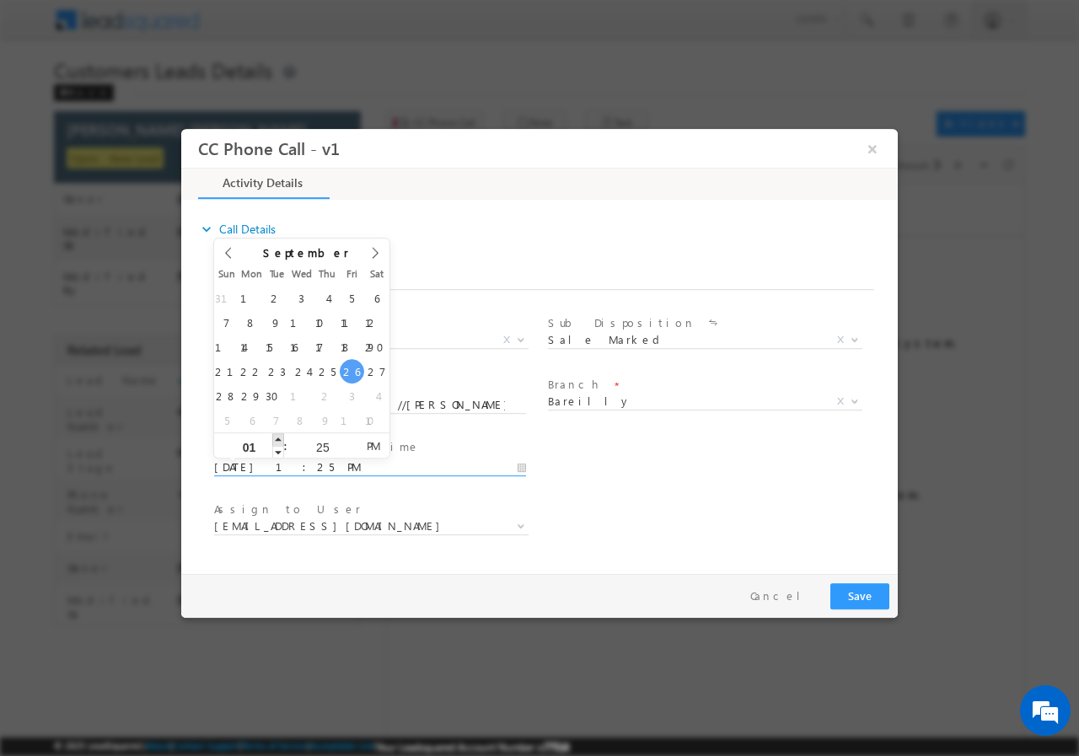
click at [275, 442] on span at bounding box center [278, 438] width 12 height 13
type input "09/26/2025 2:25 PM"
type input "02"
click at [275, 442] on span at bounding box center [278, 438] width 12 height 13
type input "09/26/2025 3:25 PM"
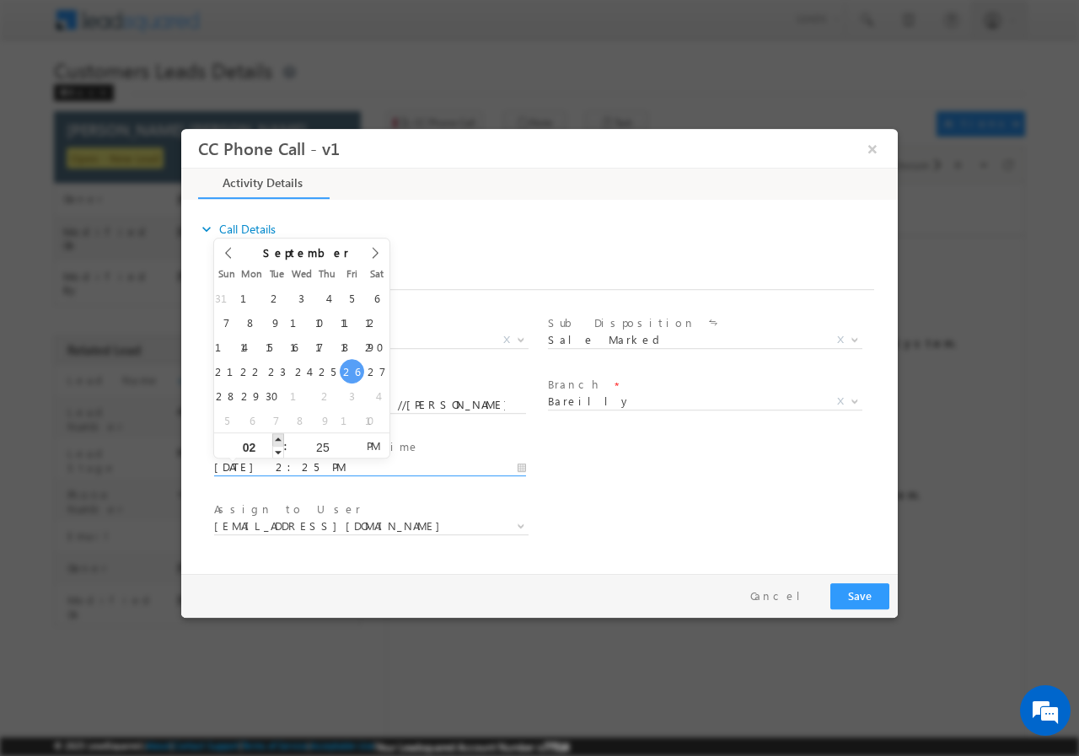
type input "03"
click at [275, 442] on span at bounding box center [278, 438] width 12 height 13
type input "09/26/2025 4:25 PM"
type input "04"
click at [275, 442] on span at bounding box center [278, 438] width 12 height 13
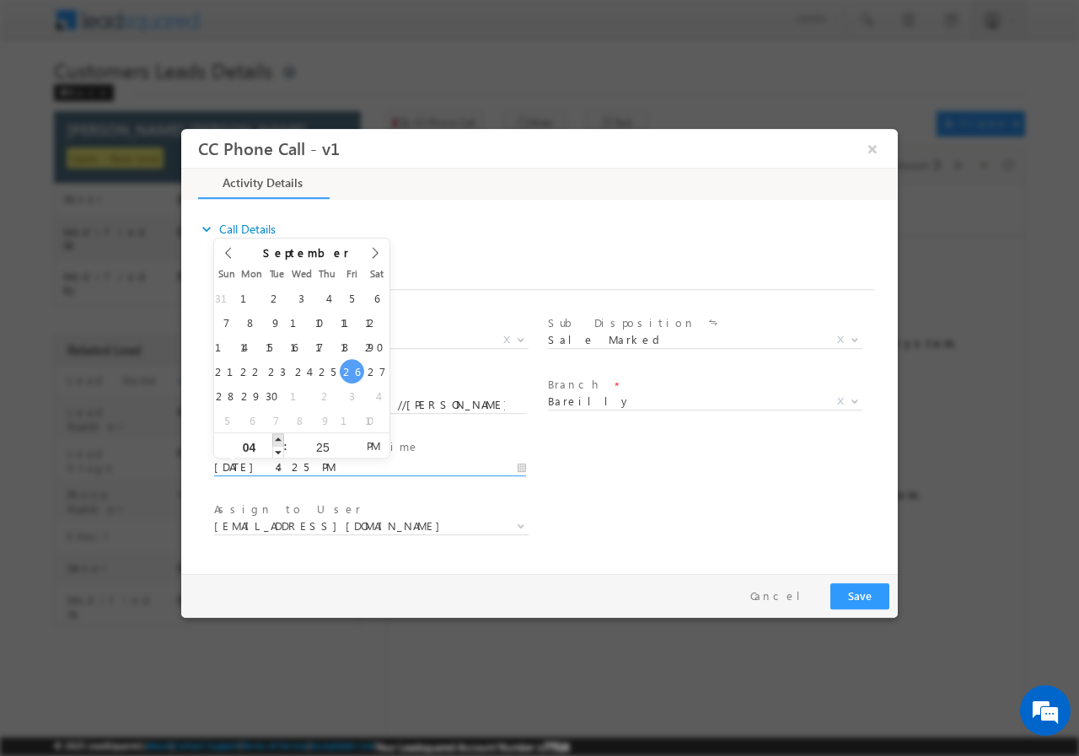
type input "09/26/2025 5:25 PM"
type input "05"
click at [275, 442] on span at bounding box center [278, 438] width 12 height 13
click at [319, 438] on div "25" at bounding box center [322, 444] width 70 height 25
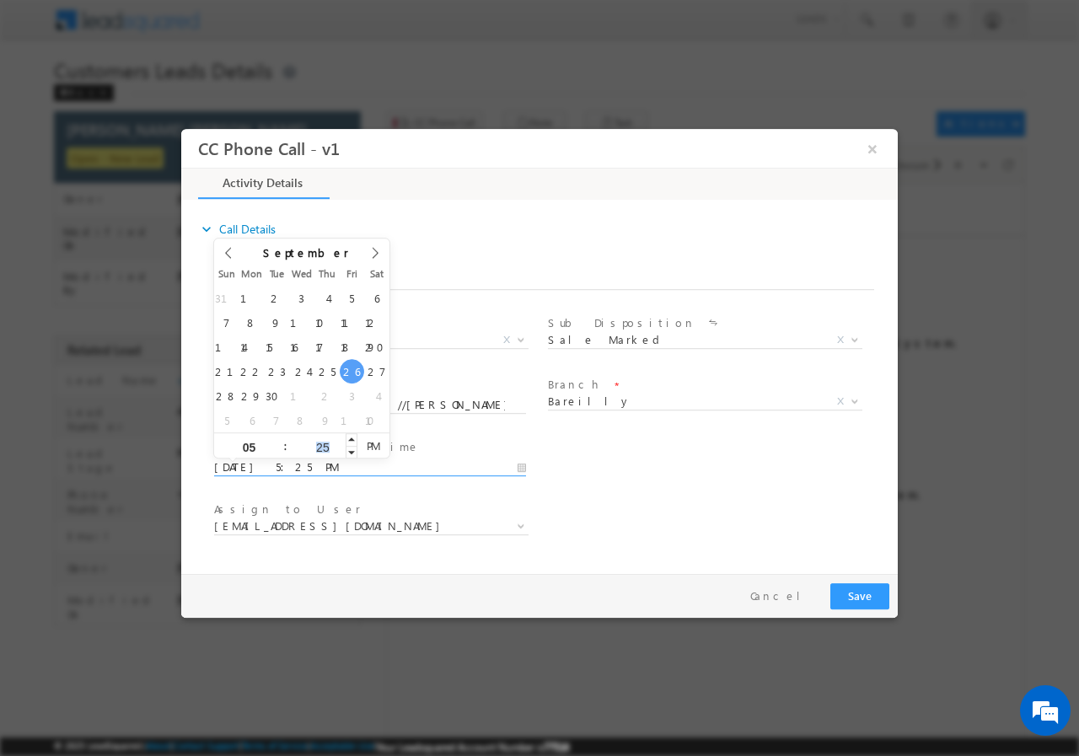
click at [309, 443] on input "25" at bounding box center [322, 446] width 70 height 11
click at [314, 443] on input "25" at bounding box center [322, 446] width 70 height 11
type input "00"
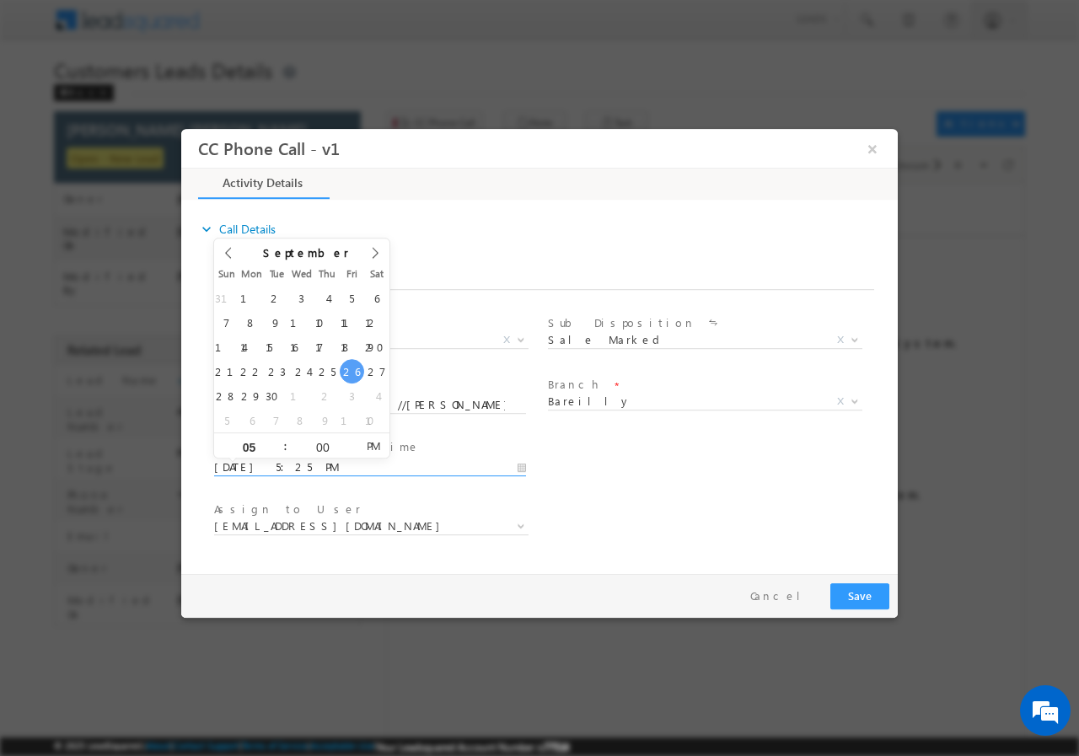
type input "09/26/2025 5:00 PM"
click at [630, 464] on div "User Branch * Appointment Date & Time * 09/26/2025 5:00 PM" at bounding box center [554, 465] width 687 height 62
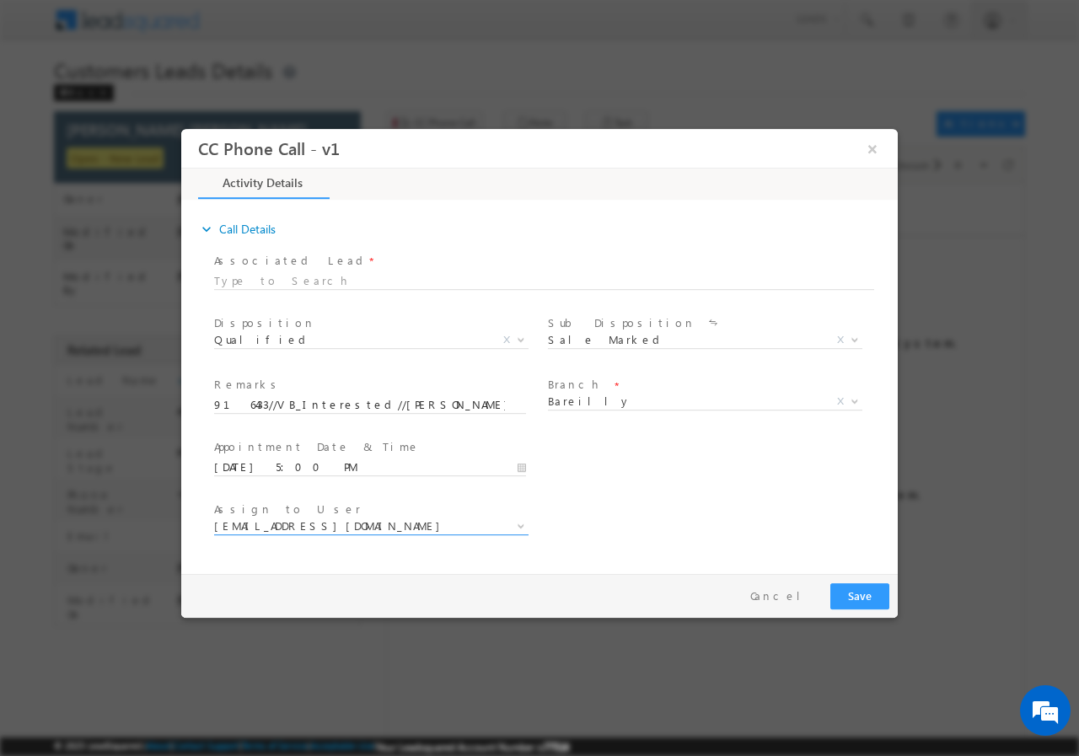
click at [311, 523] on span "abhishek.sharma3@sgrlimited.in" at bounding box center [351, 524] width 274 height 15
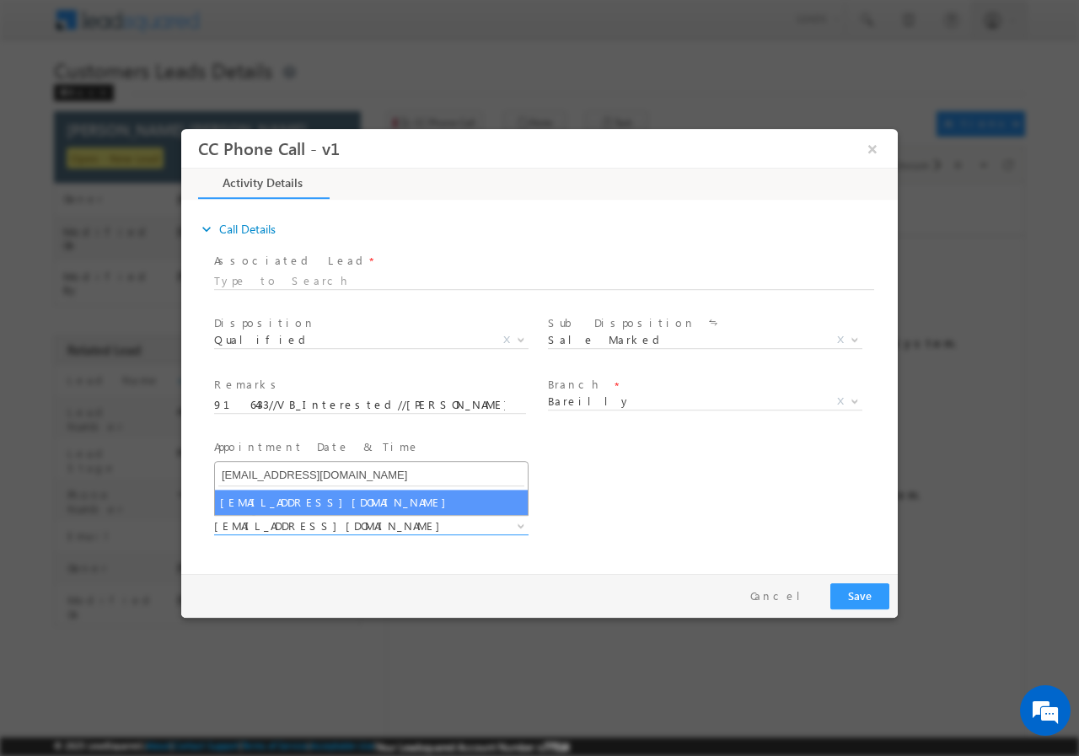
type input "abhishek.yadav1@sgrlimited.in"
select select "abhishek.yadav1@sgrlimited.in"
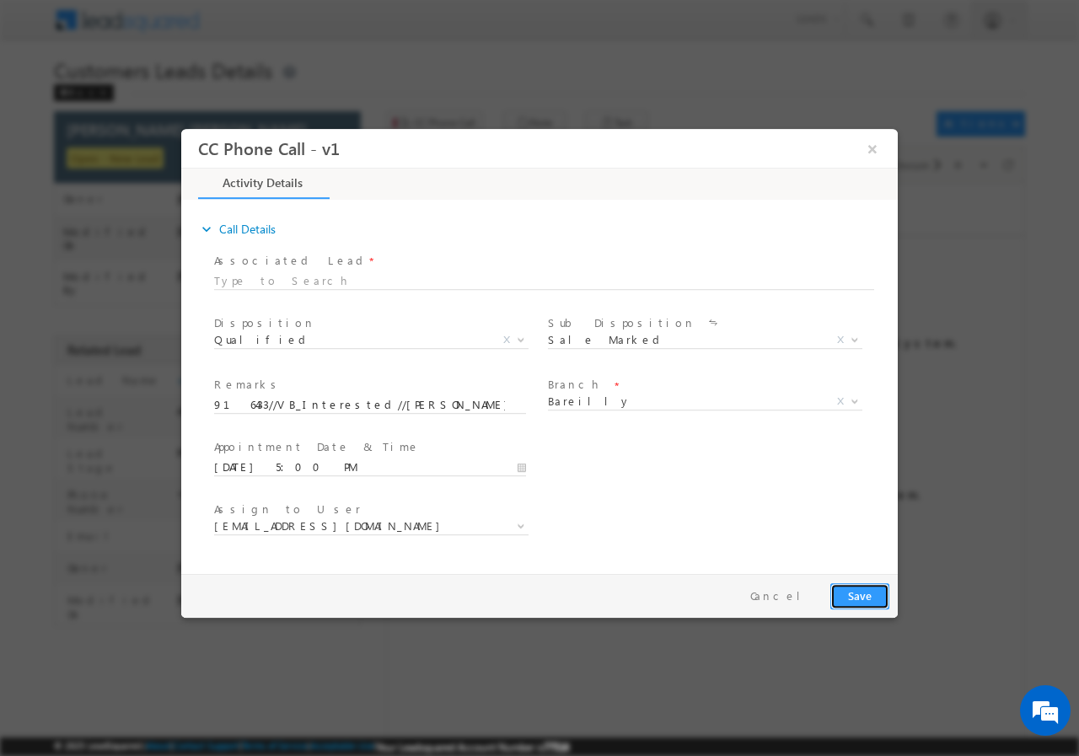
click at [857, 596] on button "Save" at bounding box center [859, 595] width 59 height 26
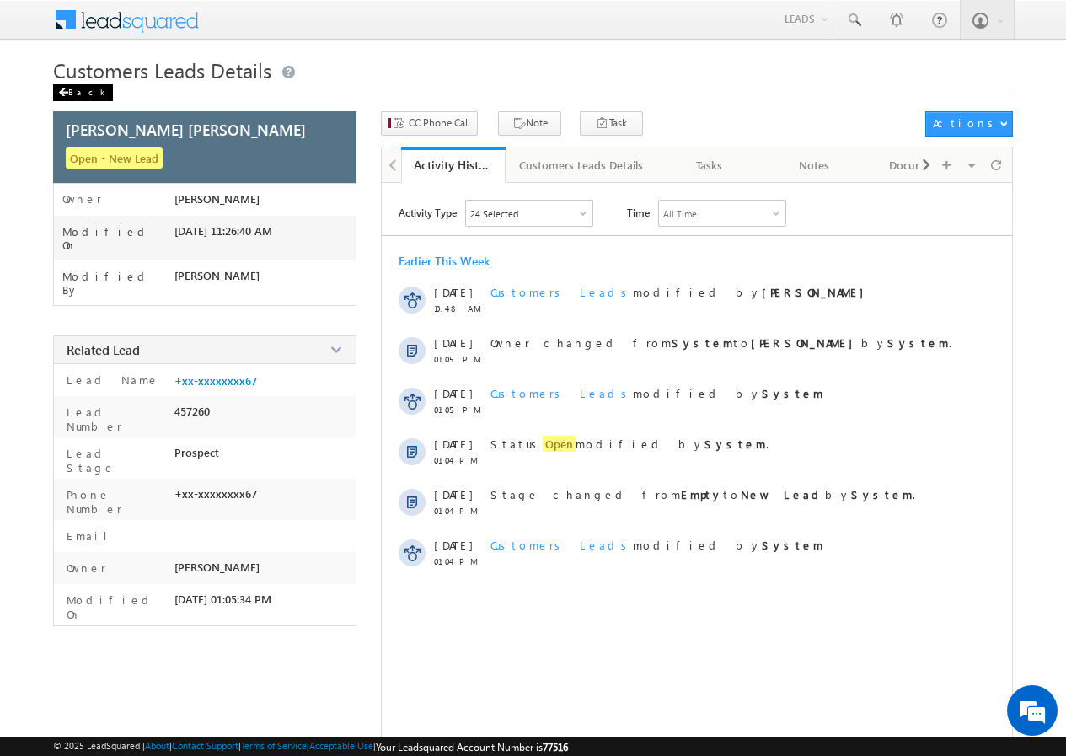
click at [74, 91] on div "Back" at bounding box center [83, 92] width 60 height 17
